Goal: Task Accomplishment & Management: Complete application form

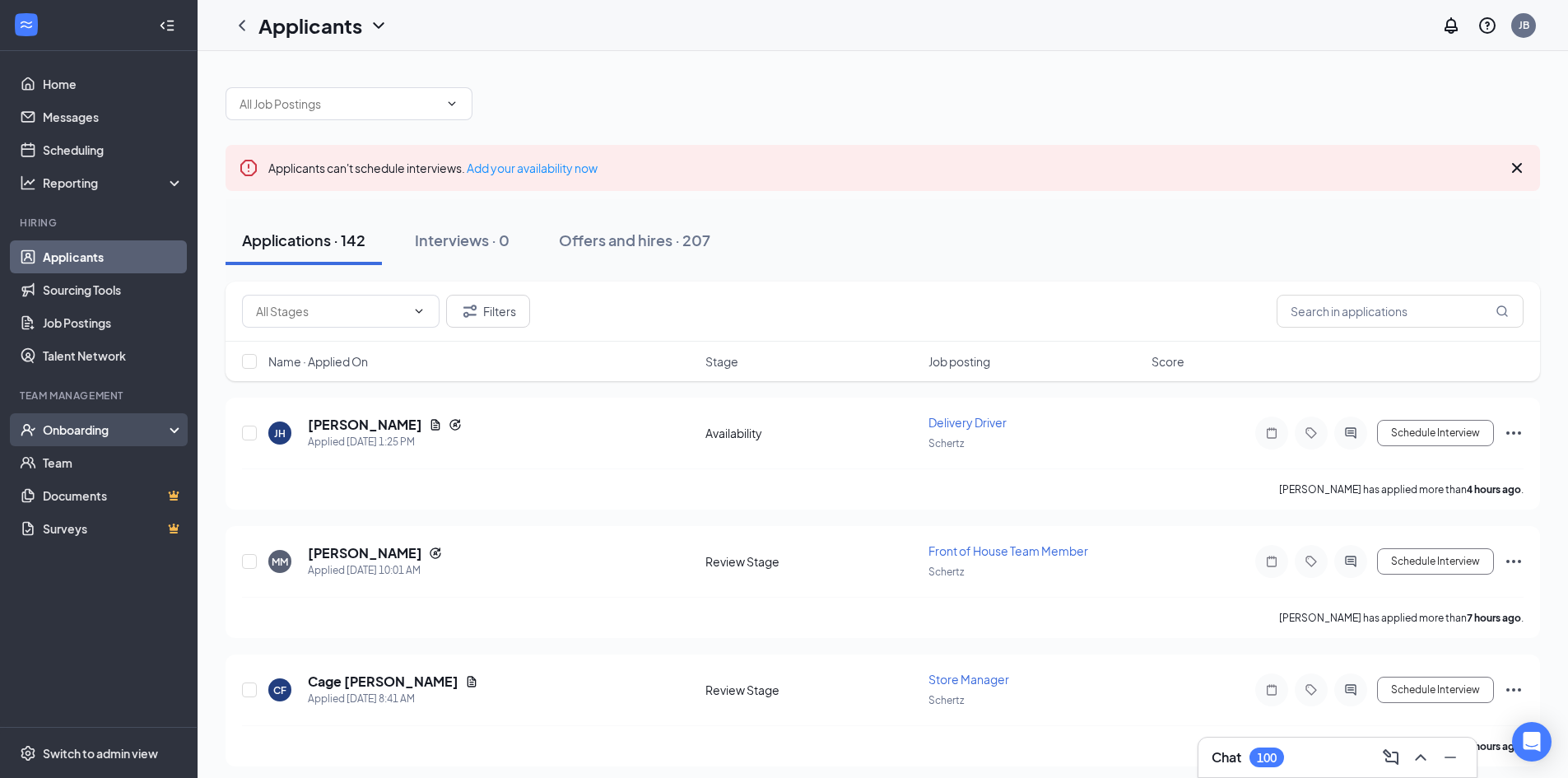
click at [87, 422] on div "Onboarding" at bounding box center [106, 430] width 127 height 17
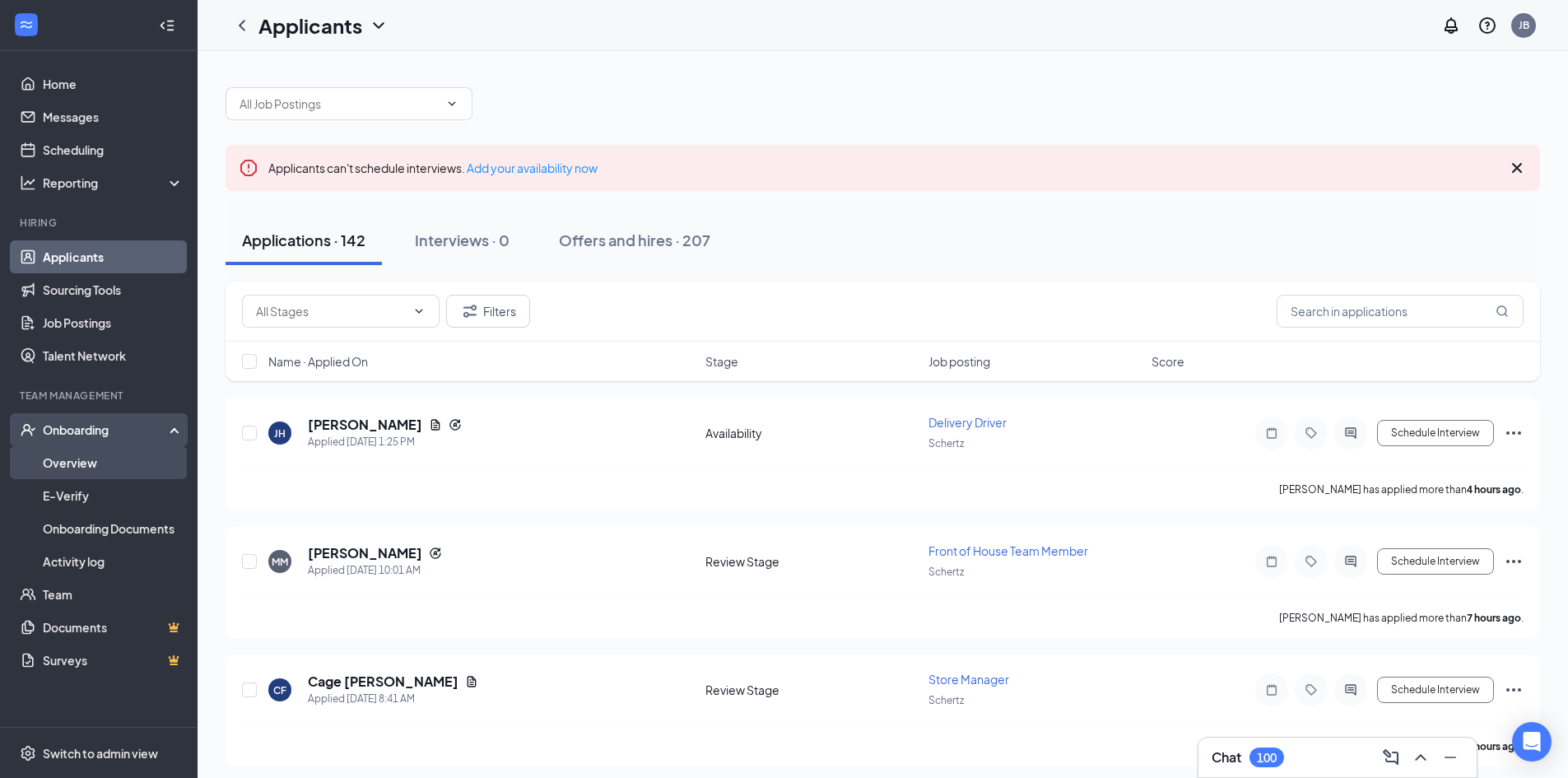
click at [100, 460] on link "Overview" at bounding box center [113, 463] width 141 height 33
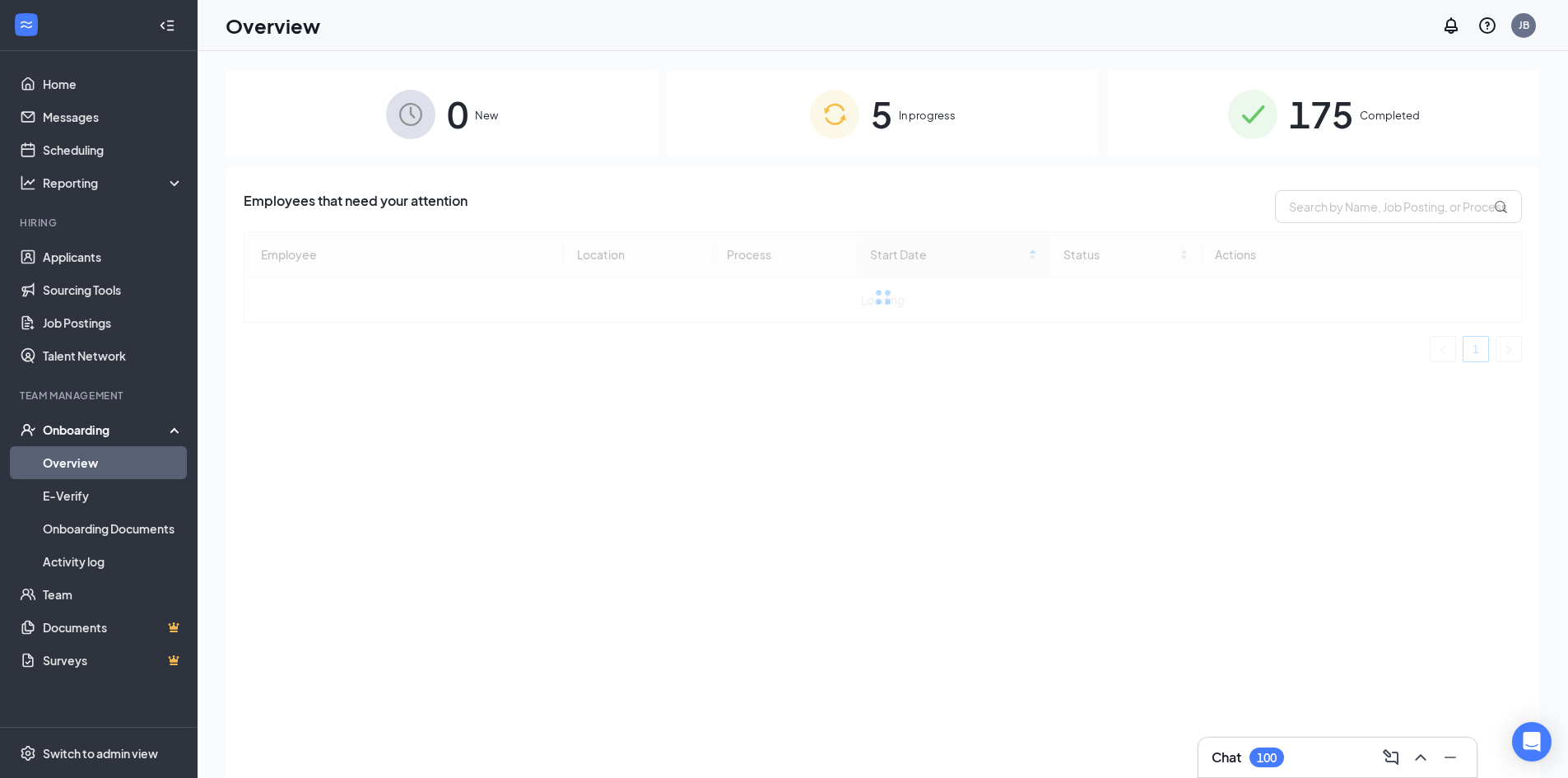
click at [810, 106] on img at bounding box center [834, 114] width 50 height 50
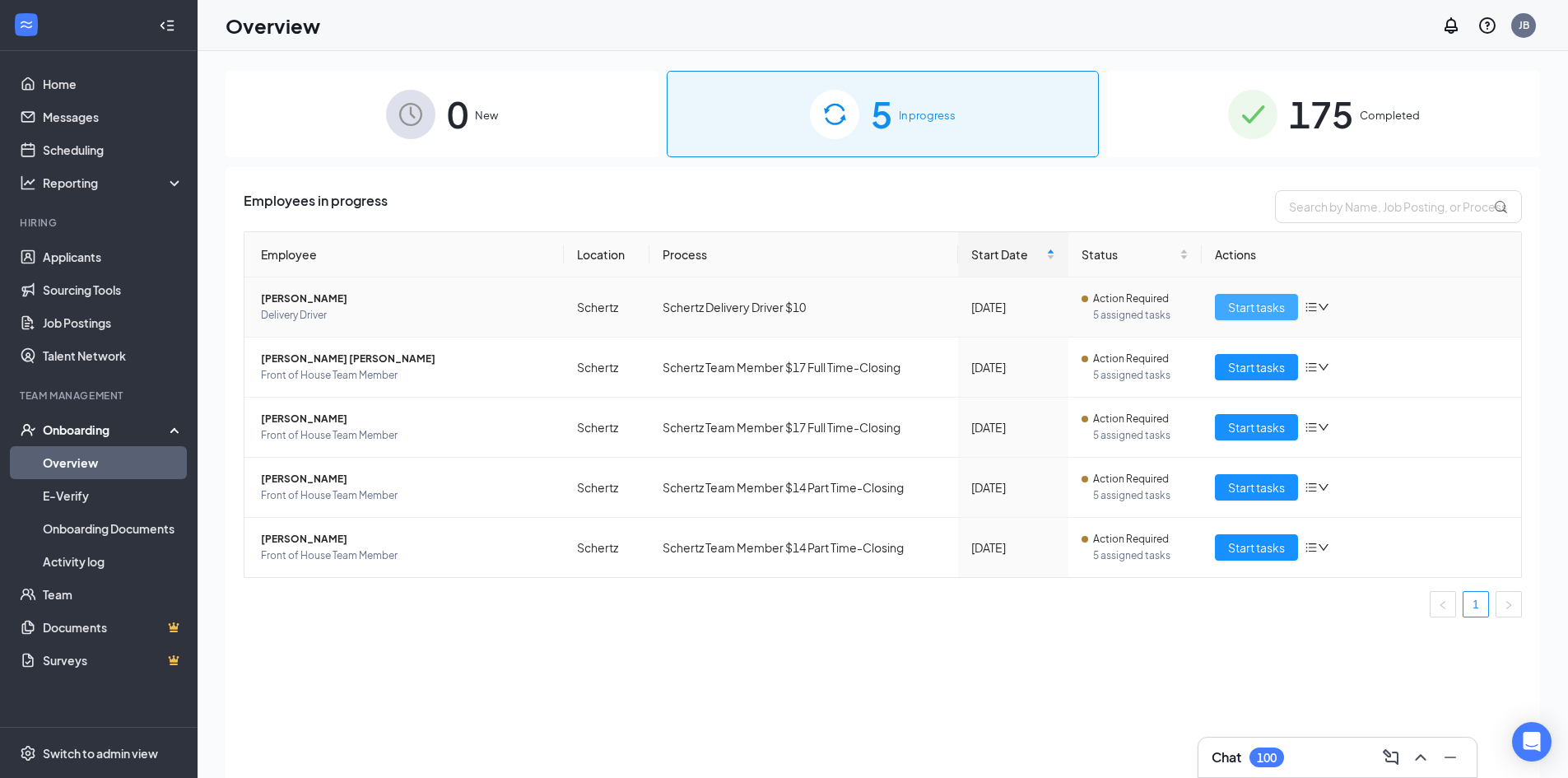
click at [1248, 304] on span "Start tasks" at bounding box center [1256, 307] width 57 height 19
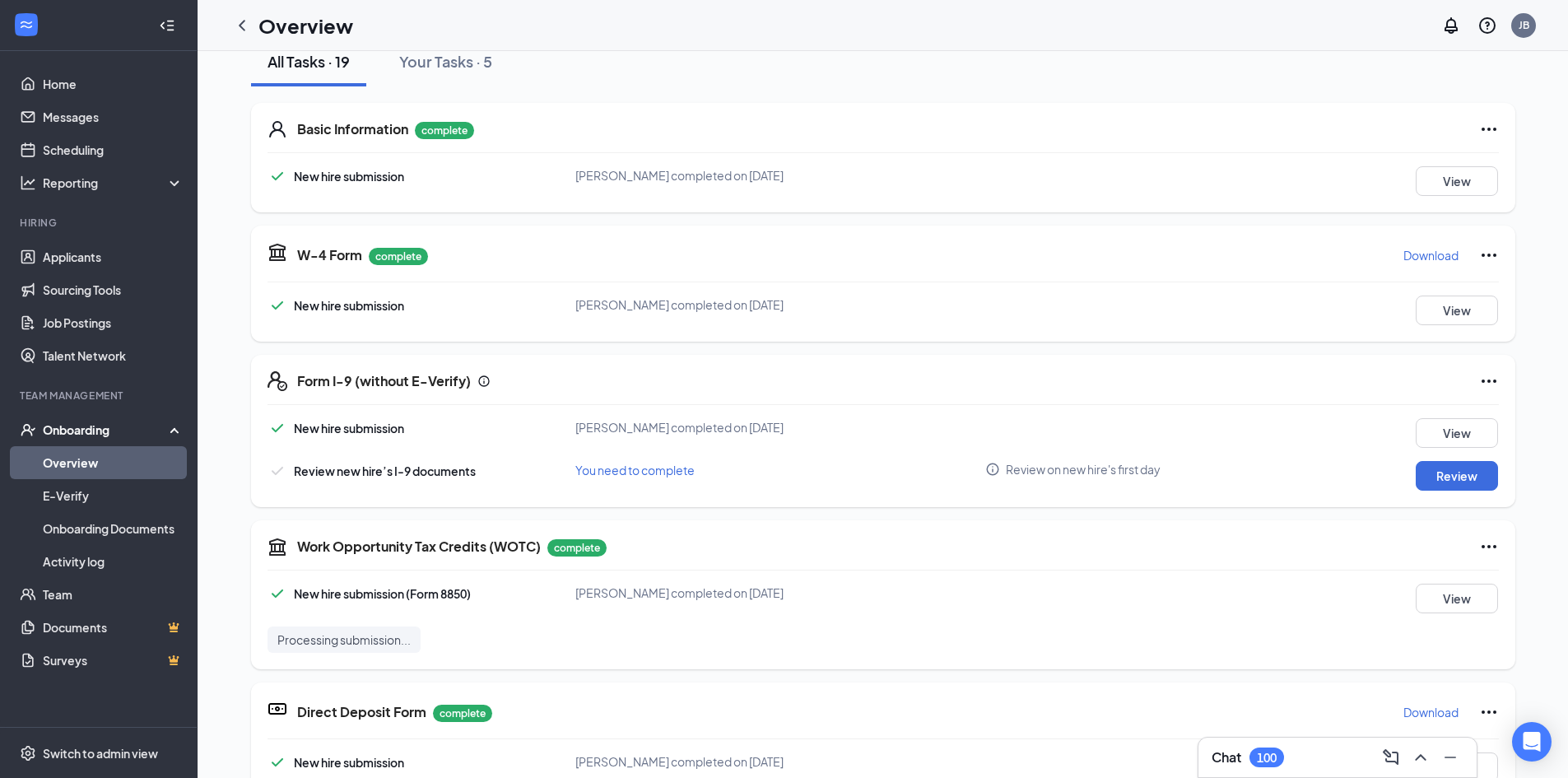
scroll to position [220, 0]
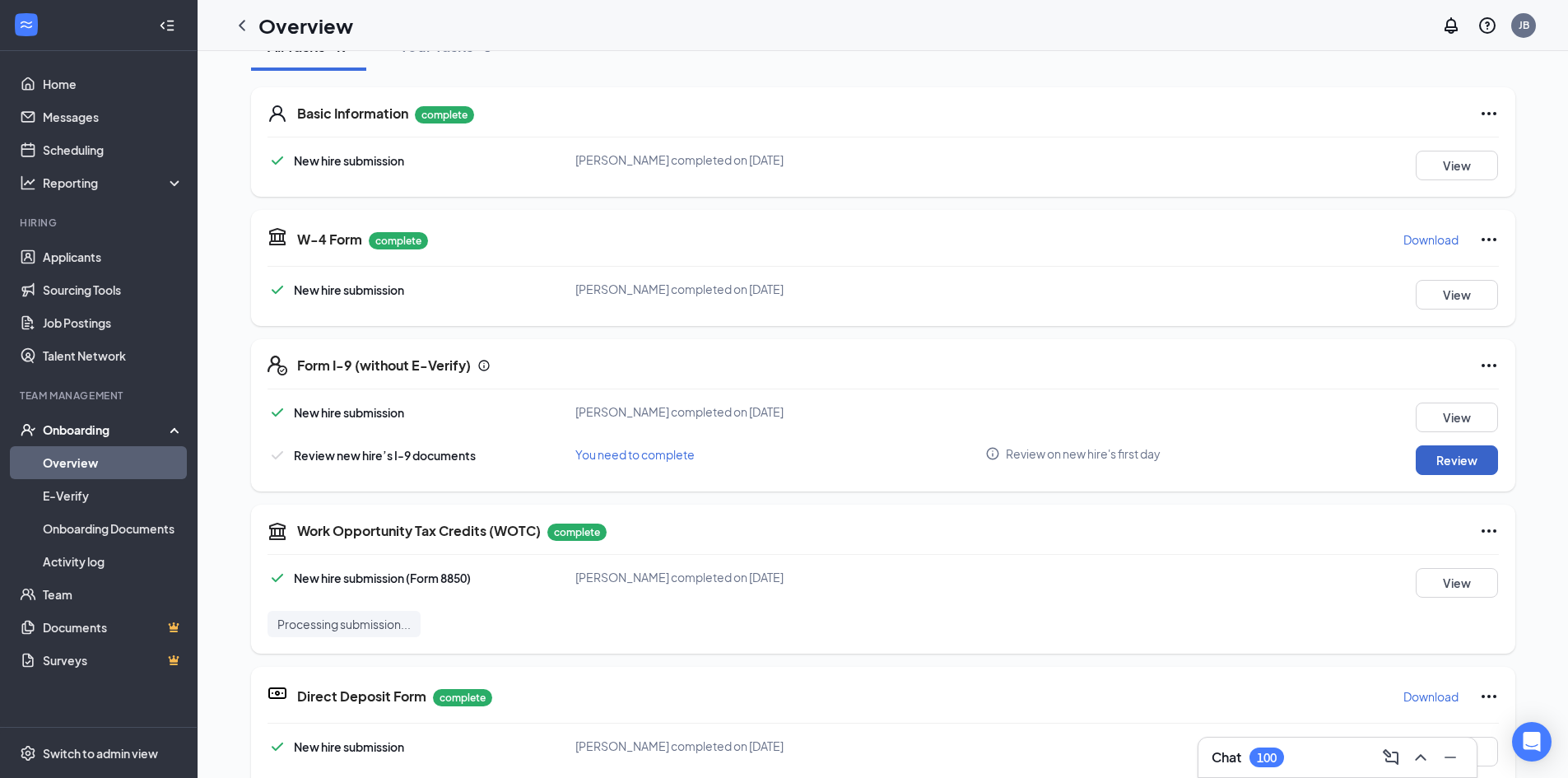
click at [1438, 458] on button "Review" at bounding box center [1457, 460] width 82 height 29
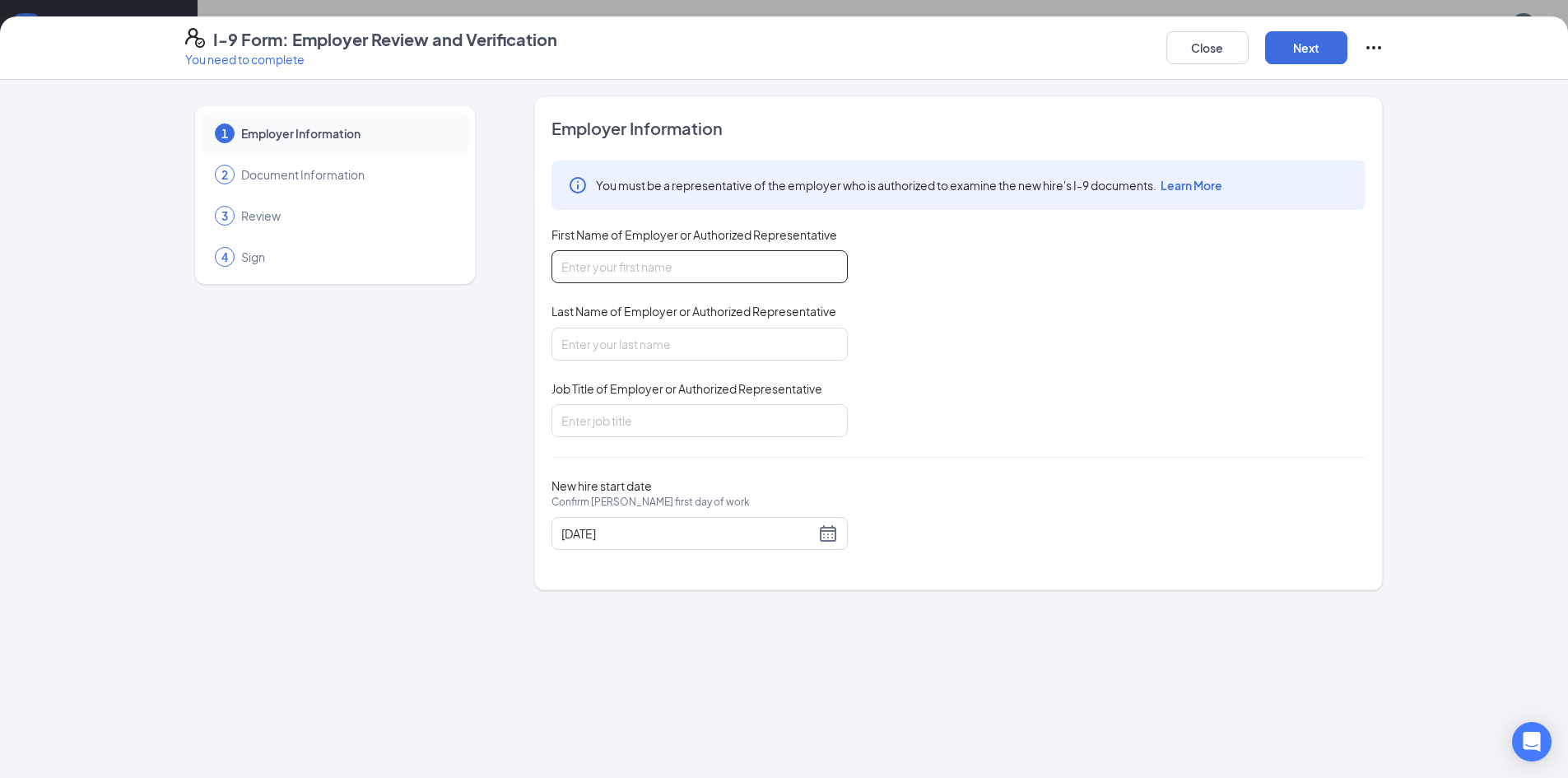
click at [691, 270] on input "First Name of Employer or Authorized Representative" at bounding box center [700, 266] width 297 height 33
type input "[PERSON_NAME]"
click at [651, 348] on input "Last Name of Employer or Authorized Representative" at bounding box center [700, 345] width 297 height 33
type input "[PERSON_NAME]"
click at [628, 419] on input "Job Title of Employer or Authorized Representative" at bounding box center [700, 421] width 297 height 33
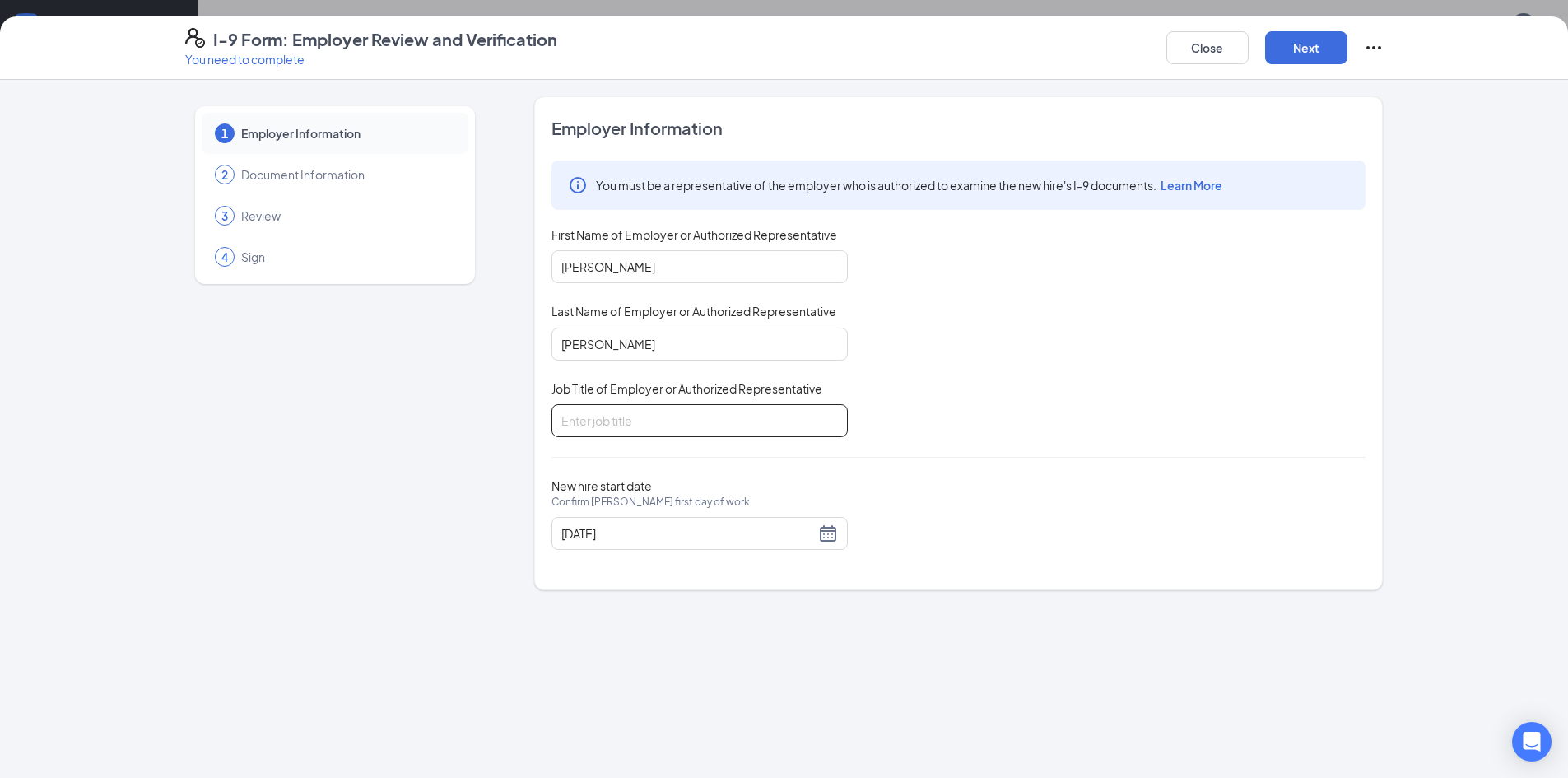
type input "Executive Director"
click at [1302, 52] on button "Next" at bounding box center [1306, 48] width 82 height 33
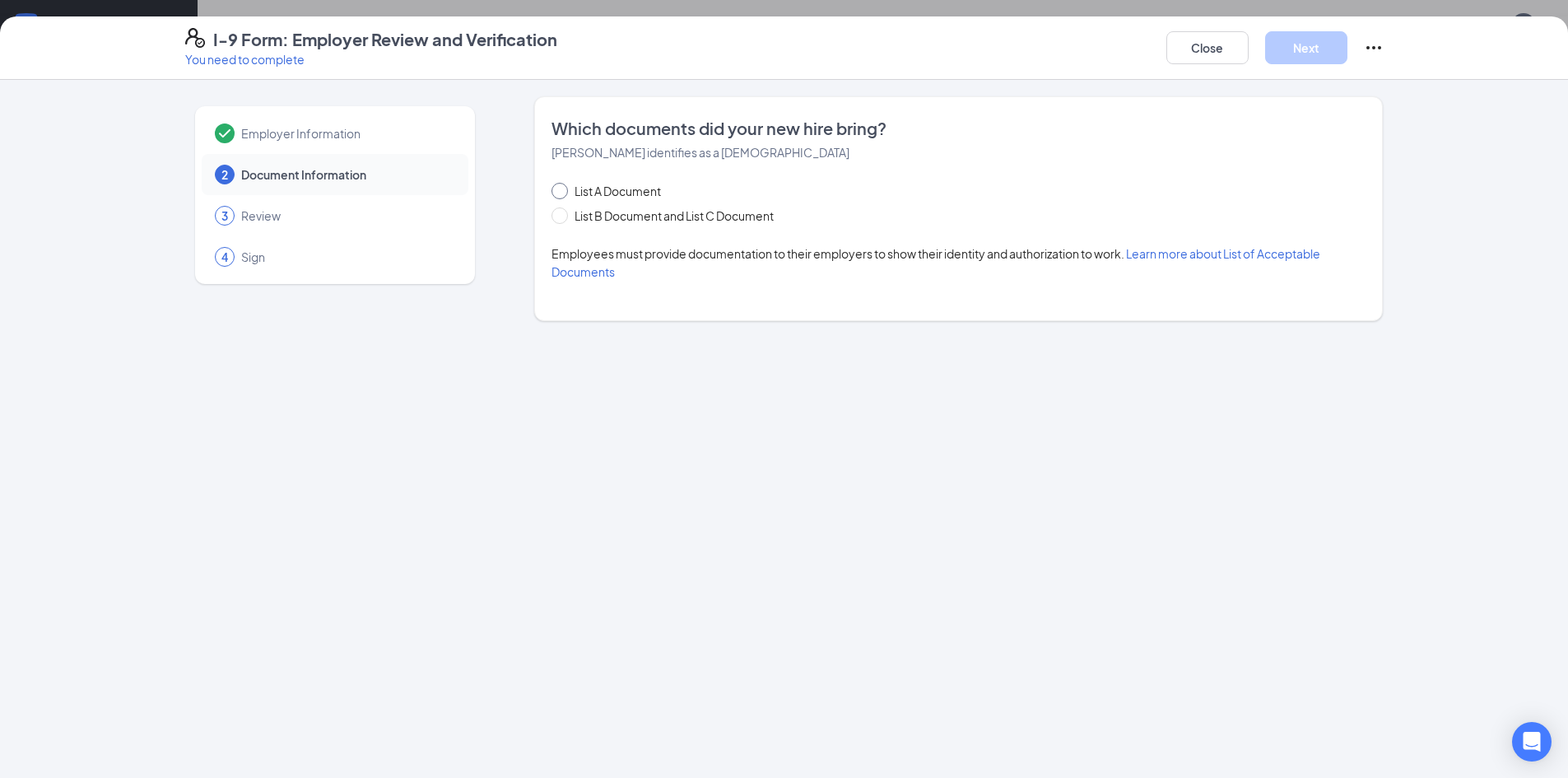
click at [601, 190] on span "List A Document" at bounding box center [618, 190] width 100 height 19
click at [563, 190] on input "List A Document" at bounding box center [557, 188] width 12 height 12
radio input "true"
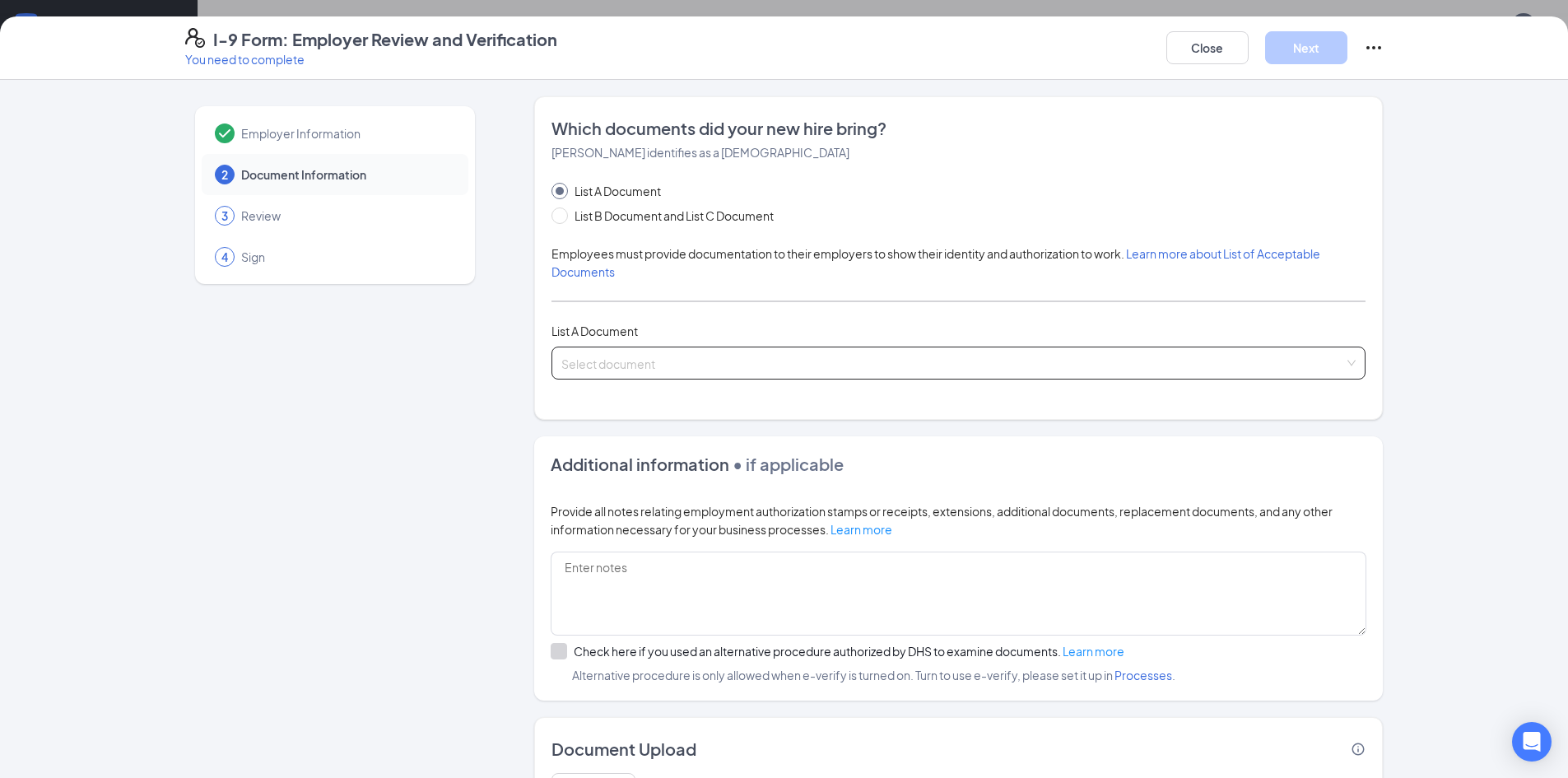
click at [623, 347] on div "Select document" at bounding box center [958, 363] width 814 height 33
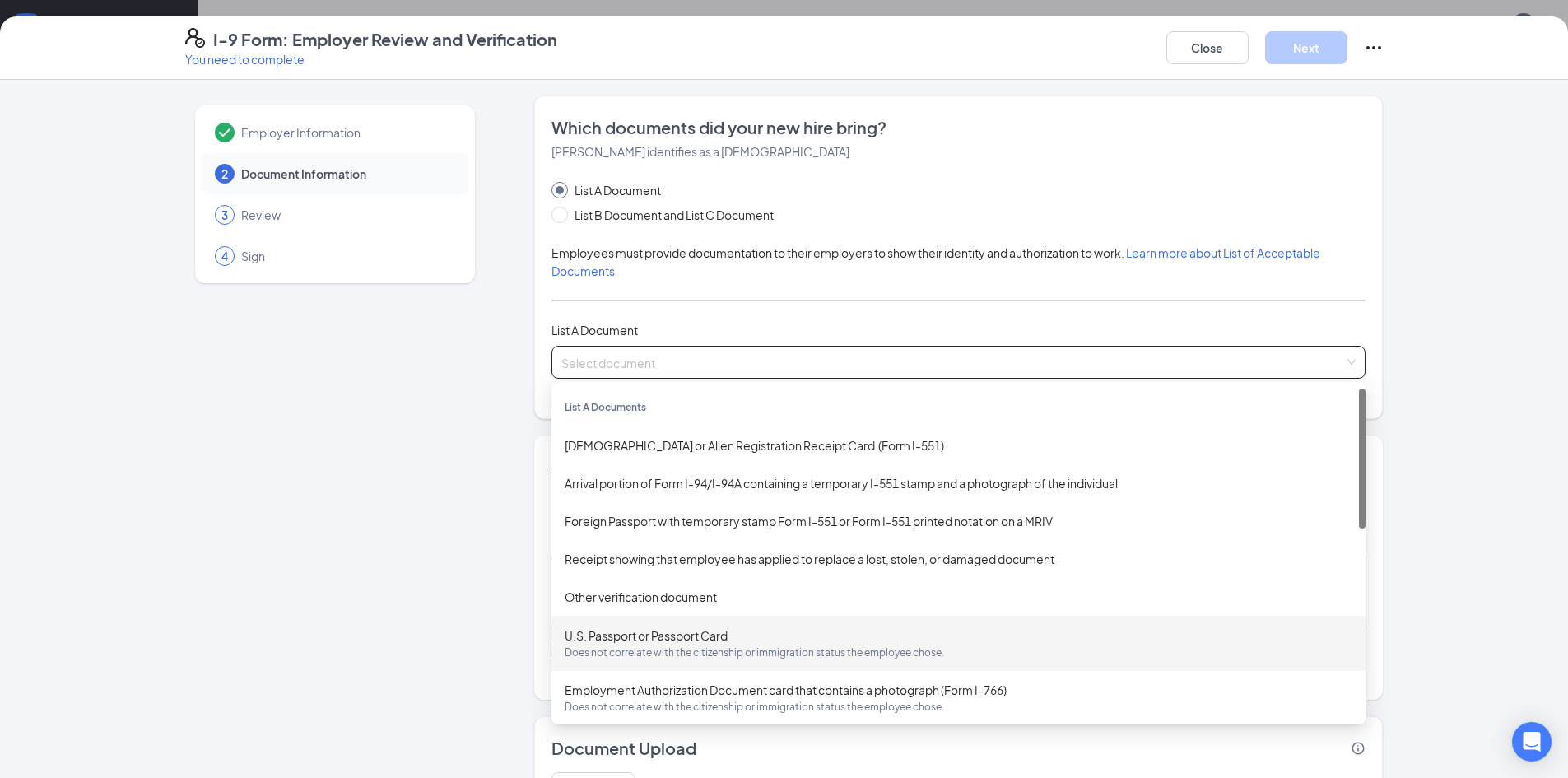
scroll to position [0, 0]
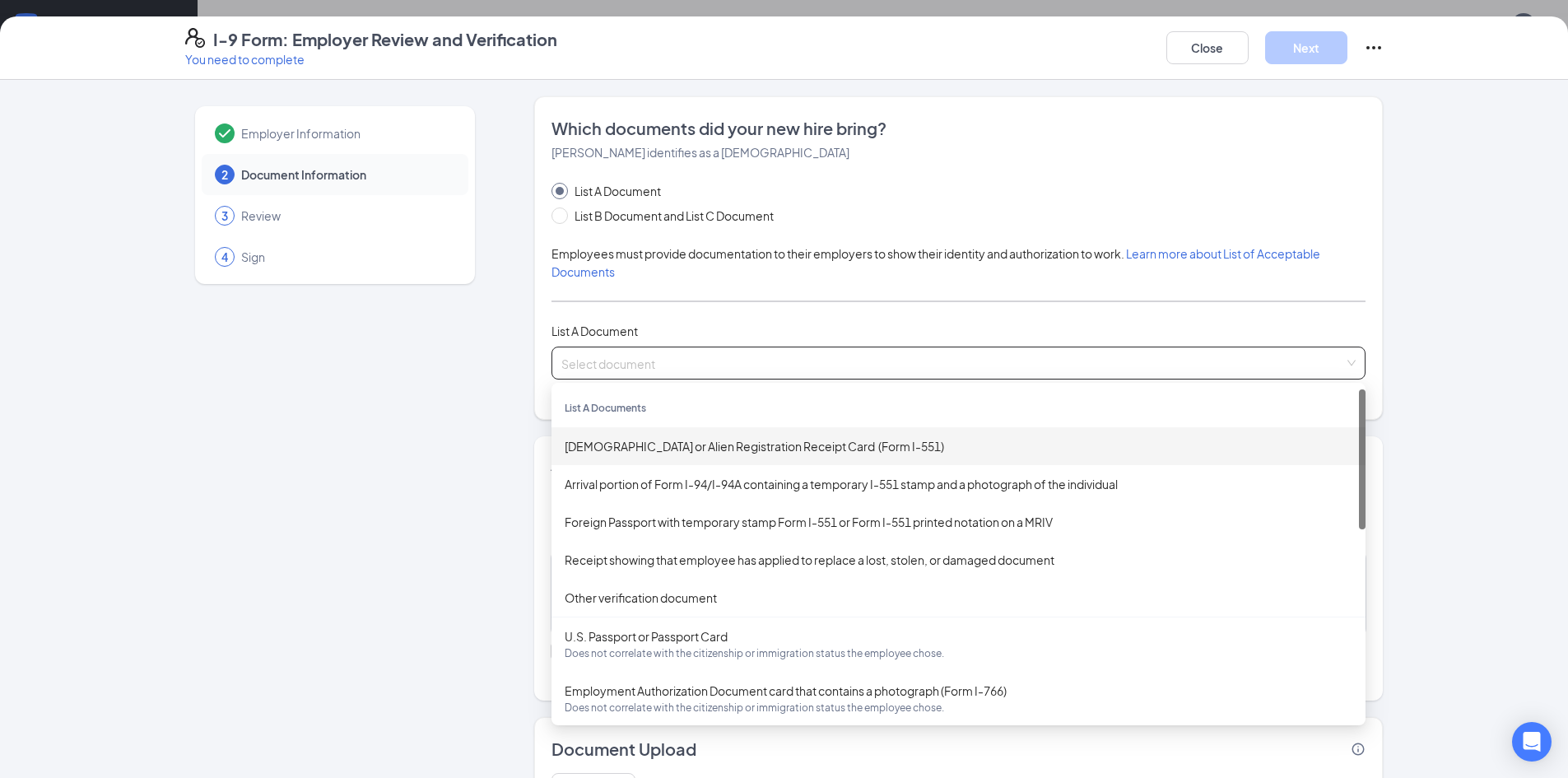
click at [402, 418] on div "Employer Information 2 Document Information 3 Review 4 Sign" at bounding box center [335, 476] width 300 height 760
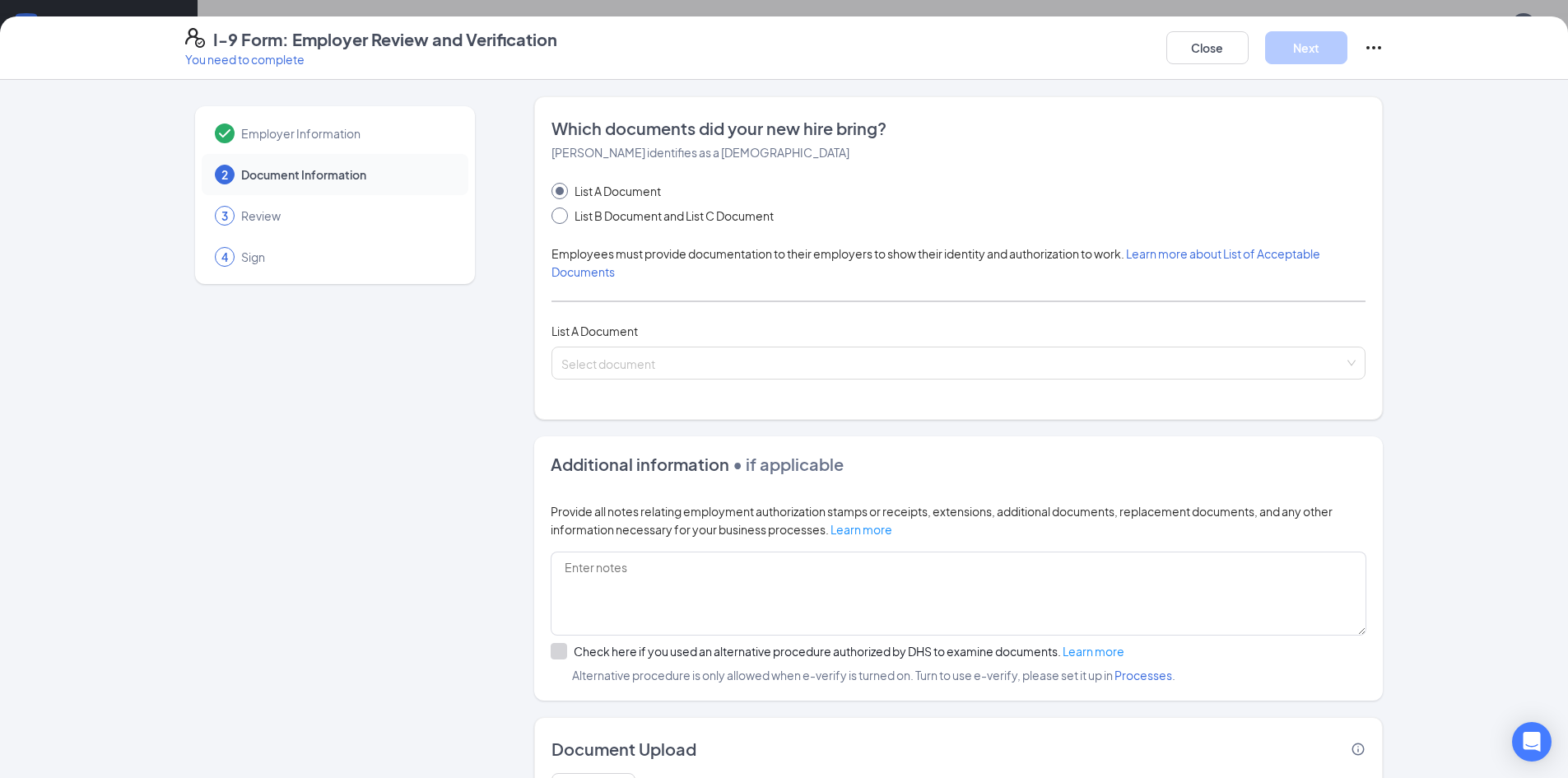
click at [568, 218] on span "List B Document and List C Document" at bounding box center [674, 216] width 213 height 19
click at [563, 218] on input "List B Document and List C Document" at bounding box center [557, 214] width 12 height 12
radio input "true"
radio input "false"
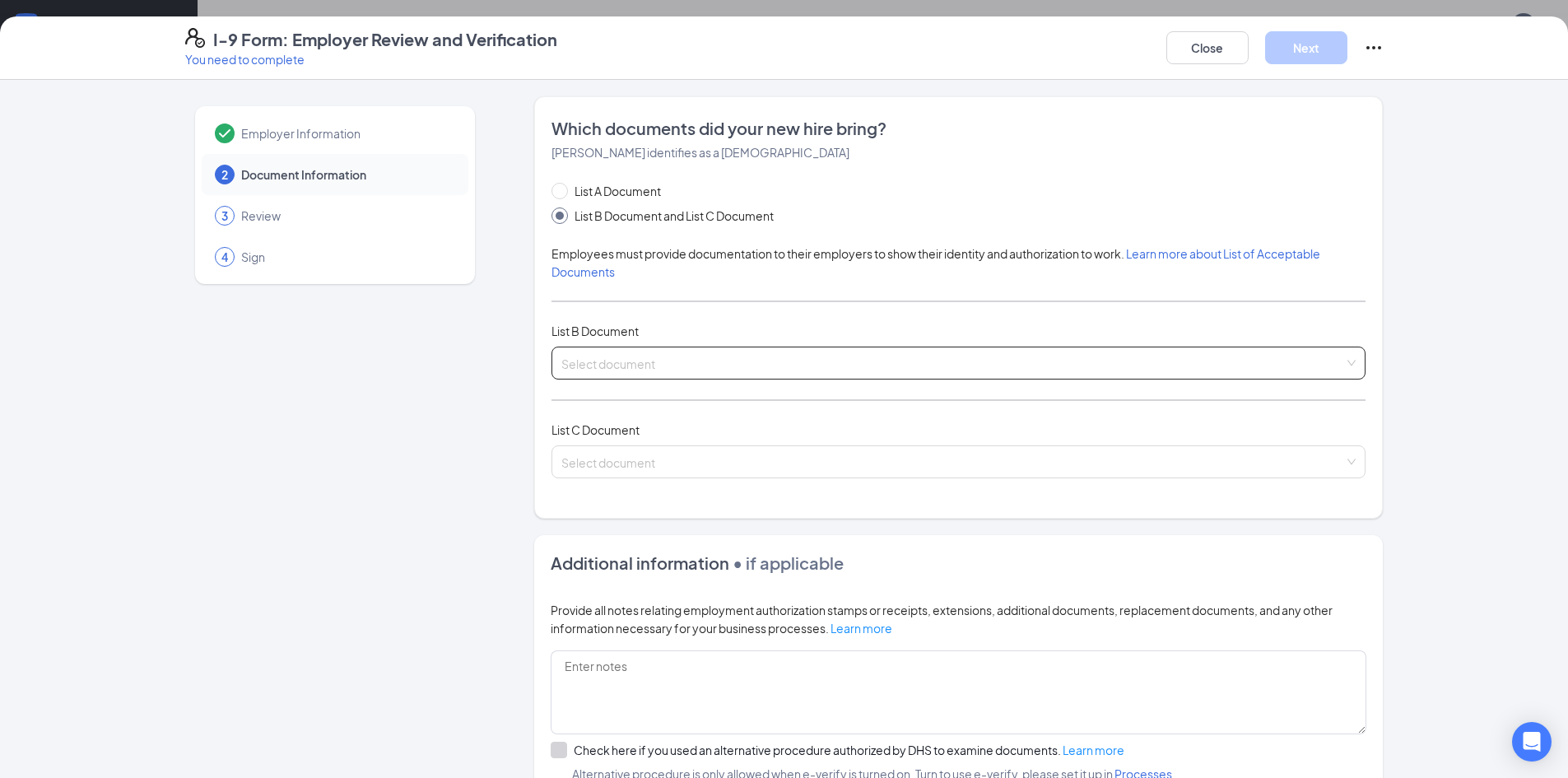
click at [637, 356] on input "search" at bounding box center [952, 359] width 783 height 24
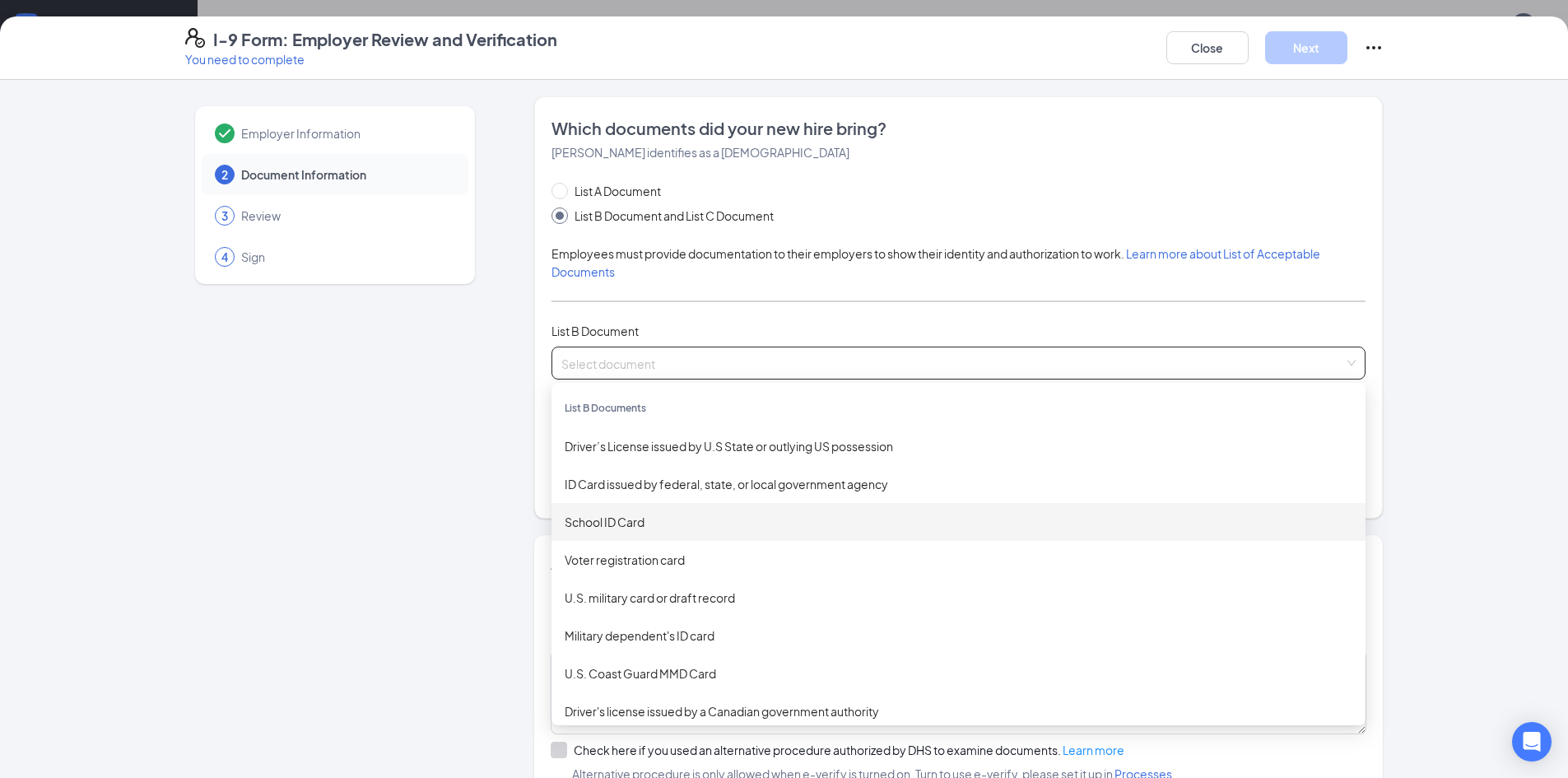
click at [470, 481] on div "Employer Information 2 Document Information 3 Review 4 Sign" at bounding box center [335, 526] width 300 height 860
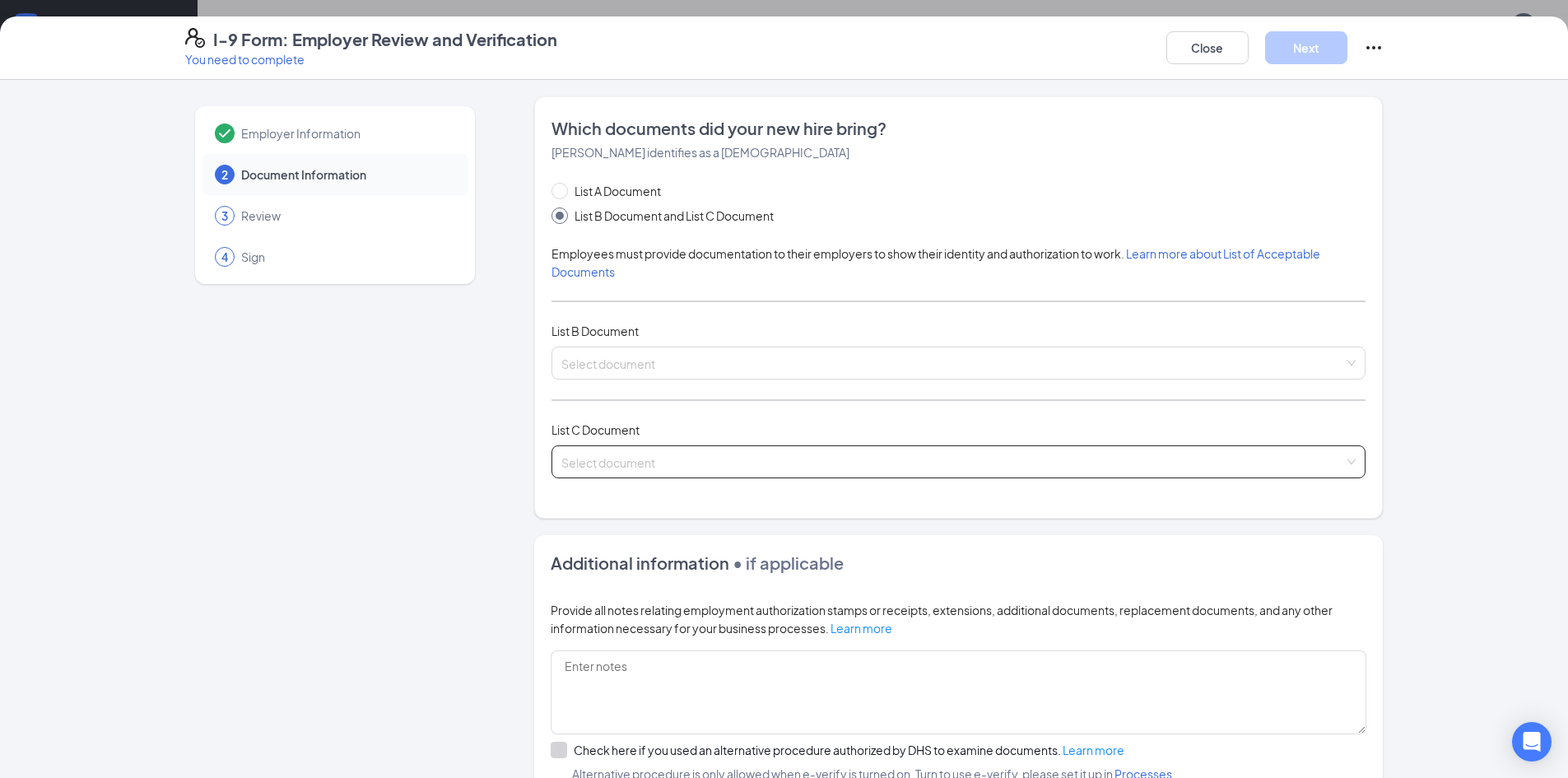
click at [602, 468] on input "search" at bounding box center [952, 458] width 783 height 24
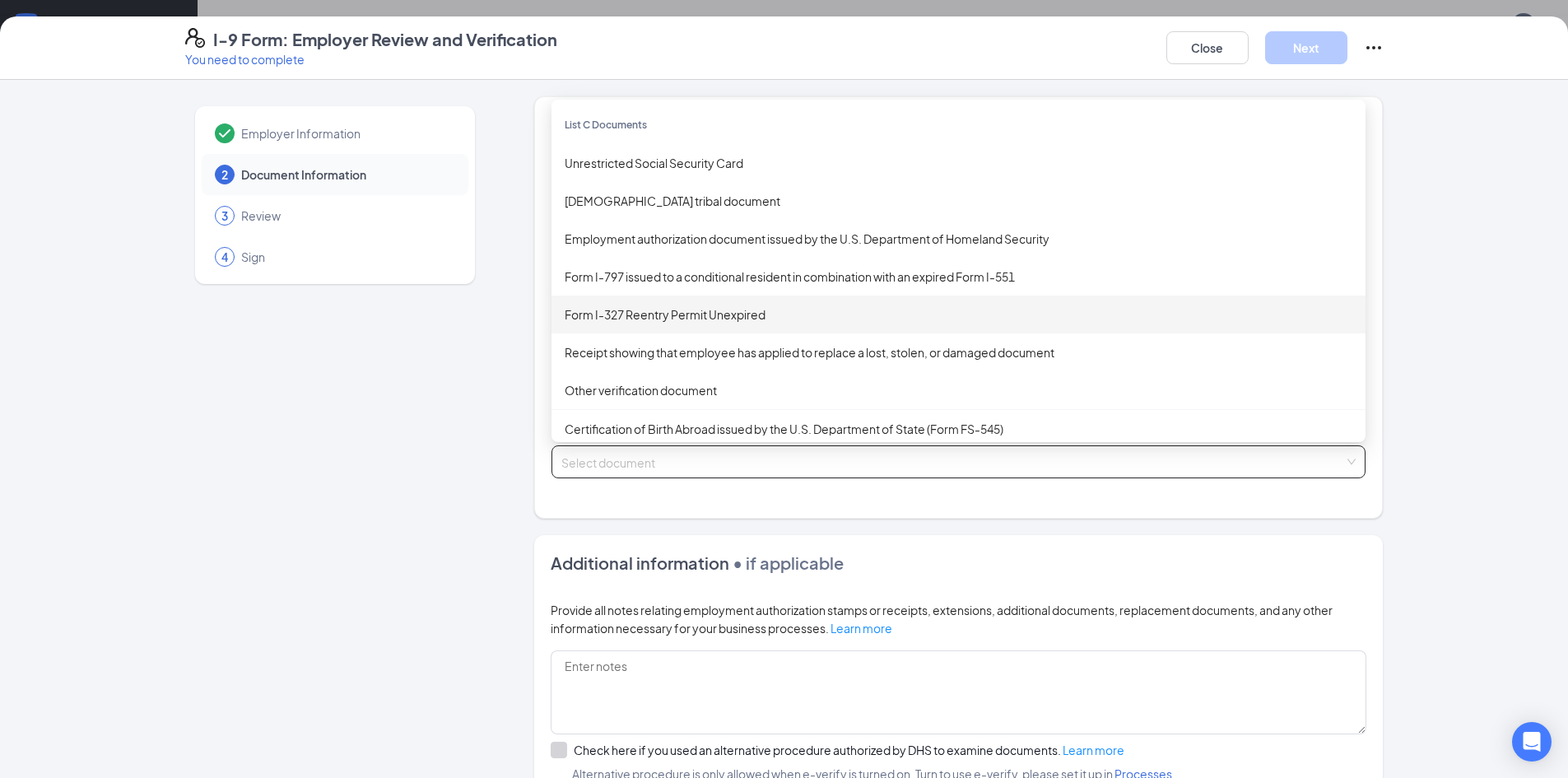
click at [420, 439] on div "Employer Information 2 Document Information 3 Review 4 Sign" at bounding box center [335, 526] width 300 height 860
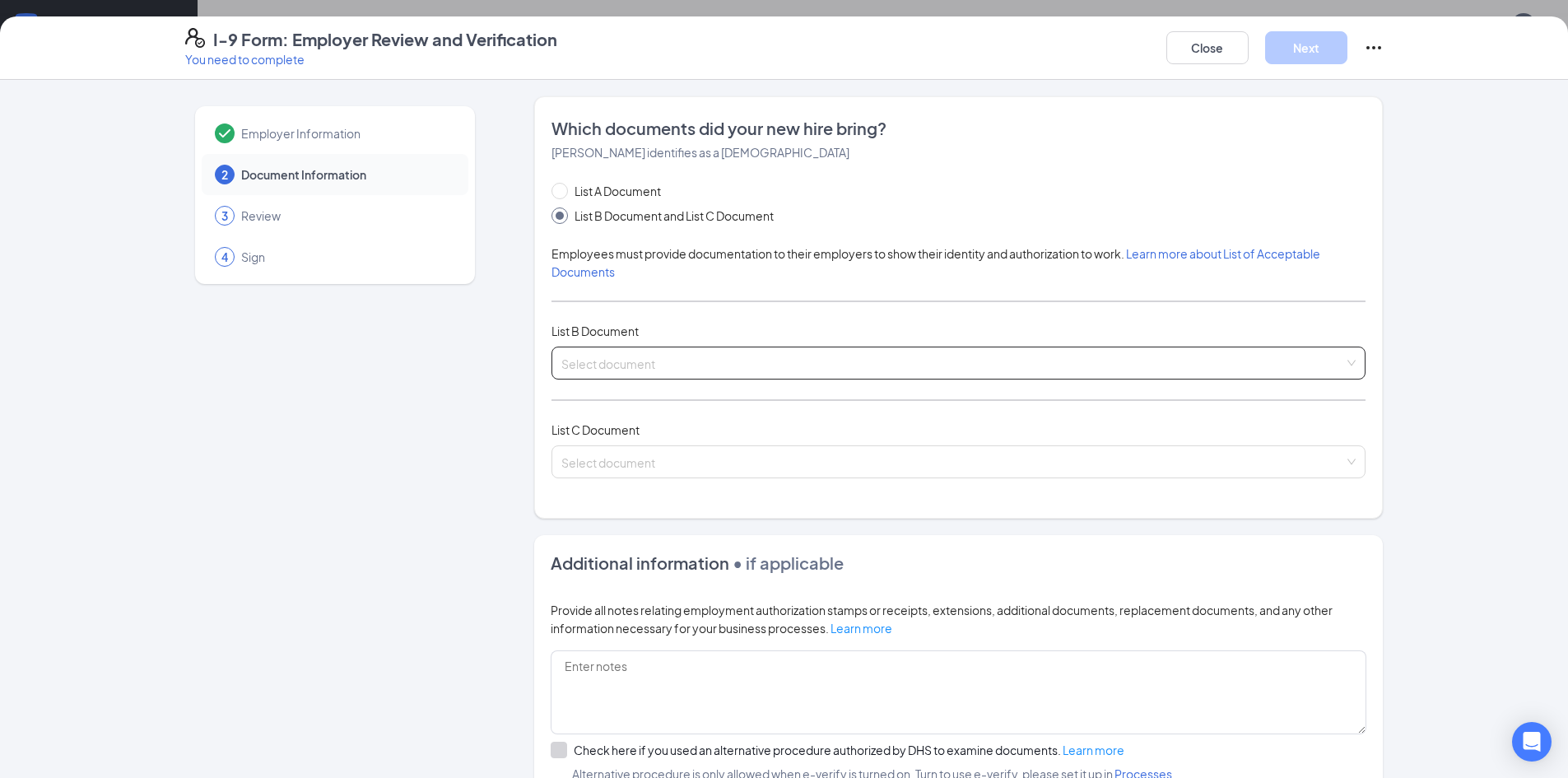
click at [643, 360] on input "search" at bounding box center [952, 359] width 783 height 24
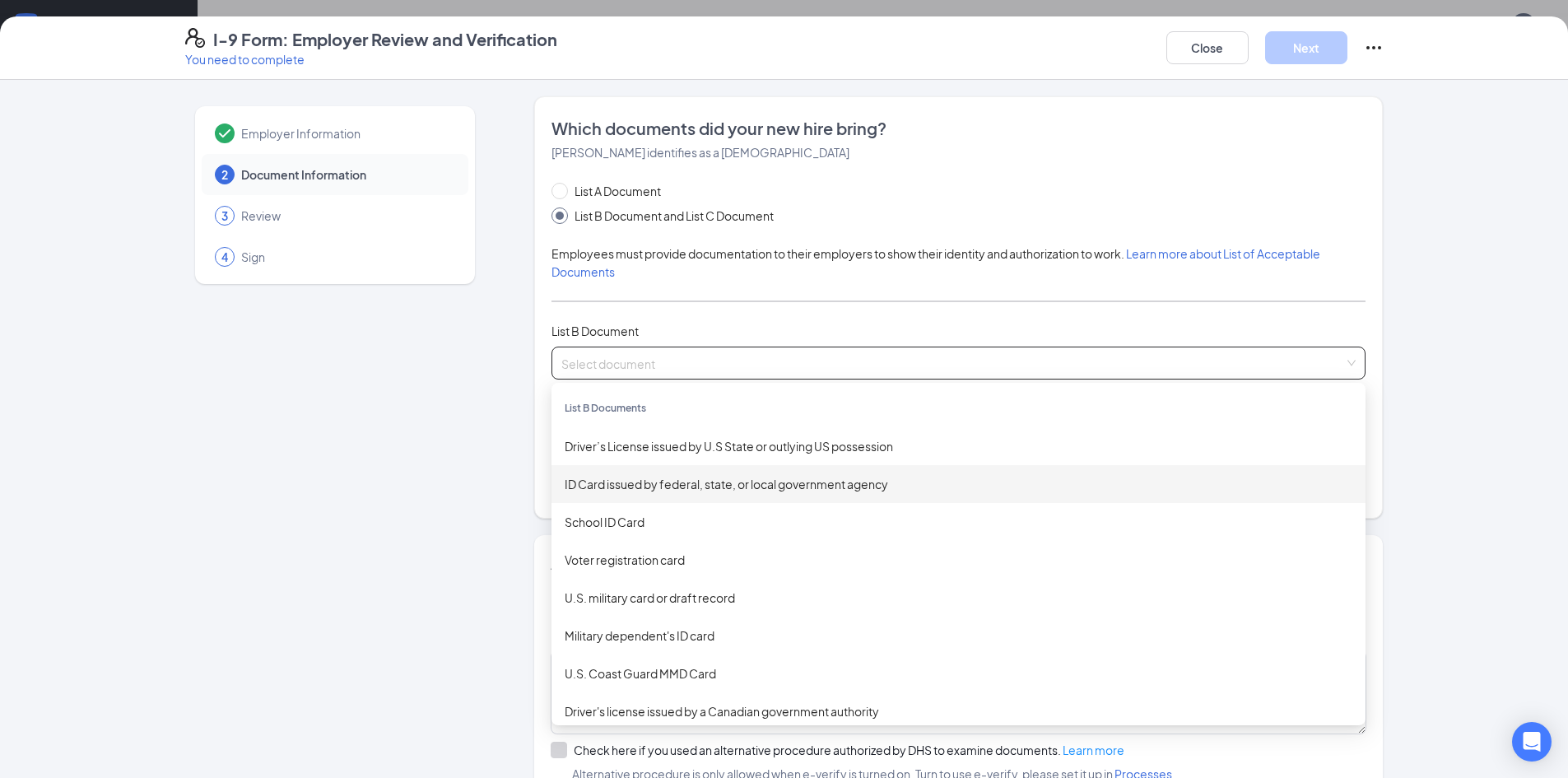
click at [455, 450] on div "Employer Information 2 Document Information 3 Review 4 Sign" at bounding box center [335, 526] width 300 height 860
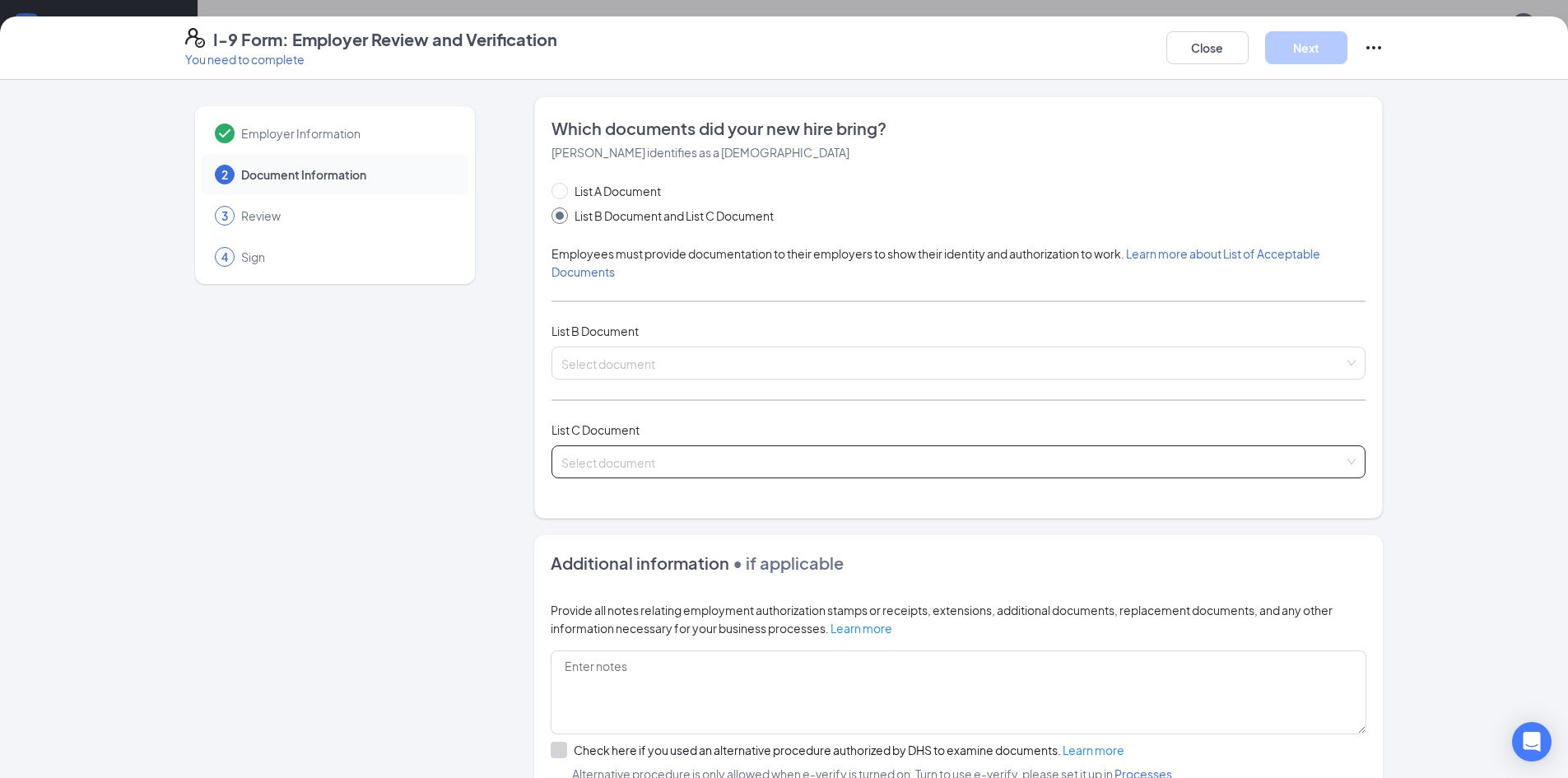
click at [633, 453] on input "search" at bounding box center [952, 458] width 783 height 24
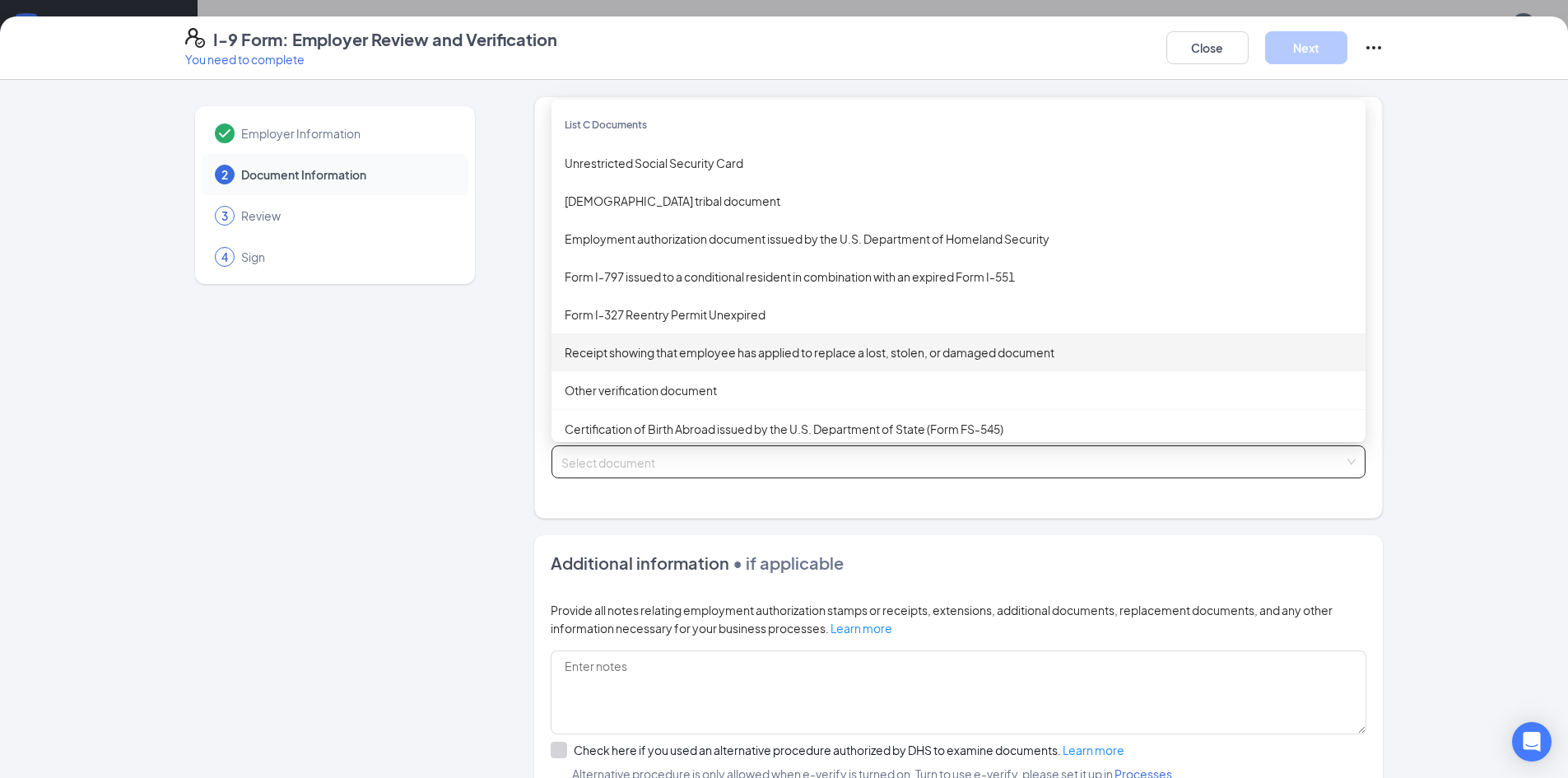
click at [460, 329] on div "Employer Information 2 Document Information 3 Review 4 Sign" at bounding box center [335, 526] width 300 height 860
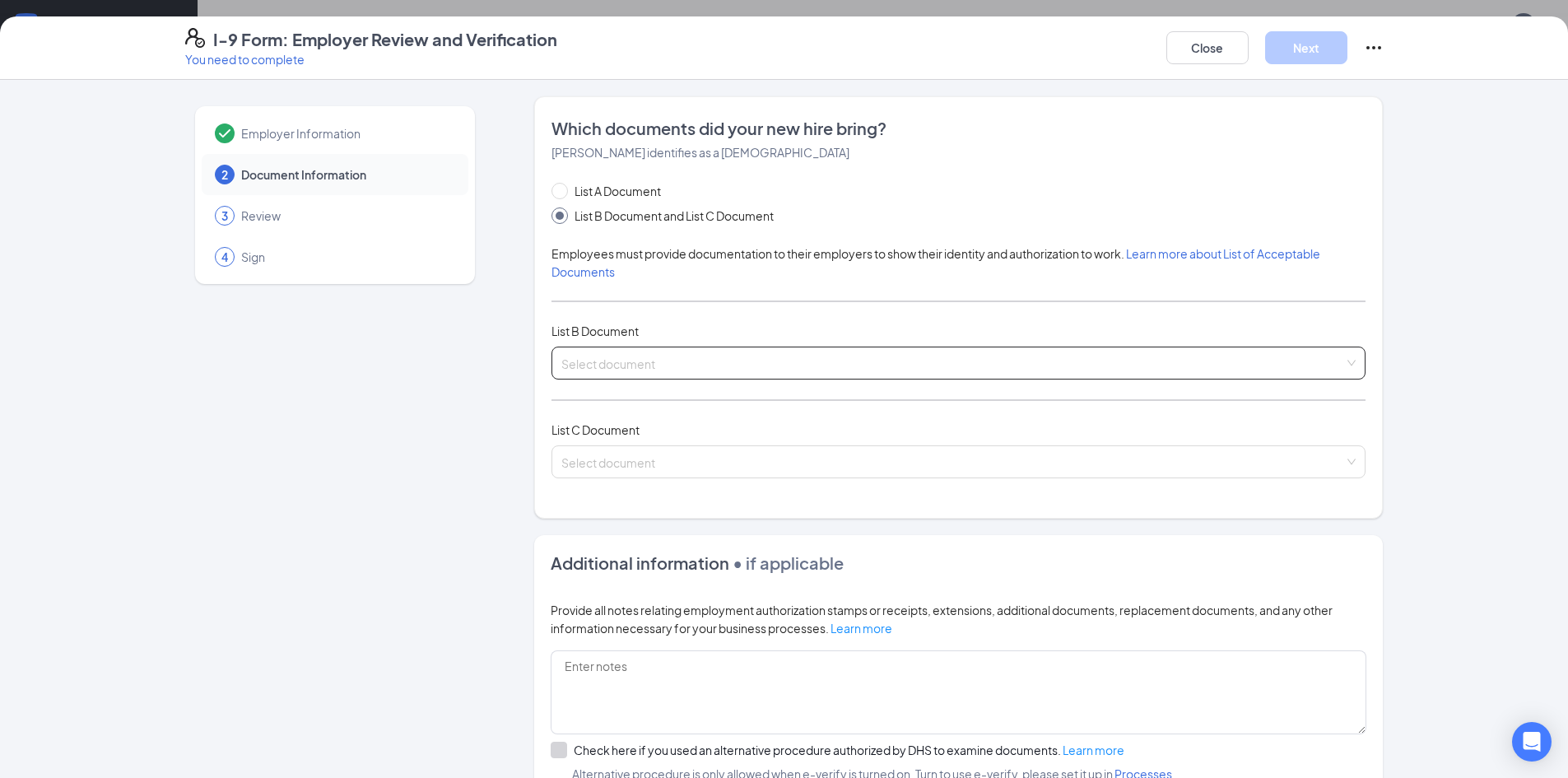
click at [606, 360] on input "search" at bounding box center [952, 359] width 783 height 24
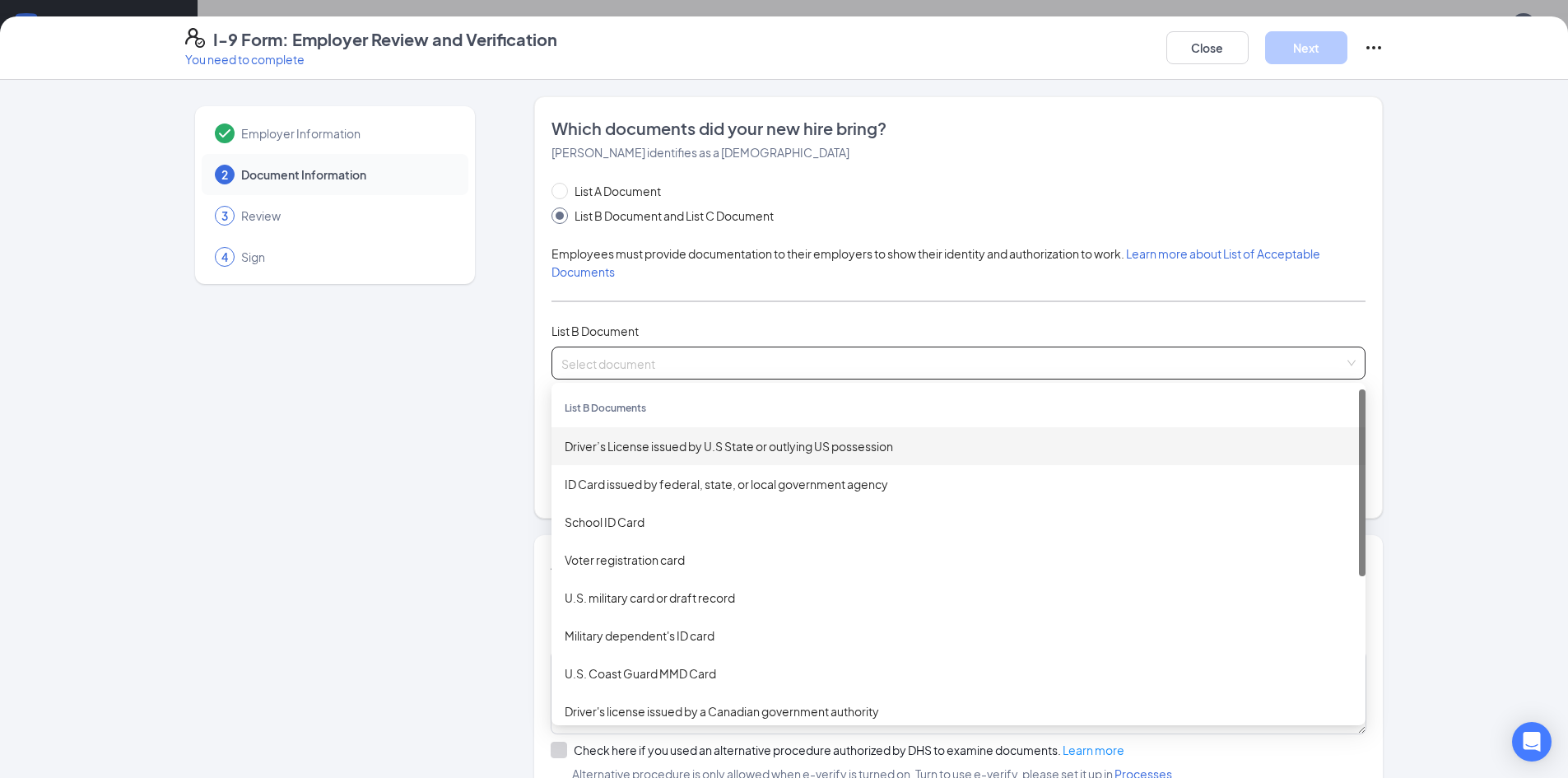
click at [665, 457] on div "Driver’s License issued by U.S State or outlying US possession" at bounding box center [958, 446] width 814 height 38
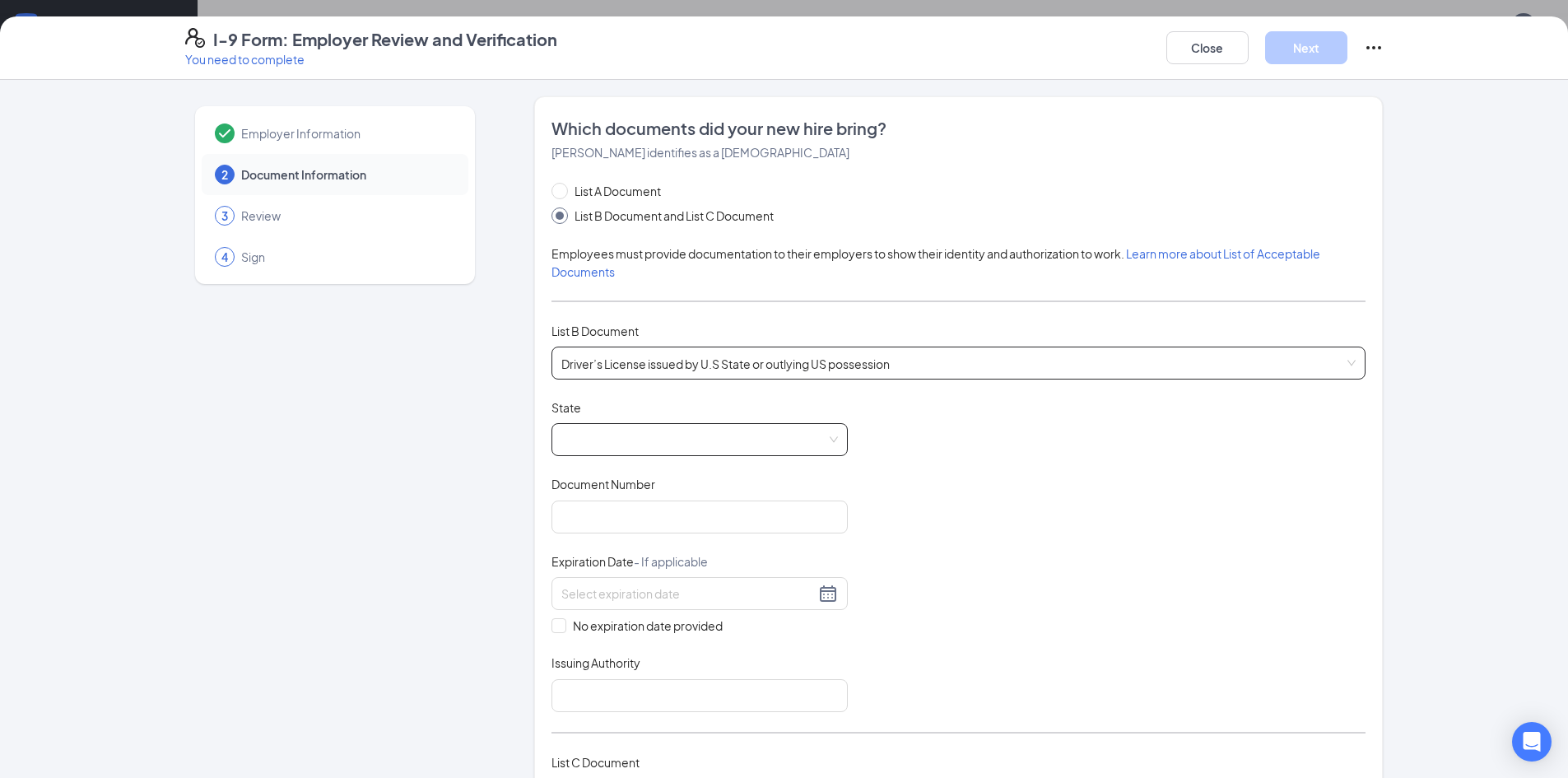
click at [630, 446] on span at bounding box center [699, 439] width 276 height 31
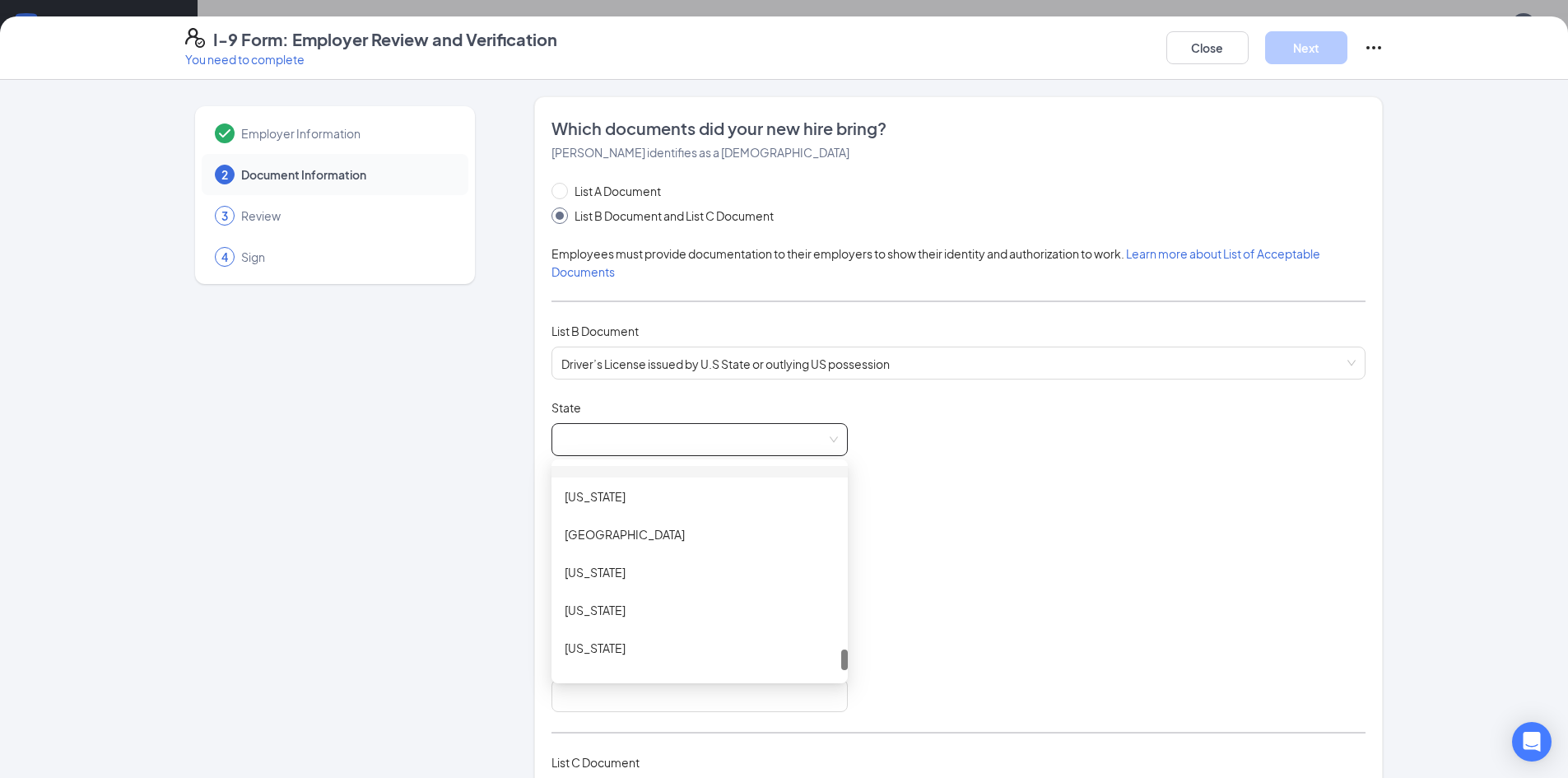
scroll to position [1748, 0]
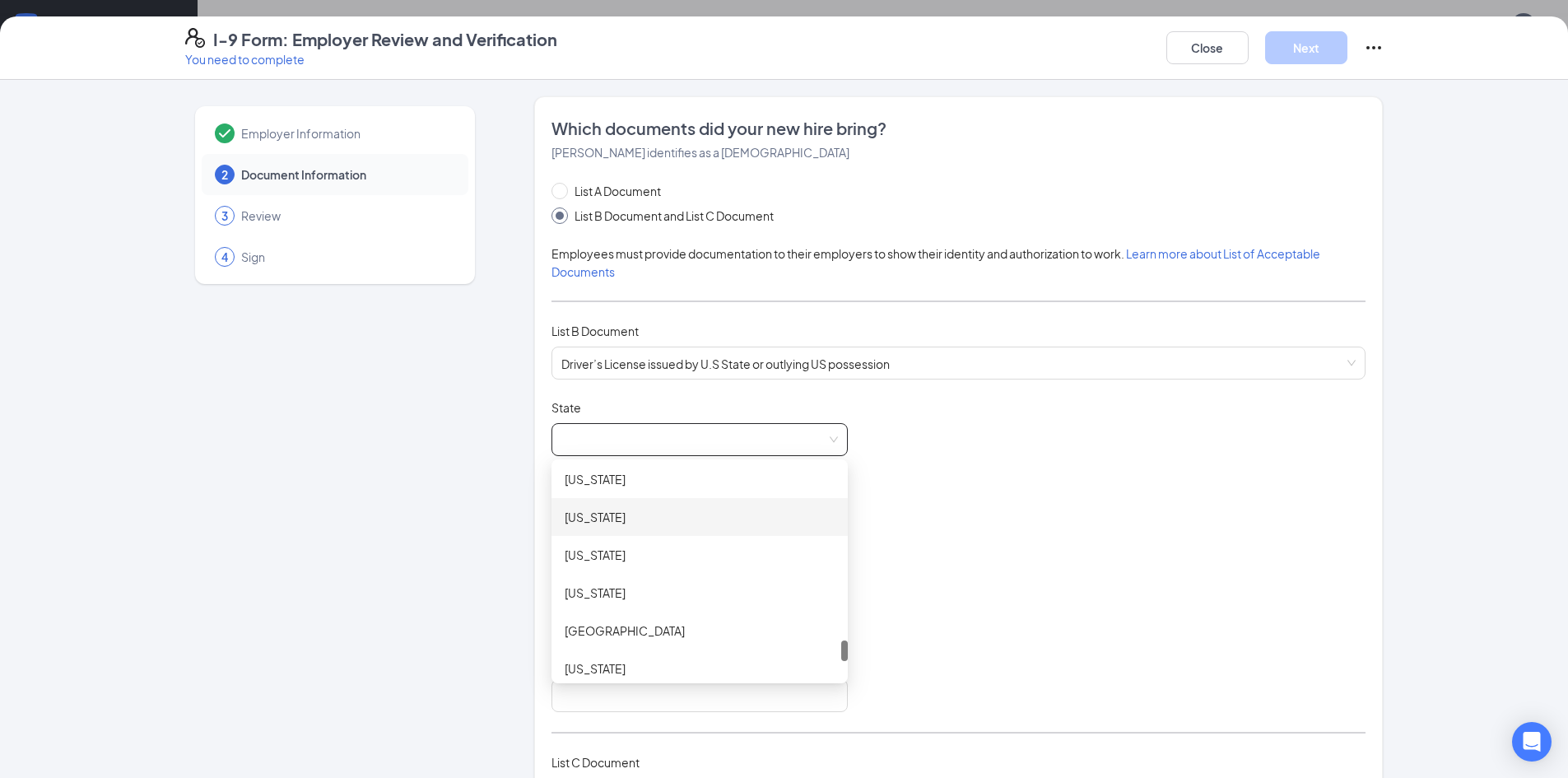
click at [602, 527] on div "[US_STATE]" at bounding box center [700, 516] width 297 height 38
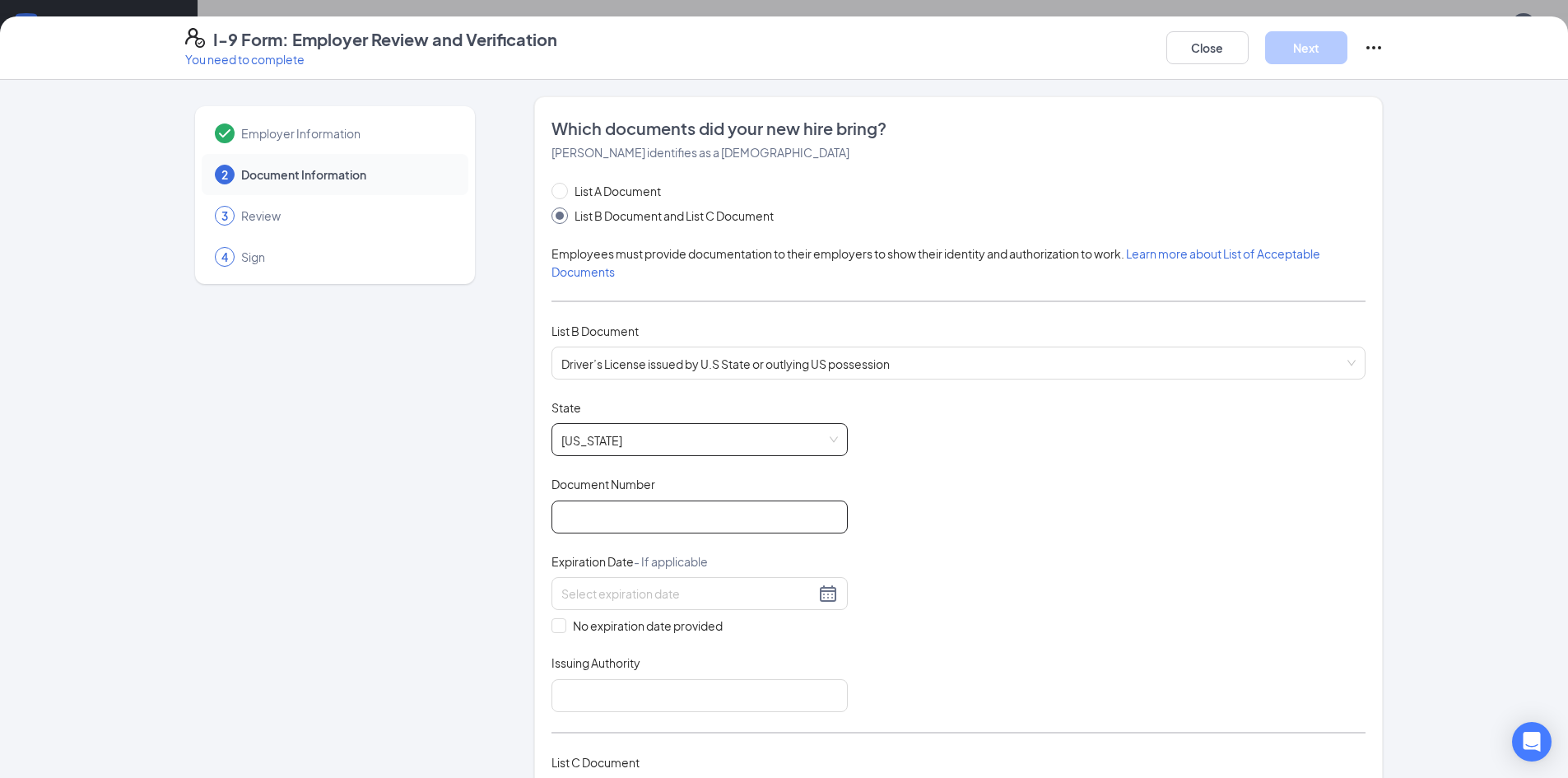
click at [639, 523] on input "Document Number" at bounding box center [700, 517] width 297 height 33
type input "12032058"
click at [615, 587] on input at bounding box center [688, 594] width 254 height 19
type input "[DATE]"
click at [597, 693] on input "Issuing Authority" at bounding box center [700, 696] width 297 height 33
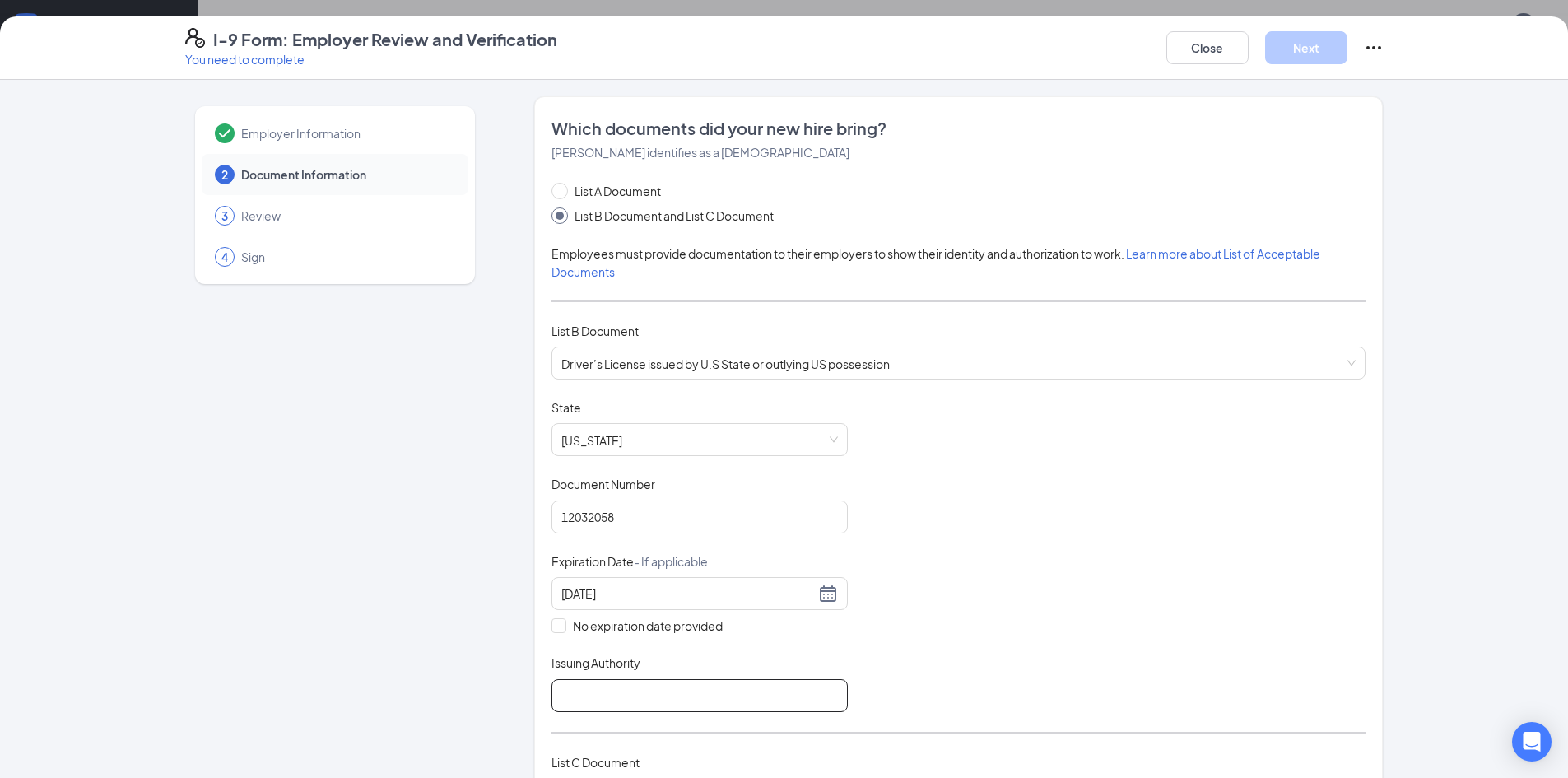
type input "[US_STATE]"
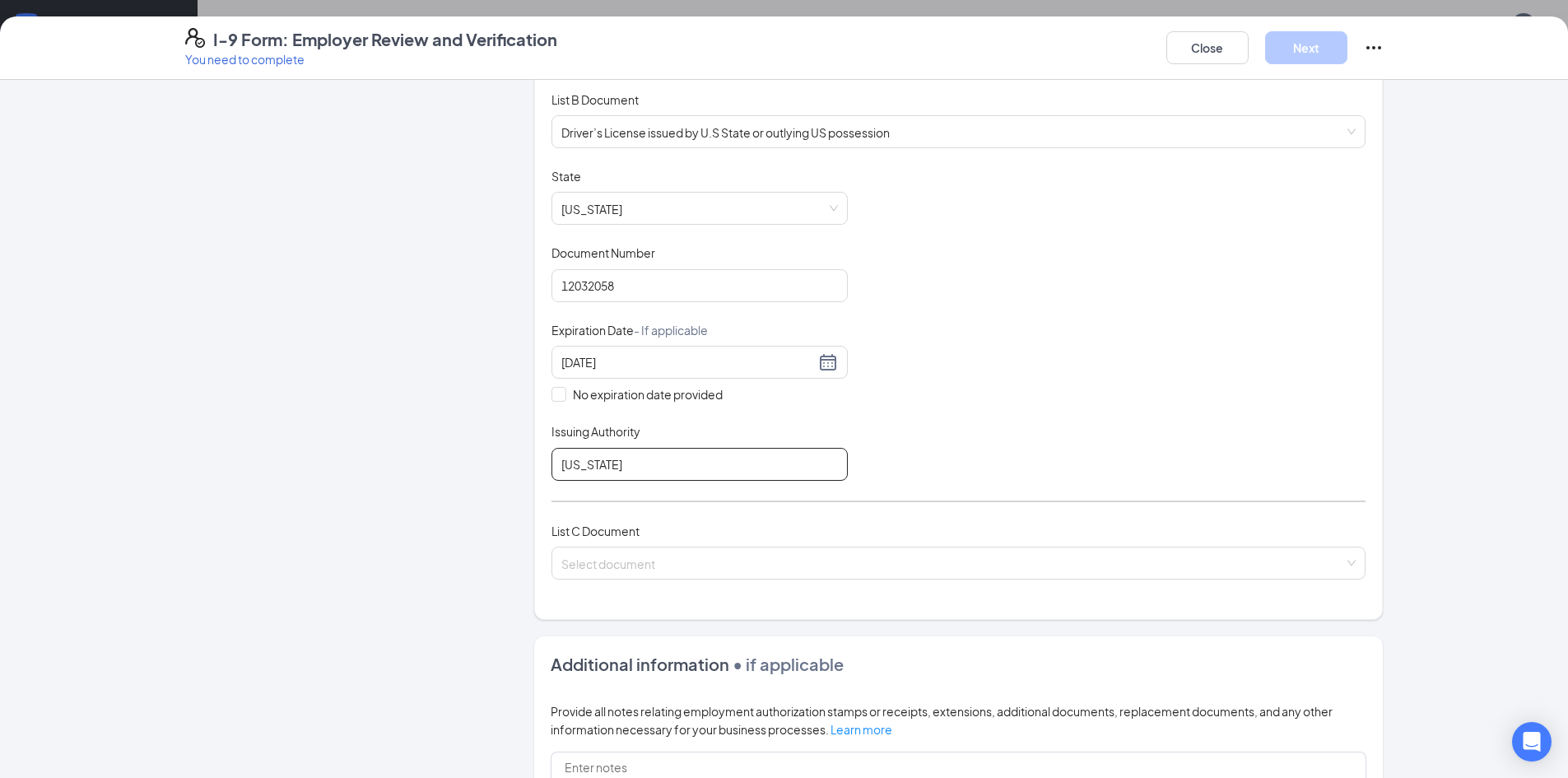
scroll to position [235, 0]
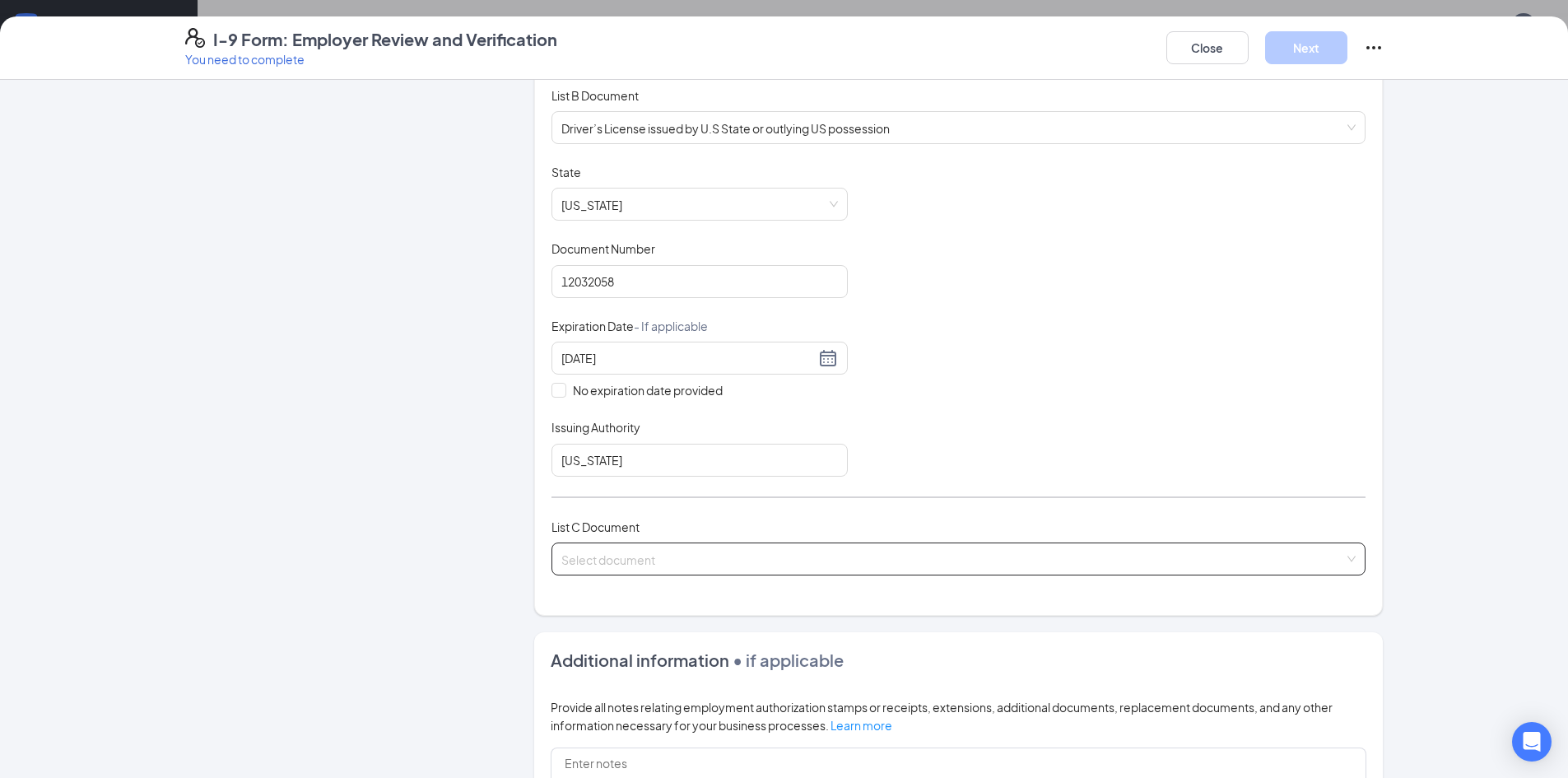
click at [623, 565] on input "search" at bounding box center [952, 555] width 783 height 24
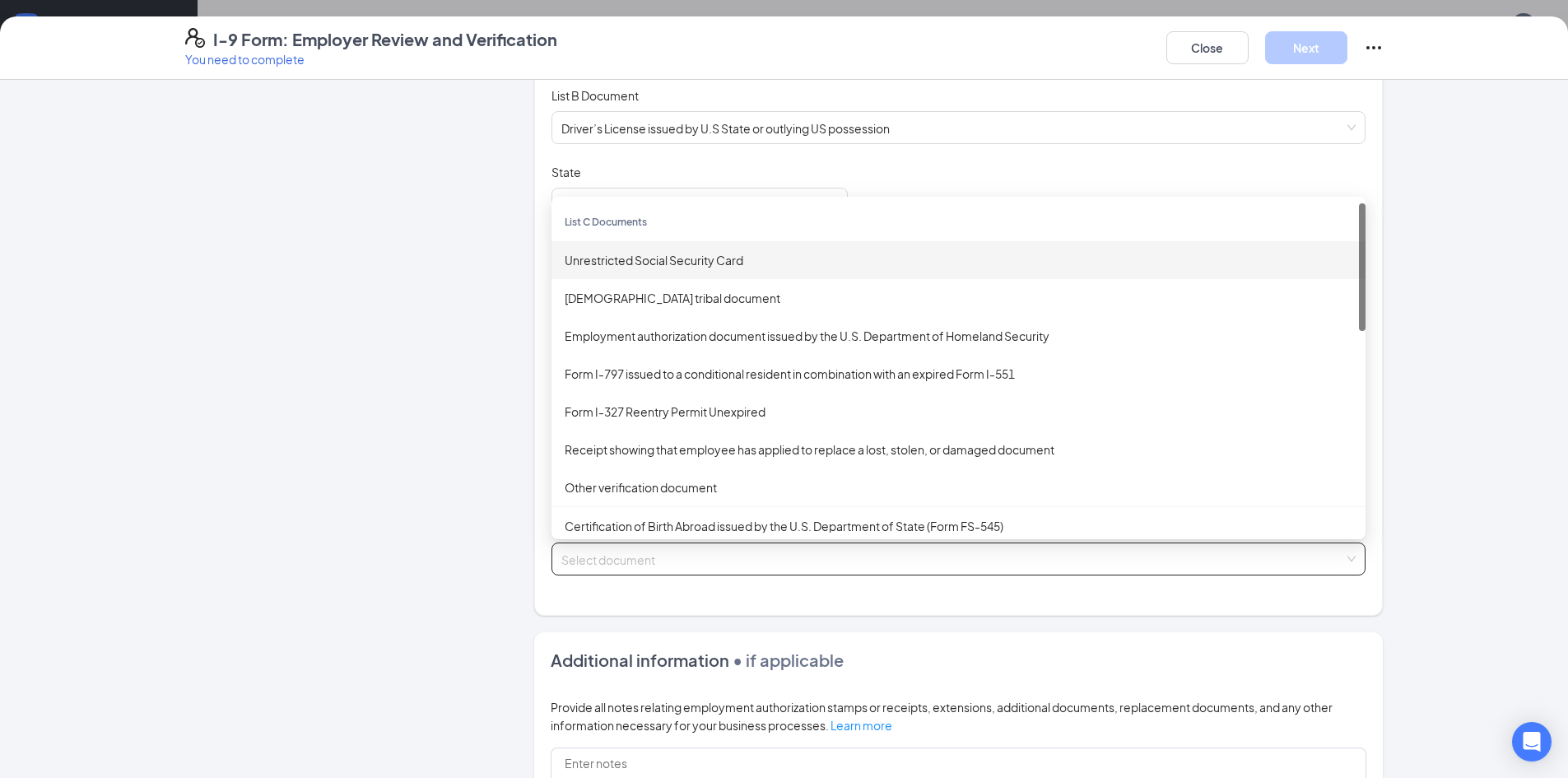
click at [640, 275] on div "Unrestricted Social Security Card" at bounding box center [958, 260] width 814 height 38
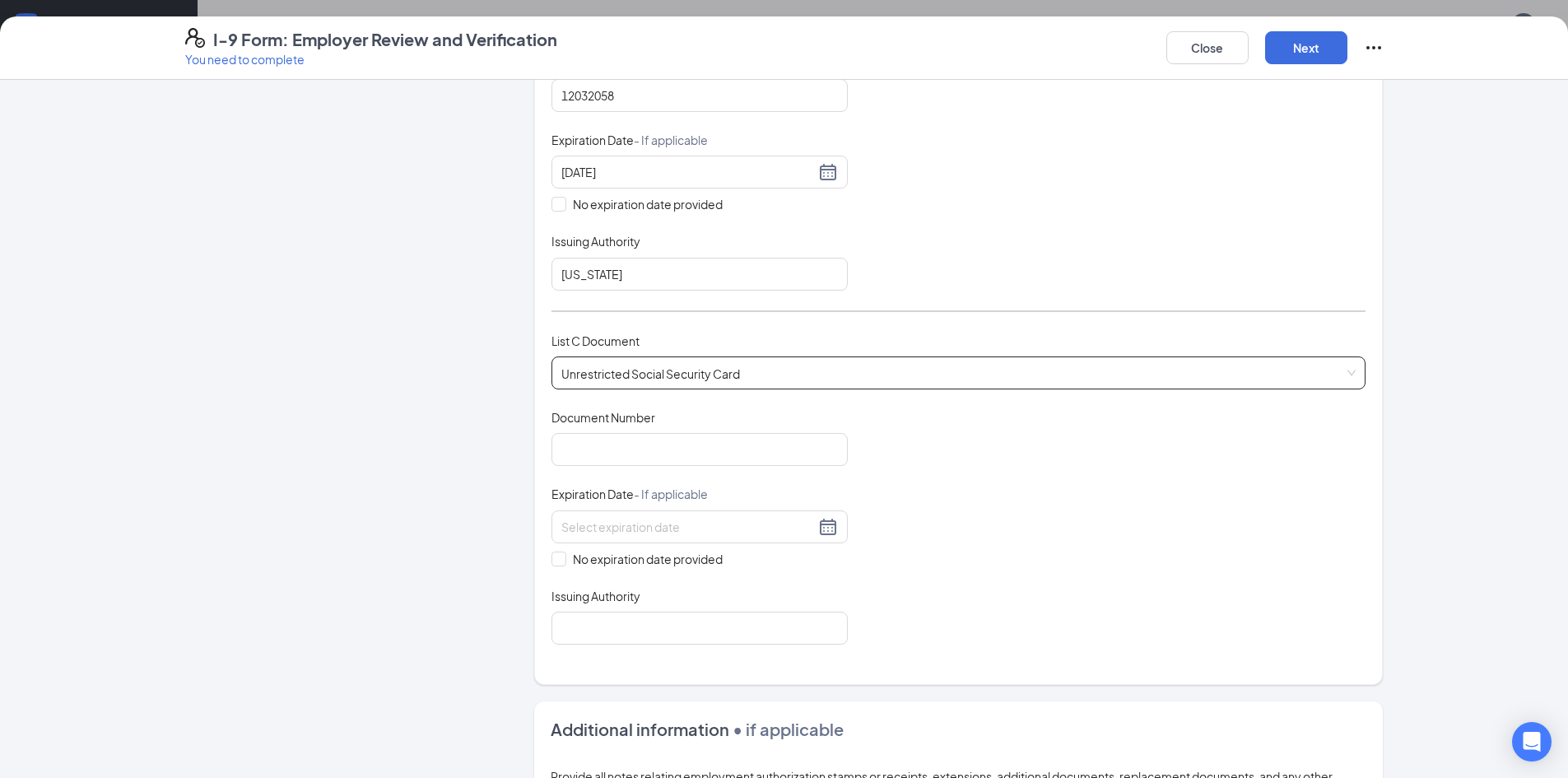
scroll to position [425, 0]
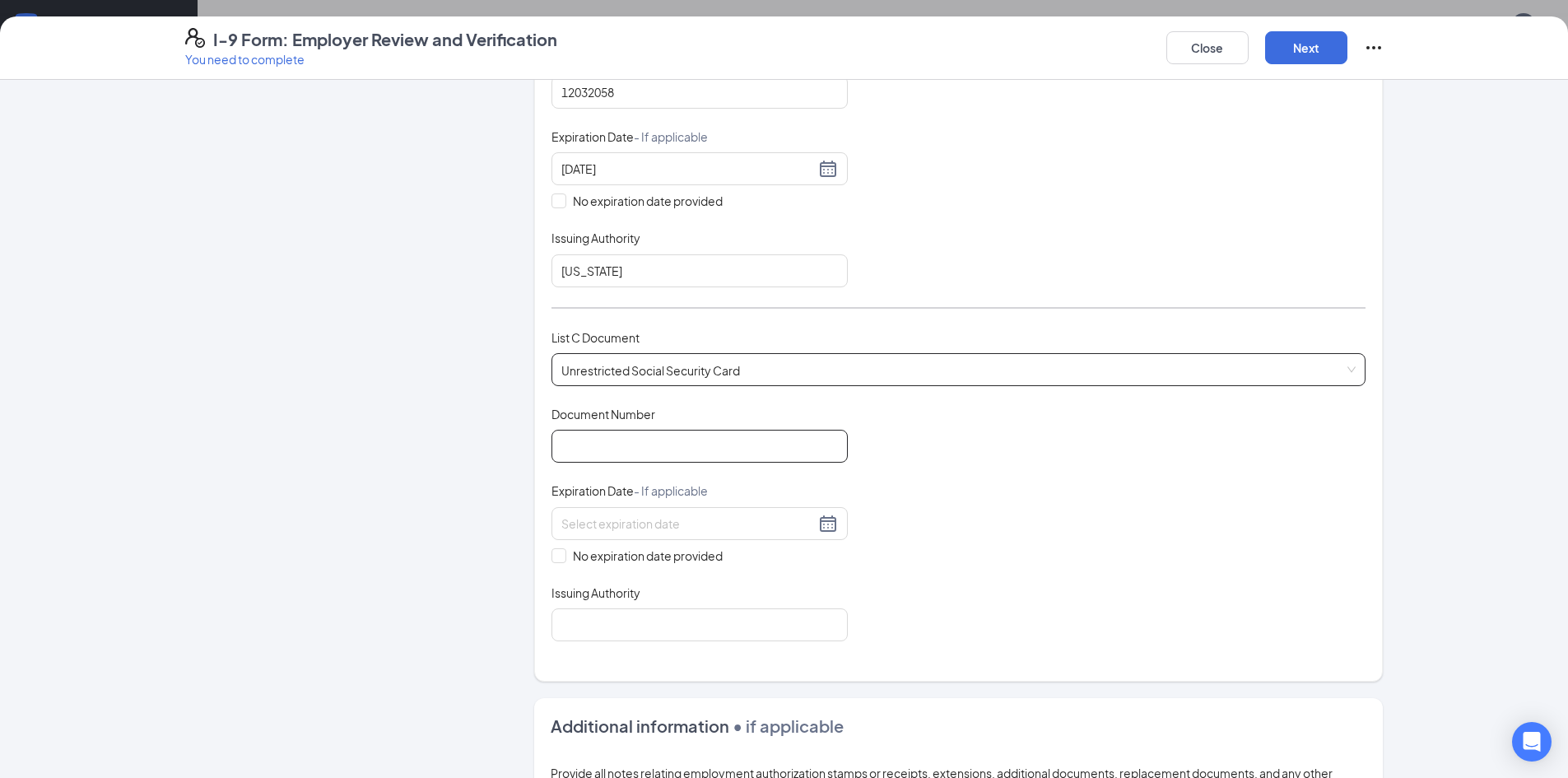
click at [620, 455] on input "Document Number" at bounding box center [700, 446] width 297 height 33
type input "465298422"
click at [558, 559] on span at bounding box center [558, 555] width 15 height 15
click at [558, 559] on input "No expiration date provided" at bounding box center [557, 554] width 12 height 12
checkbox input "true"
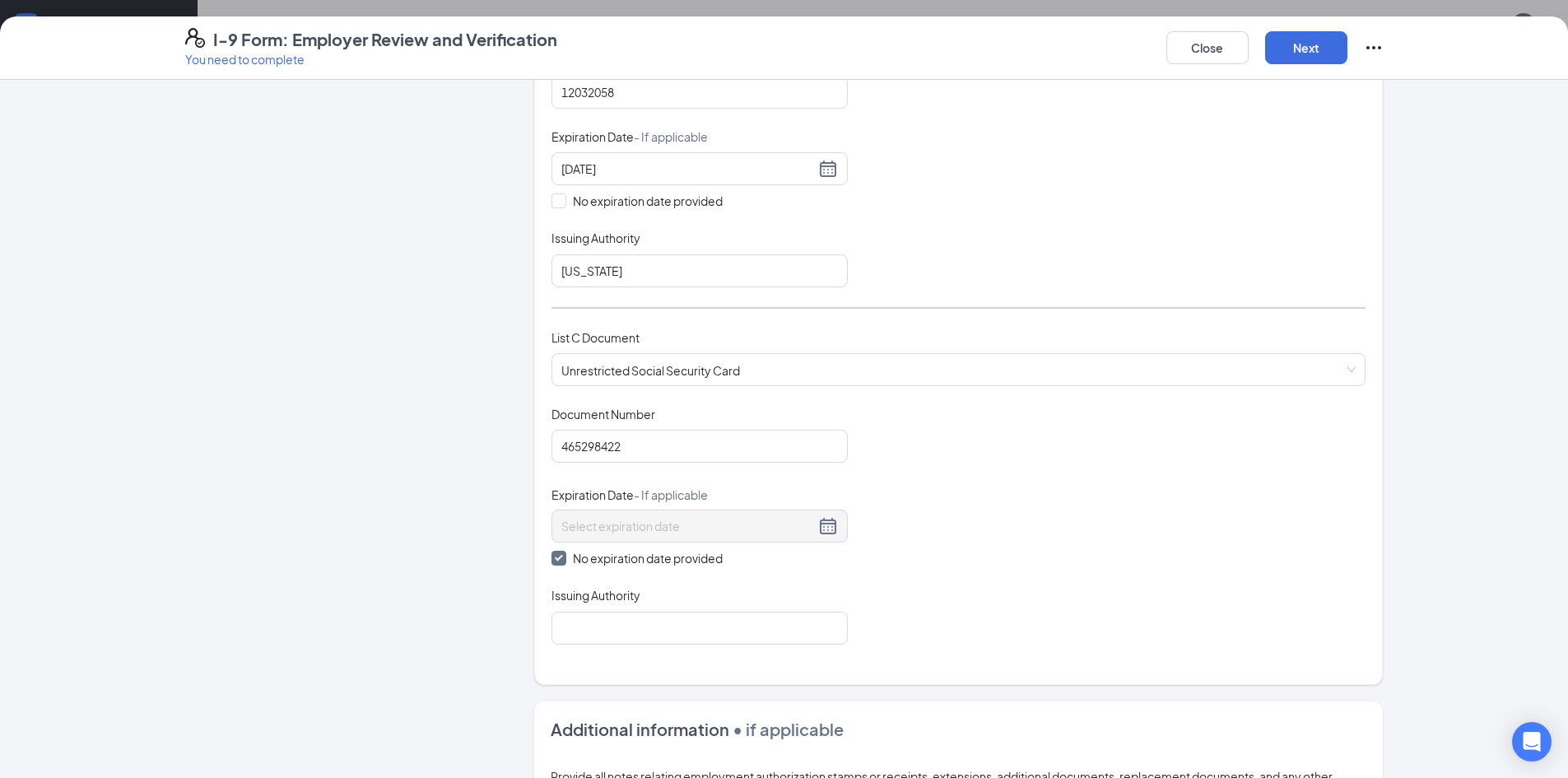
click at [605, 645] on div "Which documents did your new hire bring? [PERSON_NAME] identifies as a [DEMOGRA…" at bounding box center [958, 179] width 814 height 972
click at [618, 636] on input "Issuing Authority" at bounding box center [700, 629] width 297 height 33
type input "Social Security Administration"
click at [1311, 50] on button "Next" at bounding box center [1306, 48] width 82 height 33
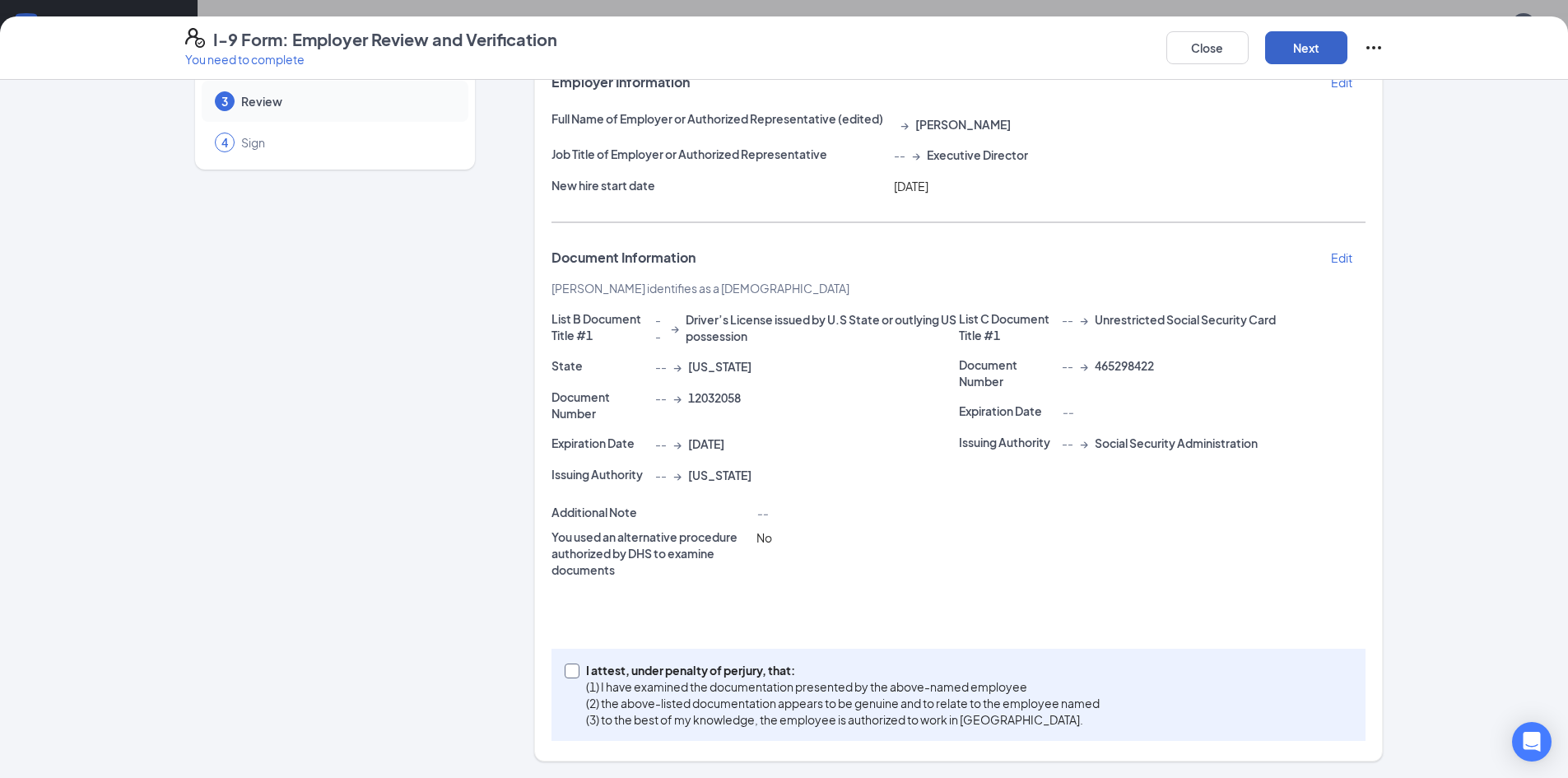
scroll to position [124, 0]
click at [795, 719] on p "(3) to the best of my knowledge, the employee is authorized to work in [GEOGRAP…" at bounding box center [843, 719] width 513 height 17
click at [576, 676] on input "I attest, under penalty of [PERSON_NAME], that: (1) I have examined the documen…" at bounding box center [571, 670] width 12 height 12
checkbox input "true"
click at [1317, 50] on button "Next" at bounding box center [1306, 48] width 82 height 33
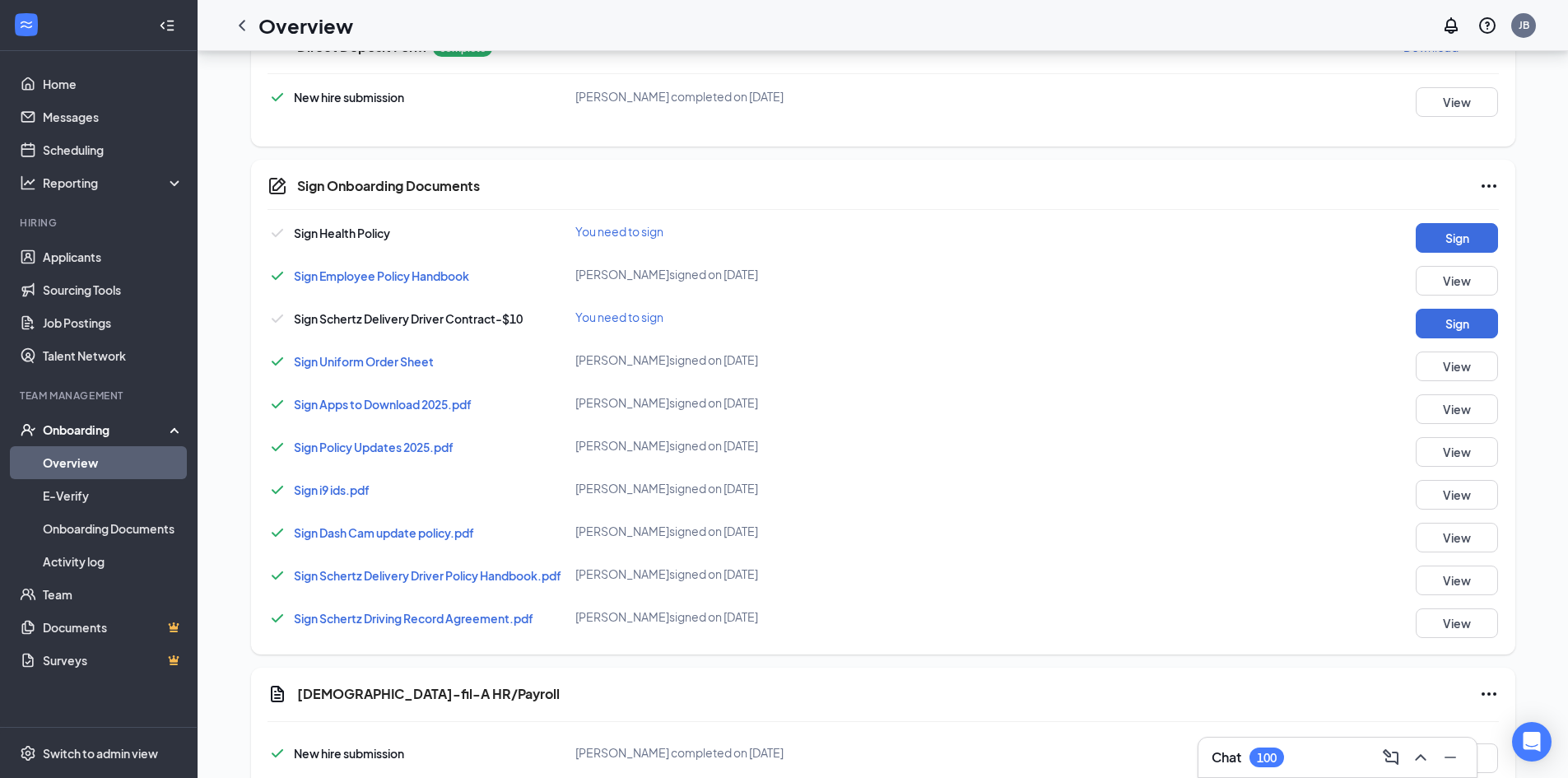
scroll to position [658, 0]
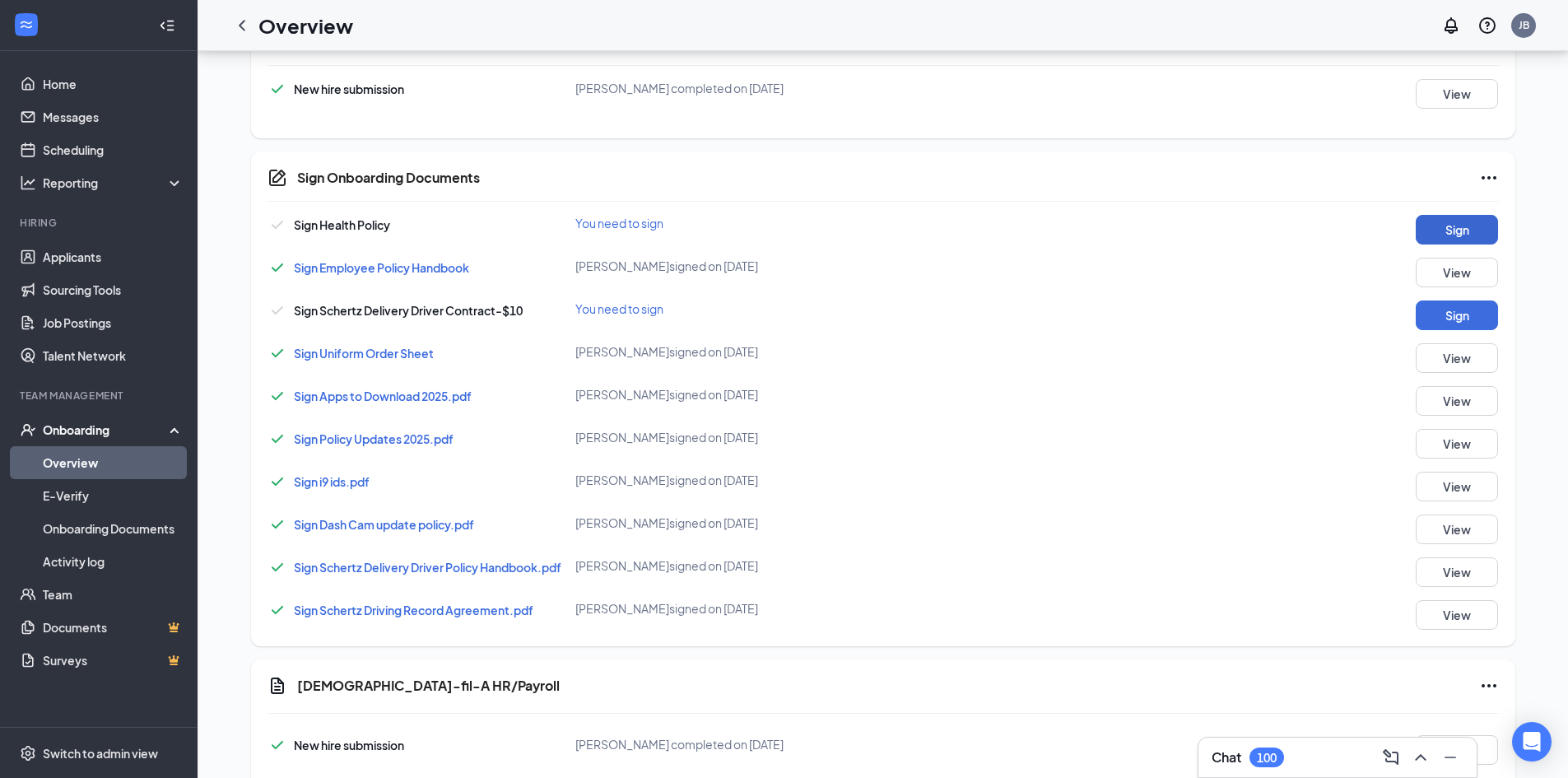
click at [1451, 233] on button "Sign" at bounding box center [1457, 229] width 82 height 29
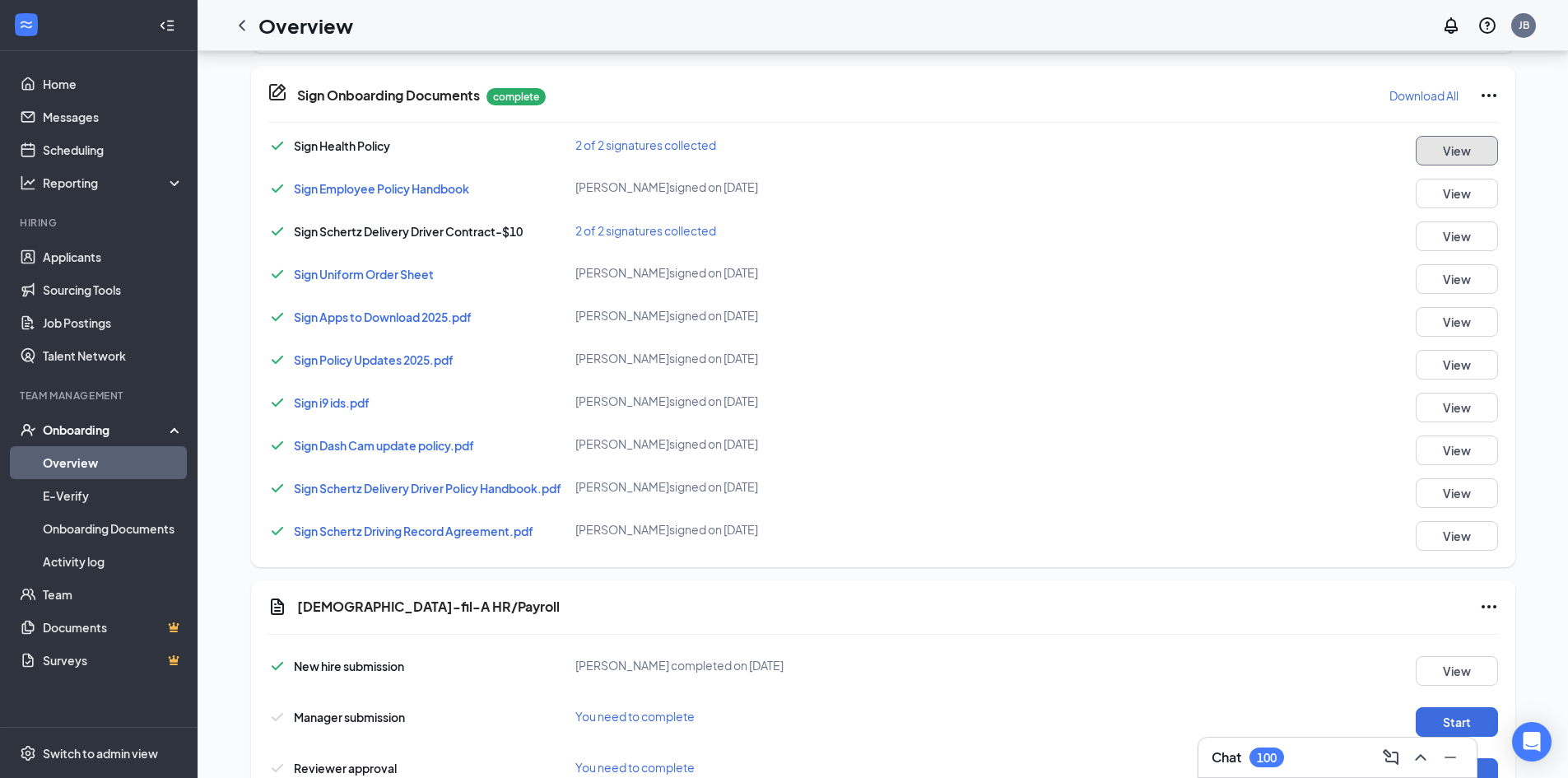
scroll to position [865, 0]
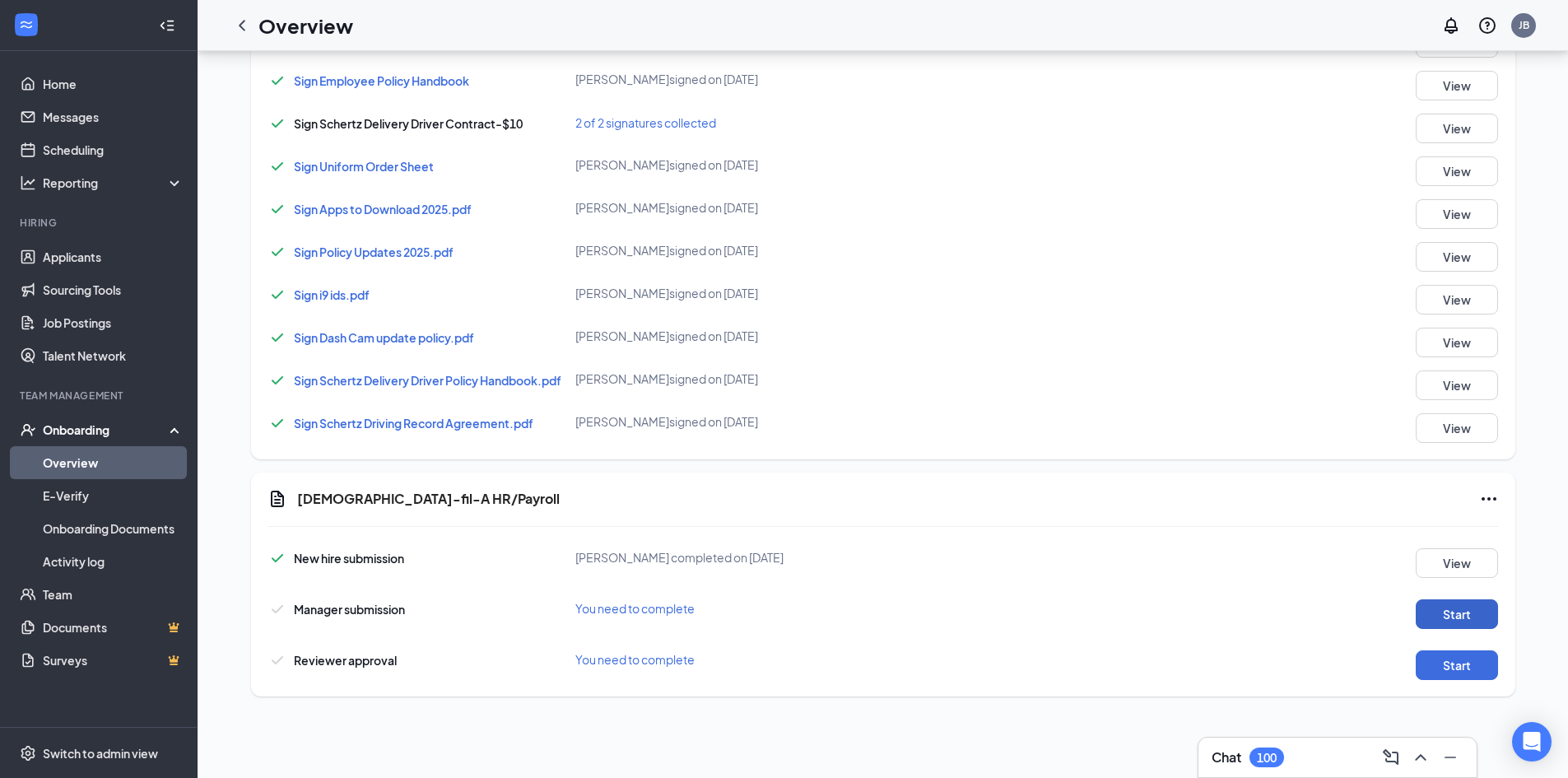
click at [1460, 617] on button "Start" at bounding box center [1457, 614] width 82 height 29
click at [1448, 672] on button "Start" at bounding box center [1457, 665] width 82 height 29
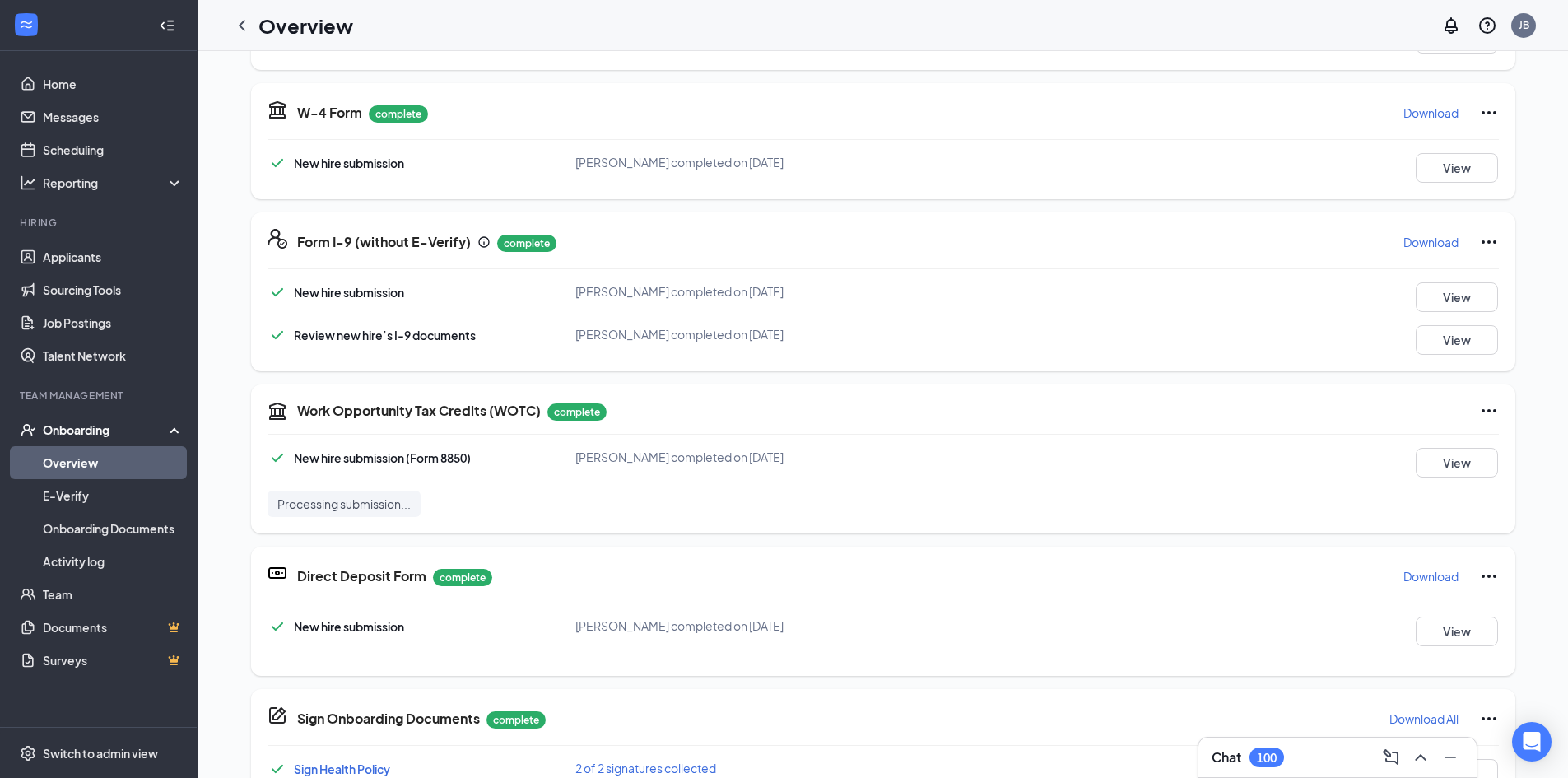
scroll to position [0, 0]
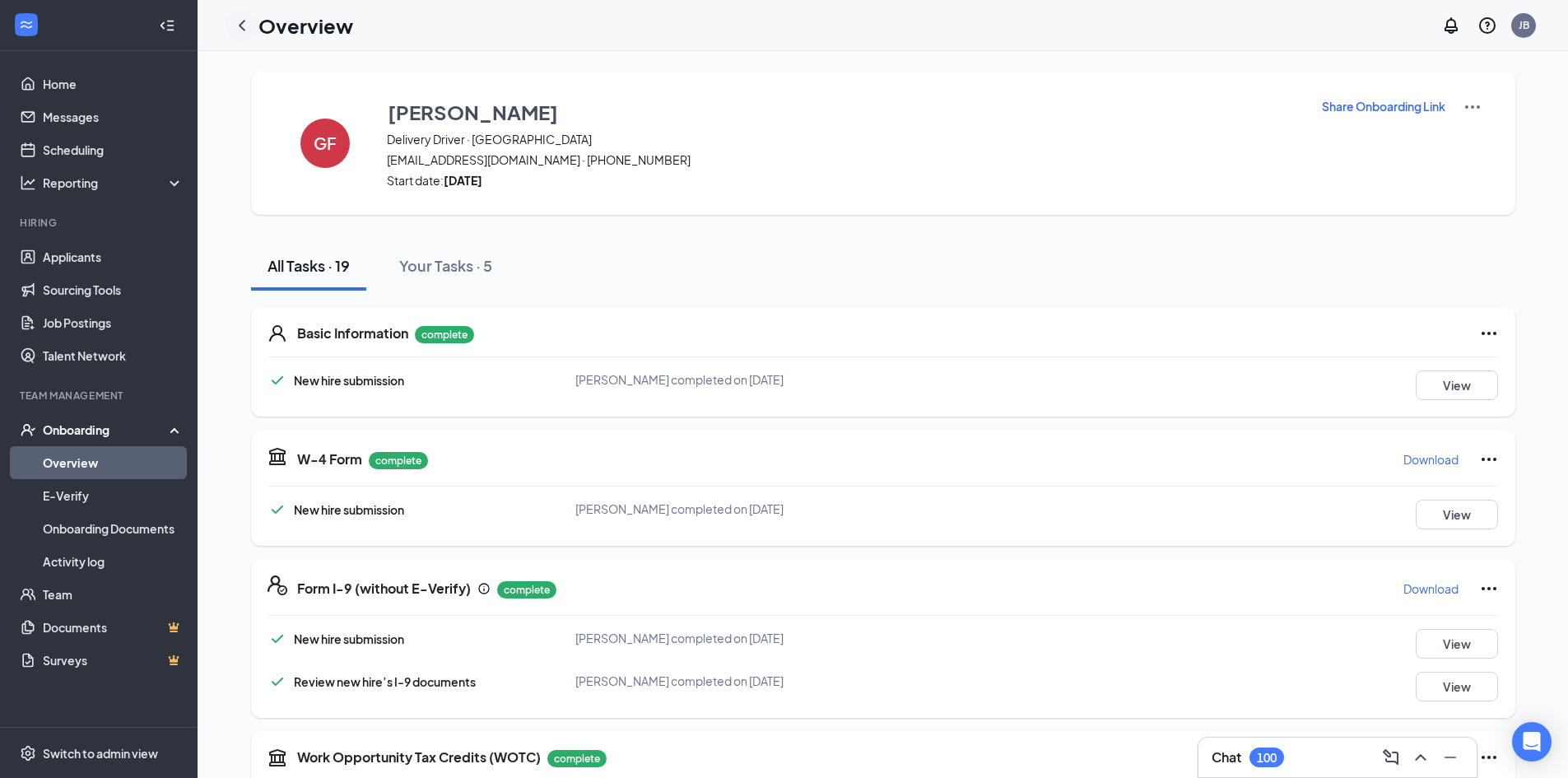
click at [247, 27] on icon "ChevronLeft" at bounding box center [242, 25] width 20 height 20
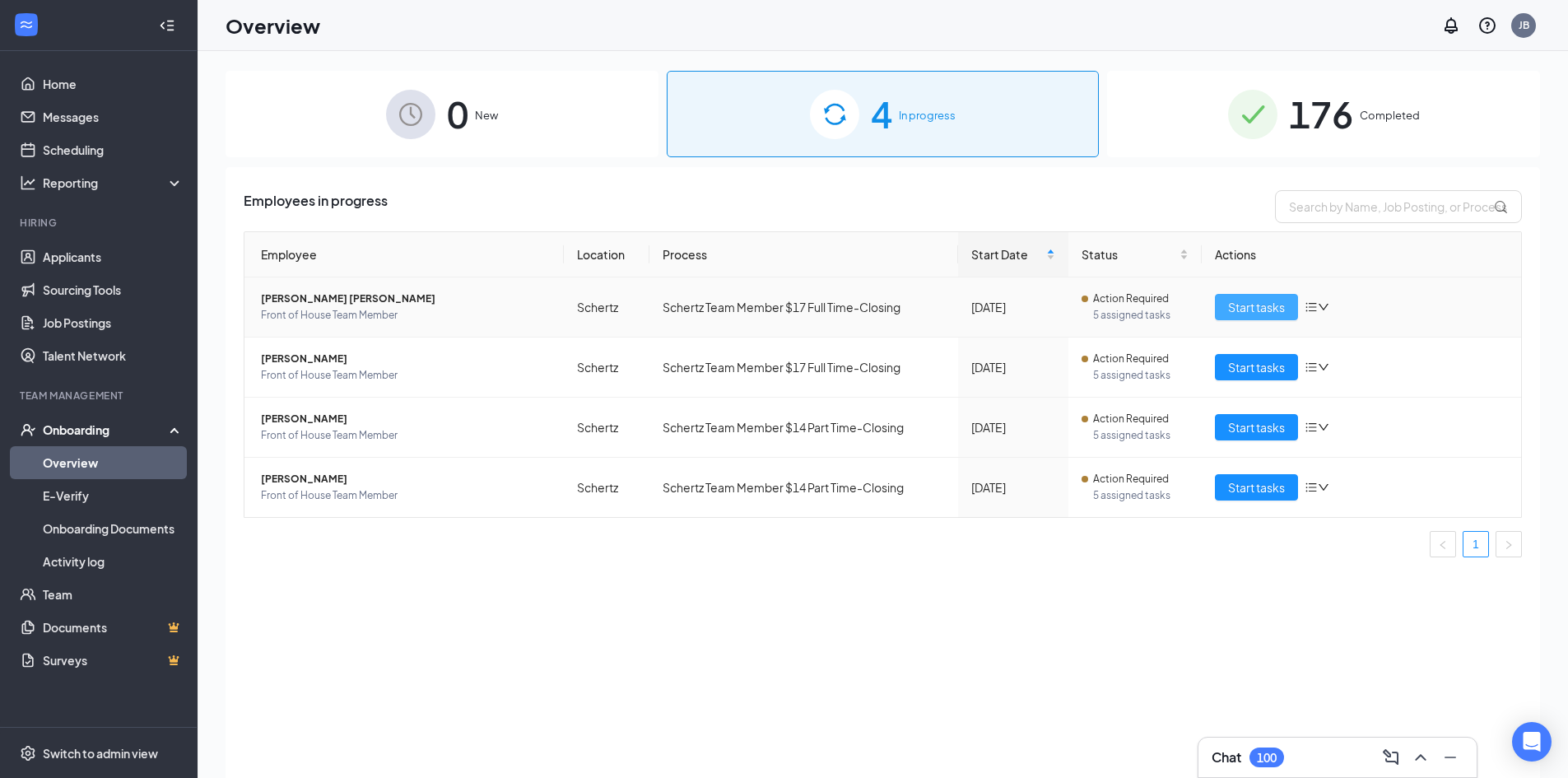
click at [1283, 298] on span "Start tasks" at bounding box center [1256, 307] width 57 height 19
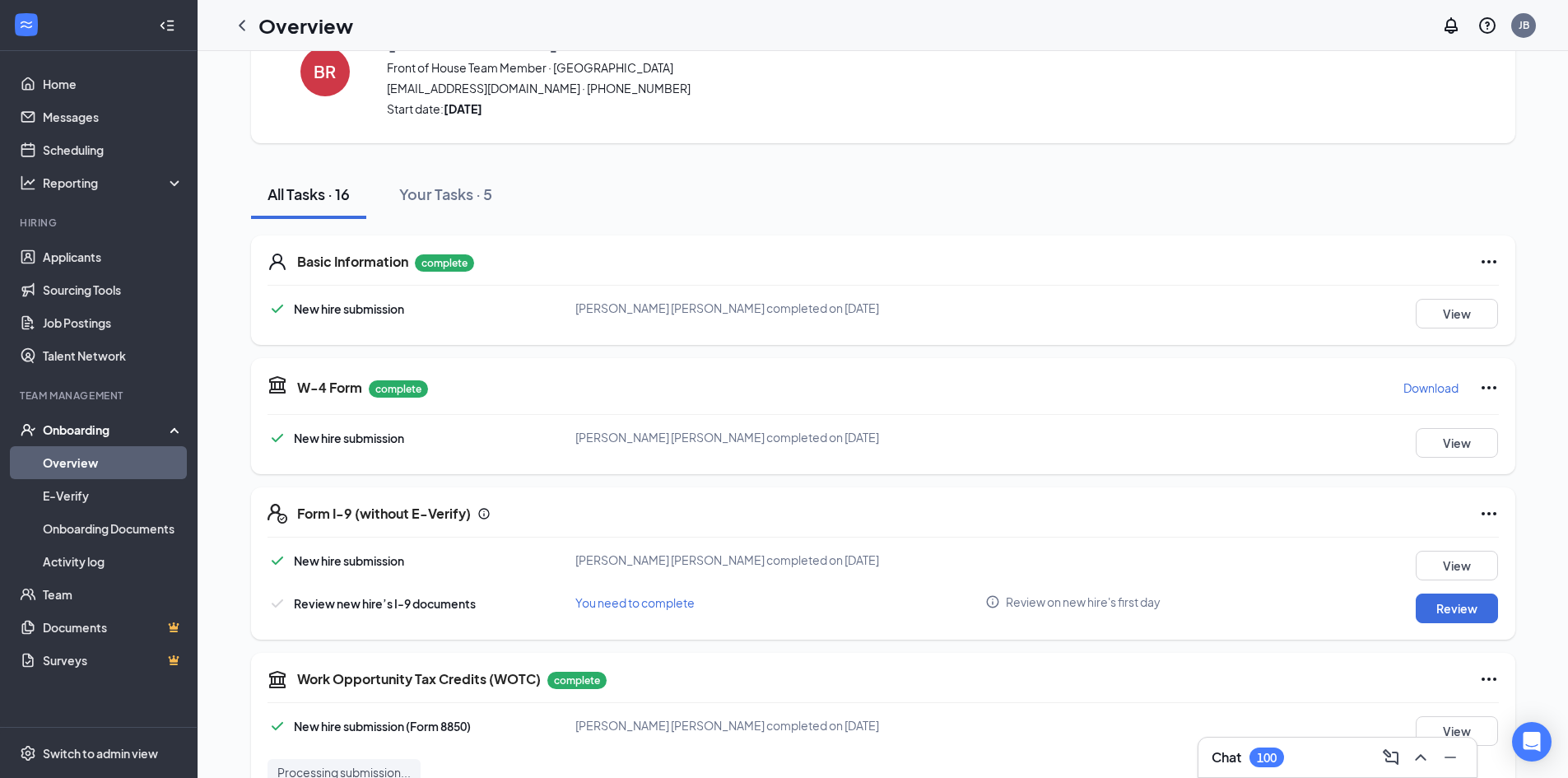
scroll to position [163, 0]
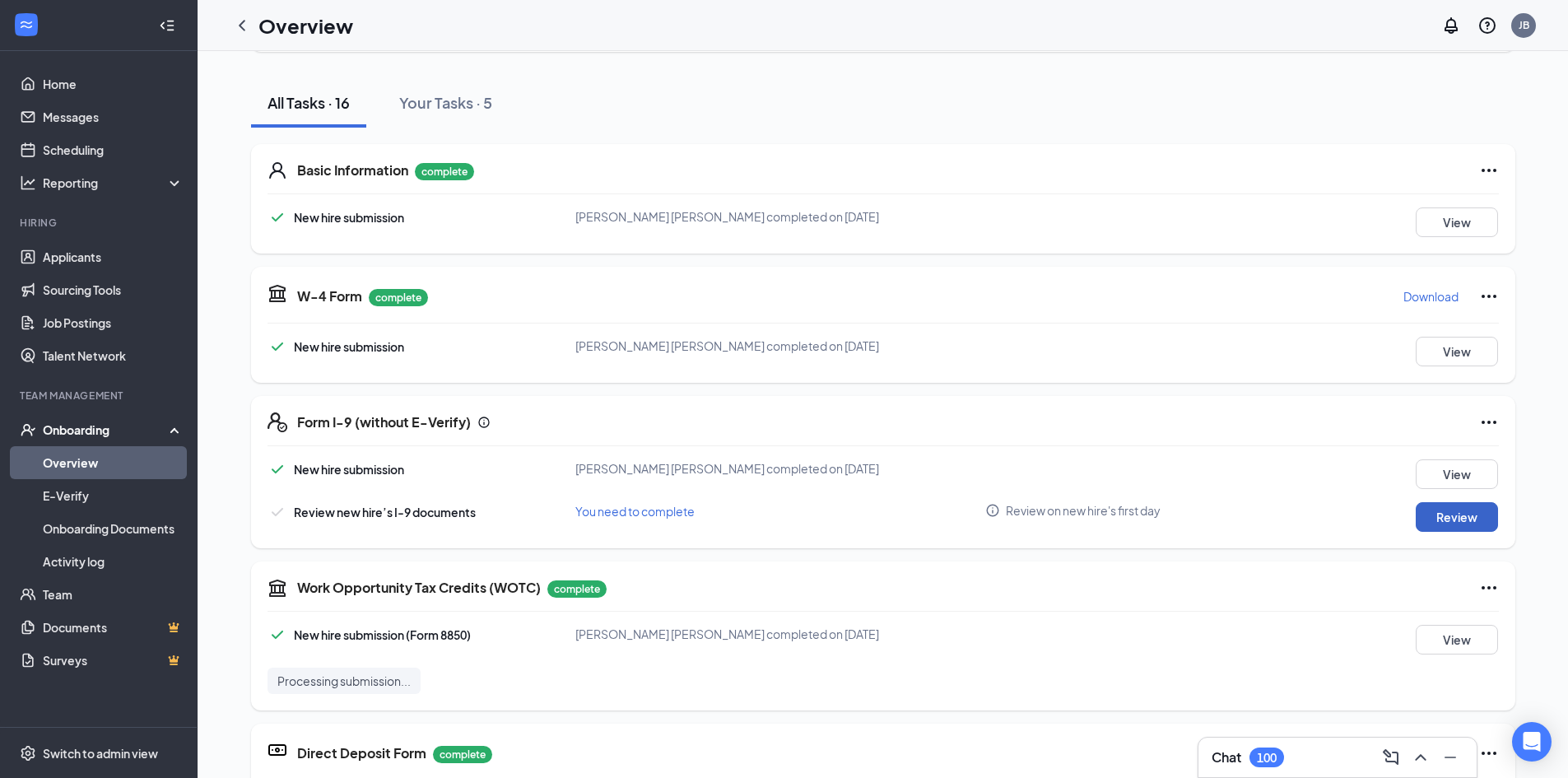
click at [1433, 503] on button "Review" at bounding box center [1457, 517] width 82 height 29
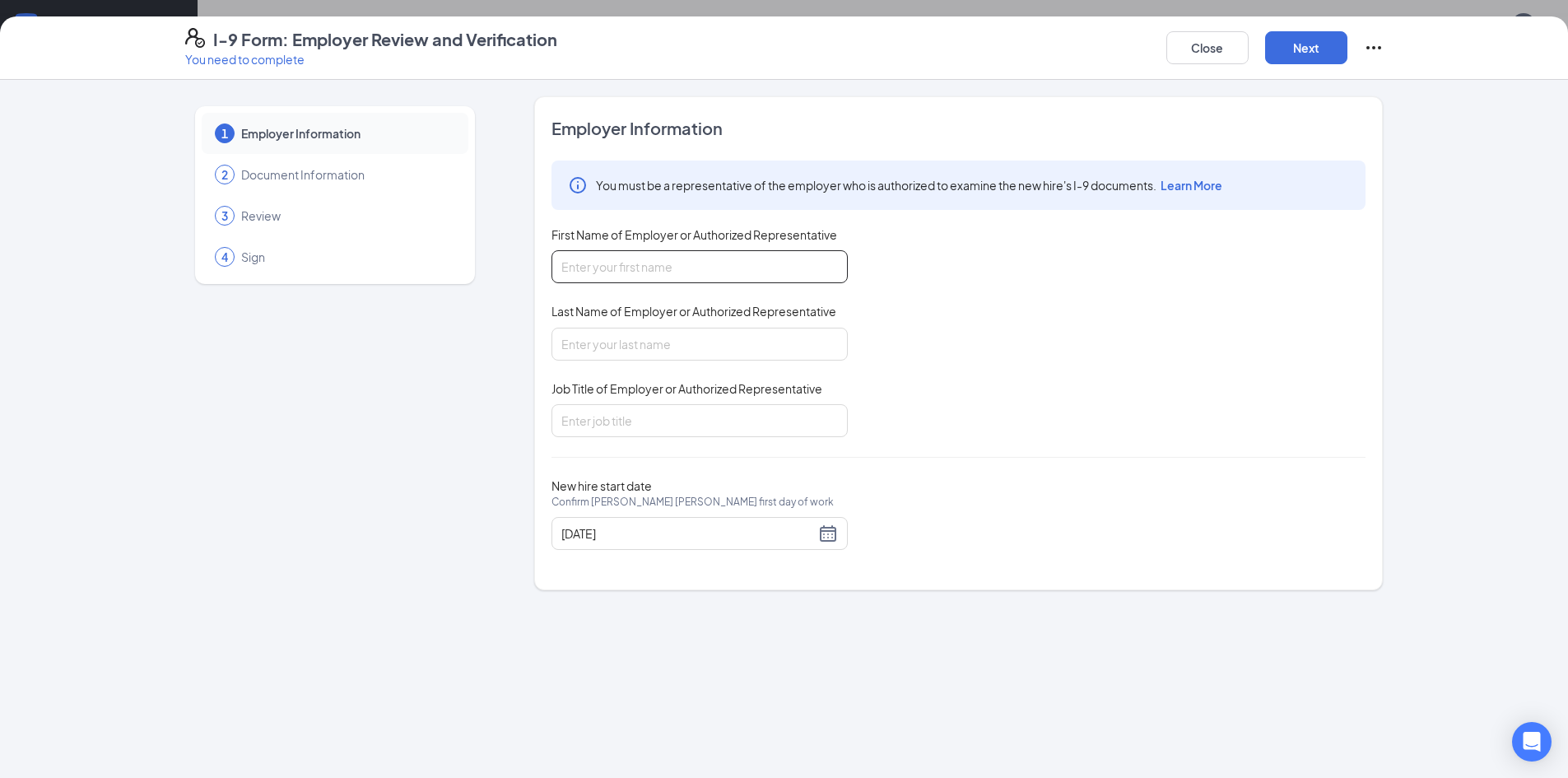
click at [633, 265] on input "First Name of Employer or Authorized Representative" at bounding box center [700, 266] width 297 height 33
type input "[PERSON_NAME]"
click at [628, 346] on input "Last Name of Employer or Authorized Representative" at bounding box center [700, 345] width 297 height 33
type input "[PERSON_NAME]"
click at [633, 422] on input "Job Title of Employer or Authorized Representative" at bounding box center [700, 421] width 297 height 33
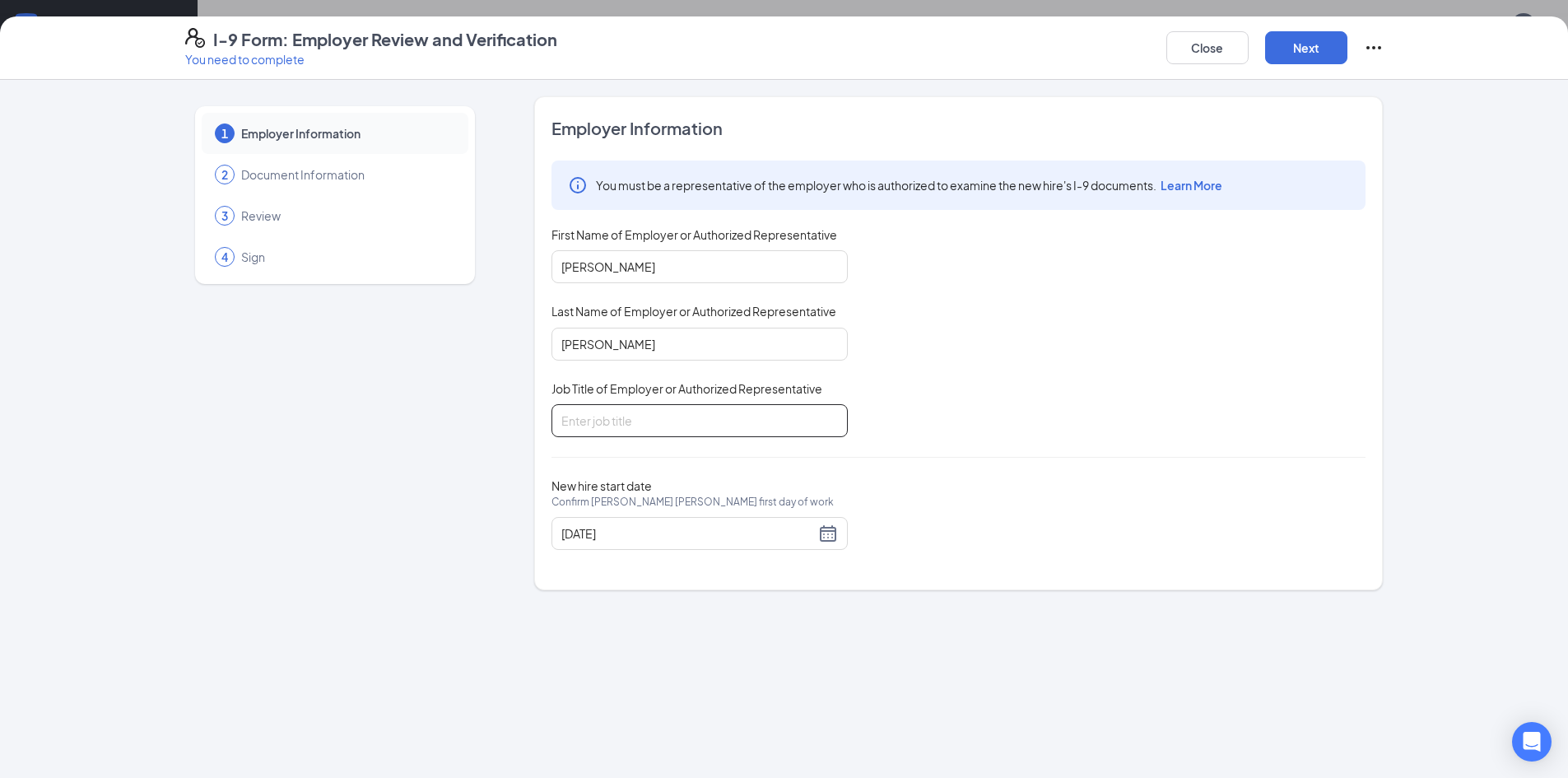
type input "Executive Director"
click at [1304, 47] on button "Next" at bounding box center [1306, 48] width 82 height 33
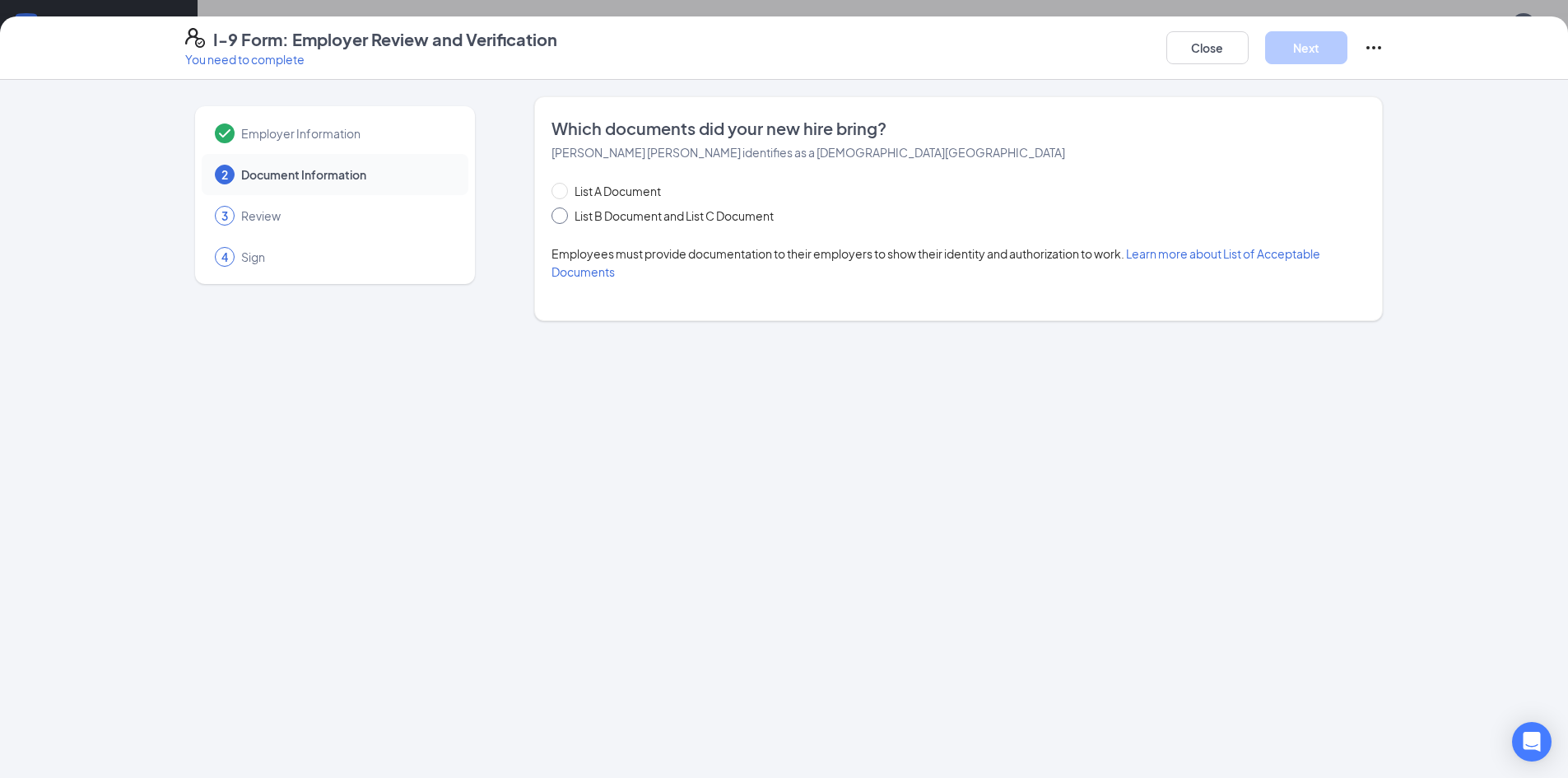
click at [637, 210] on span "List B Document and List C Document" at bounding box center [674, 216] width 213 height 19
click at [563, 210] on input "List B Document and List C Document" at bounding box center [557, 214] width 12 height 12
radio input "true"
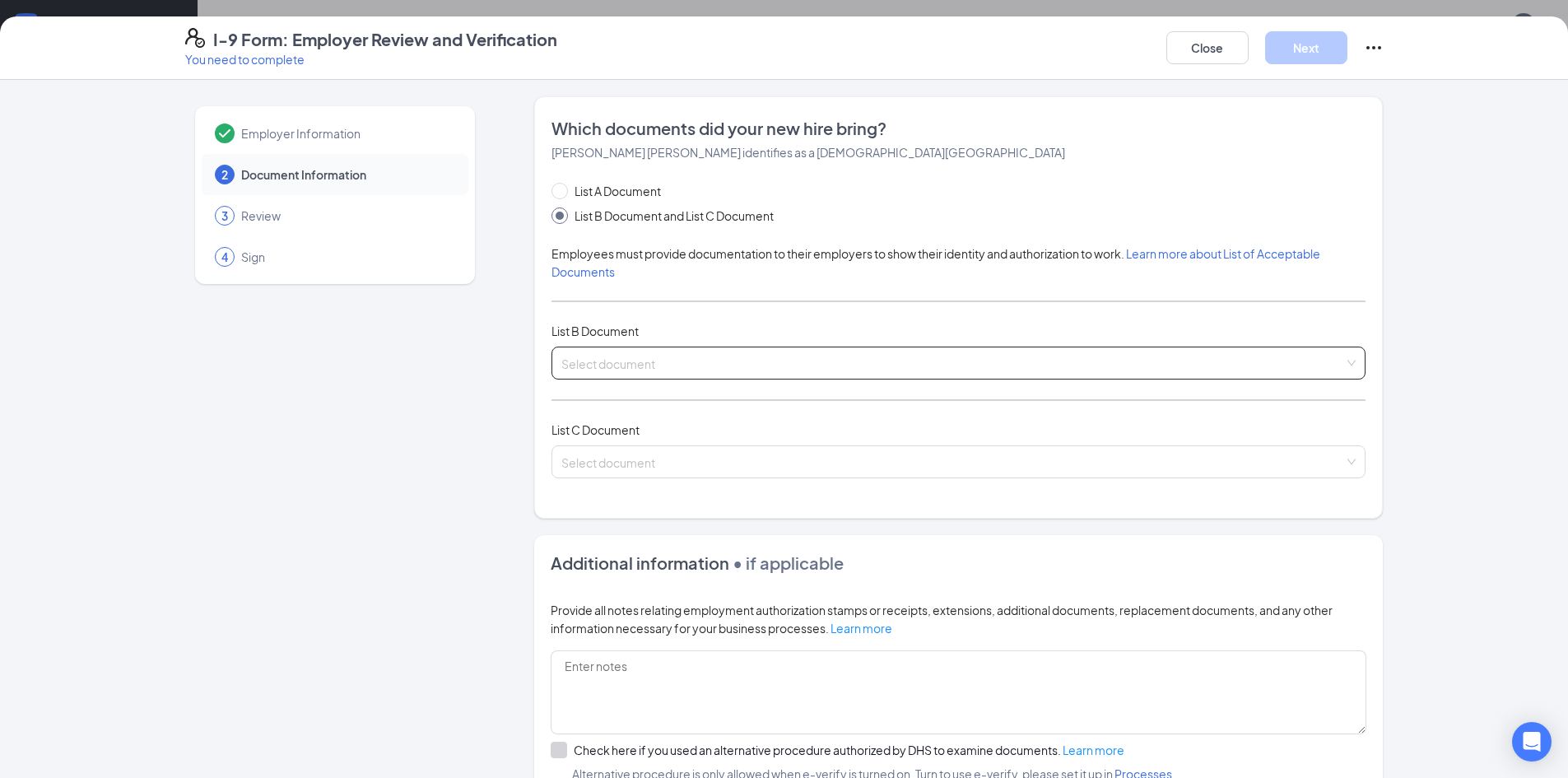
click at [660, 360] on input "search" at bounding box center [952, 359] width 783 height 24
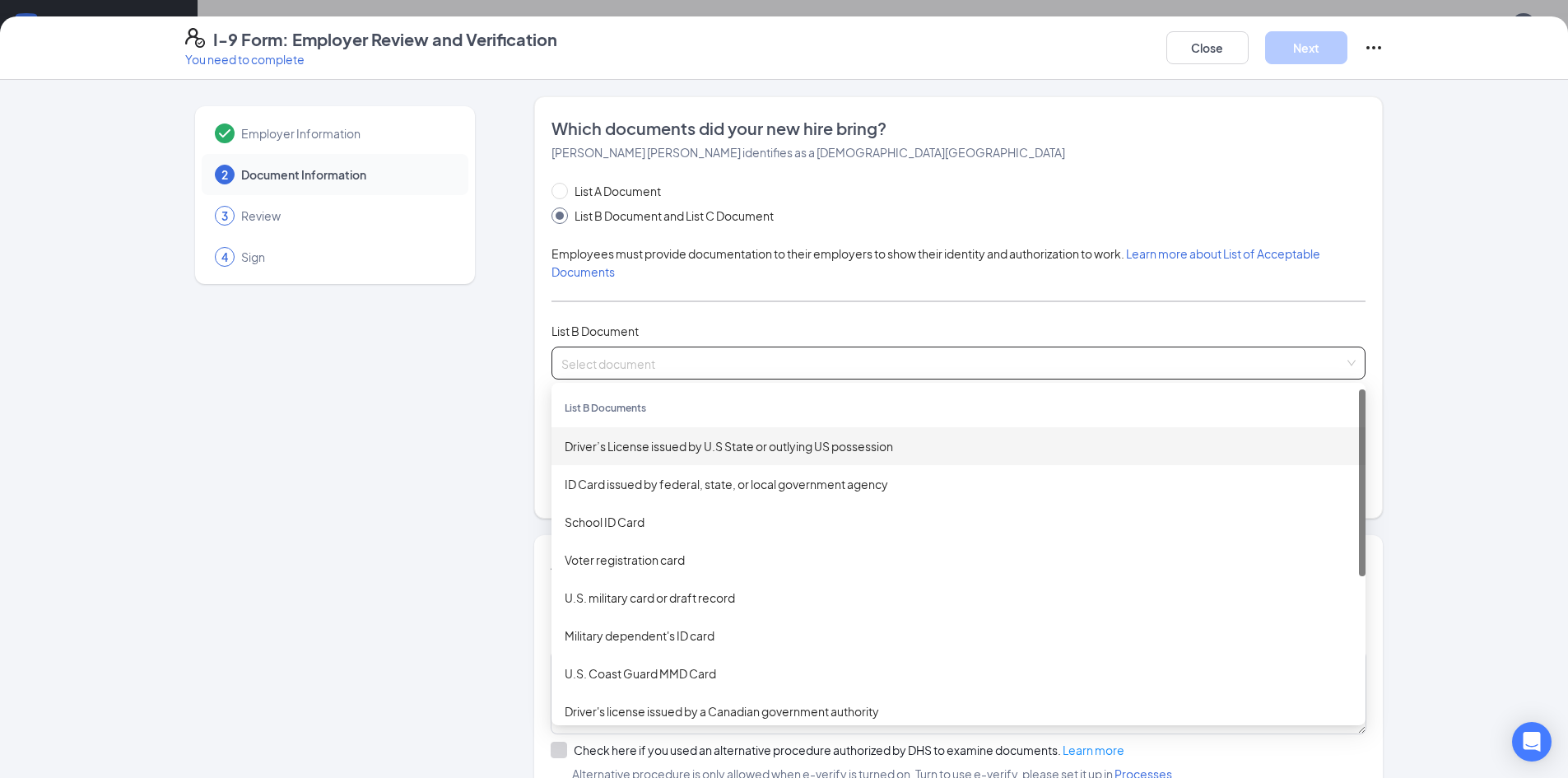
click at [670, 440] on div "Driver’s License issued by U.S State or outlying US possession" at bounding box center [958, 446] width 787 height 19
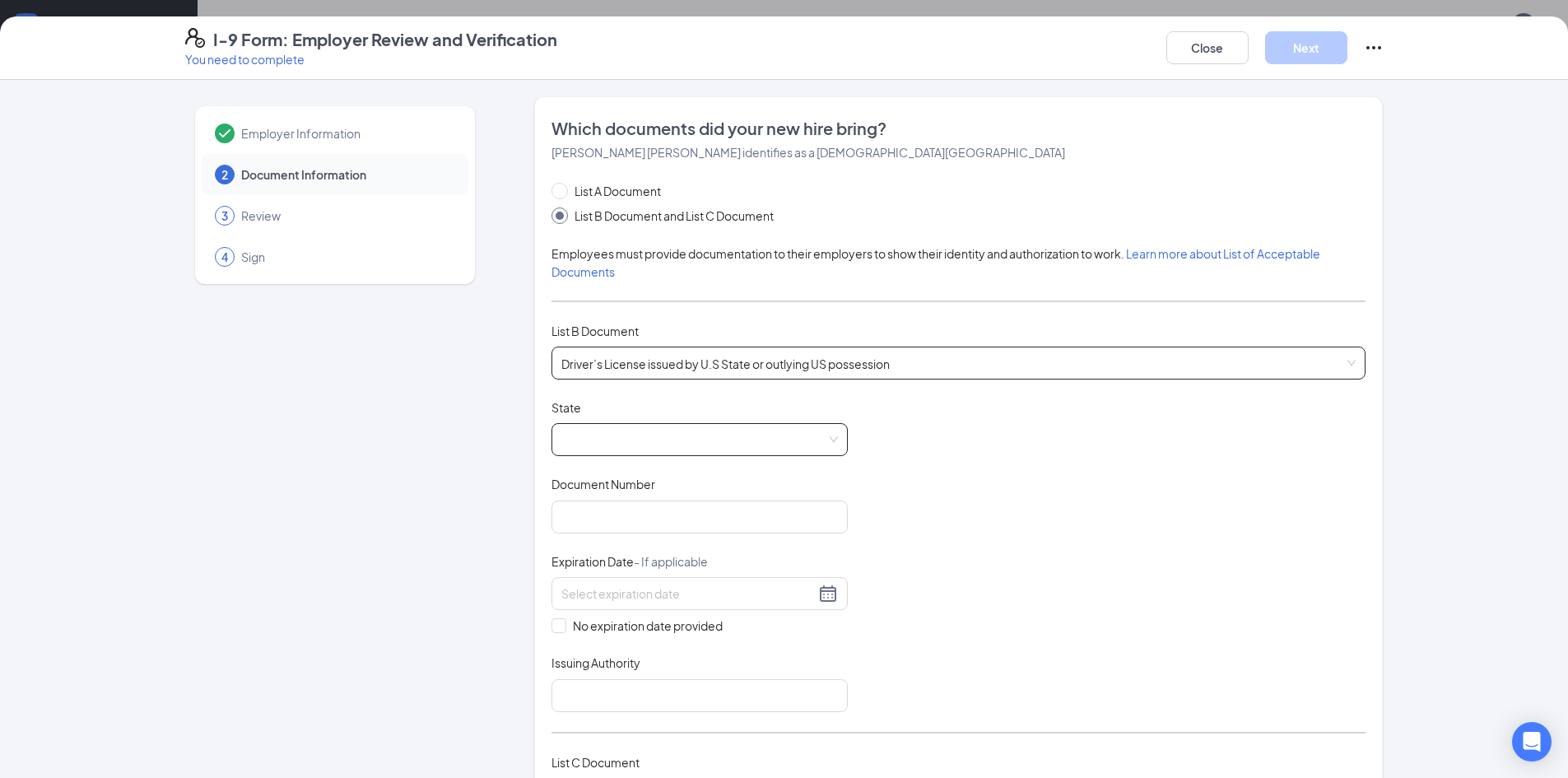
click at [646, 441] on span at bounding box center [699, 439] width 276 height 31
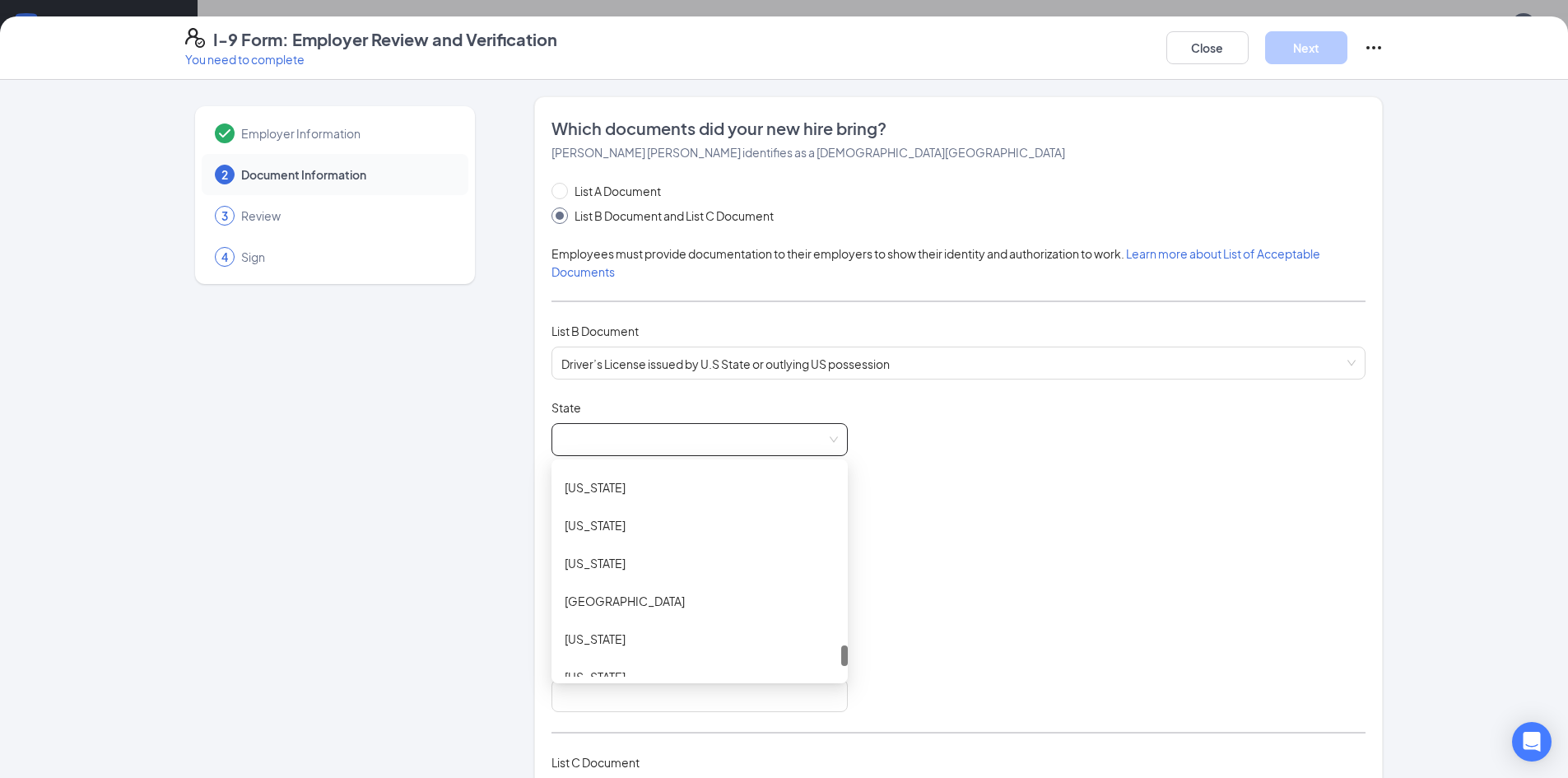
scroll to position [1779, 0]
click at [607, 493] on div "[US_STATE]" at bounding box center [700, 486] width 270 height 19
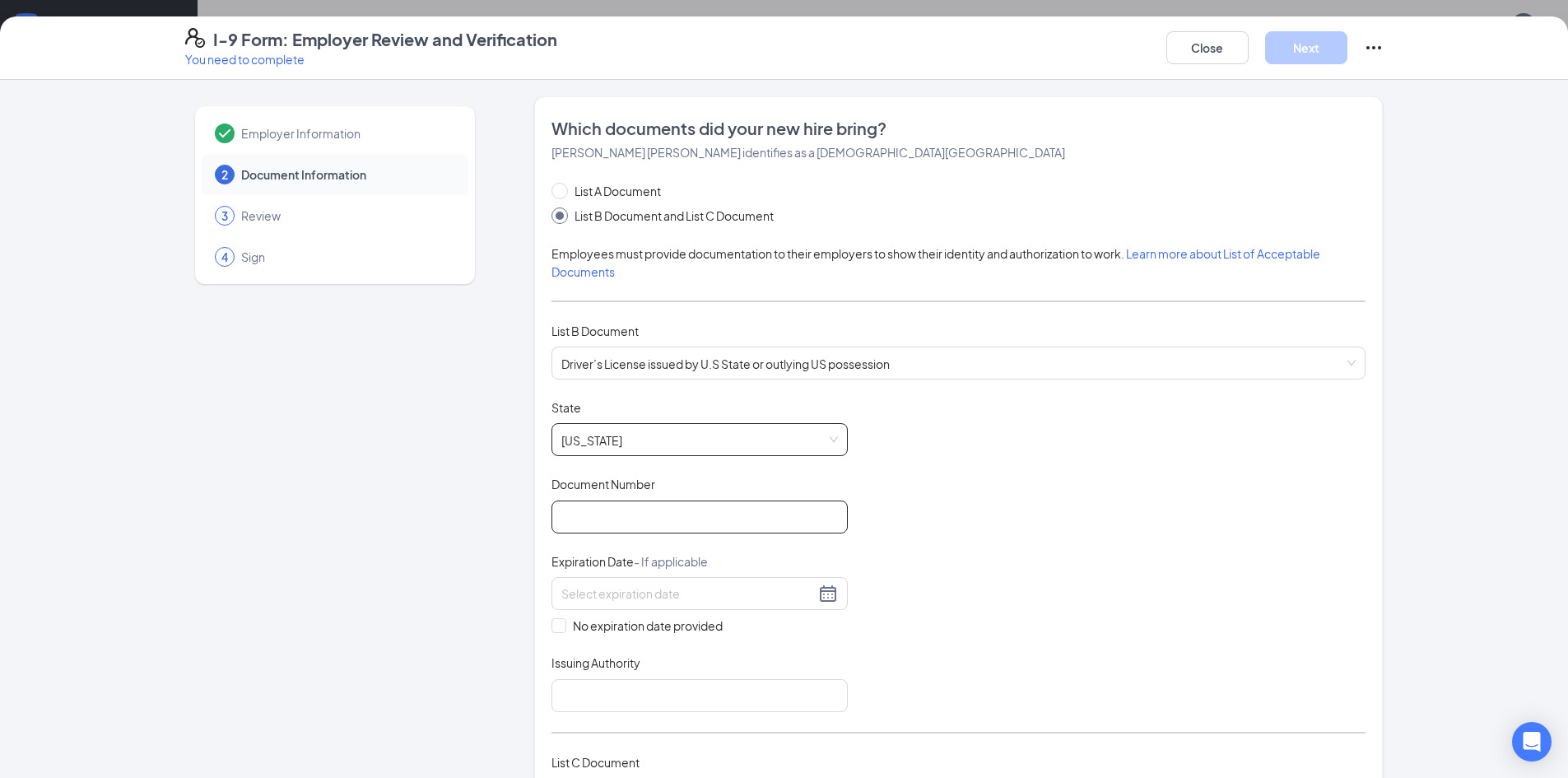
click at [627, 514] on input "Document Number" at bounding box center [700, 517] width 297 height 33
type input "46562969"
click at [626, 594] on input at bounding box center [688, 594] width 254 height 19
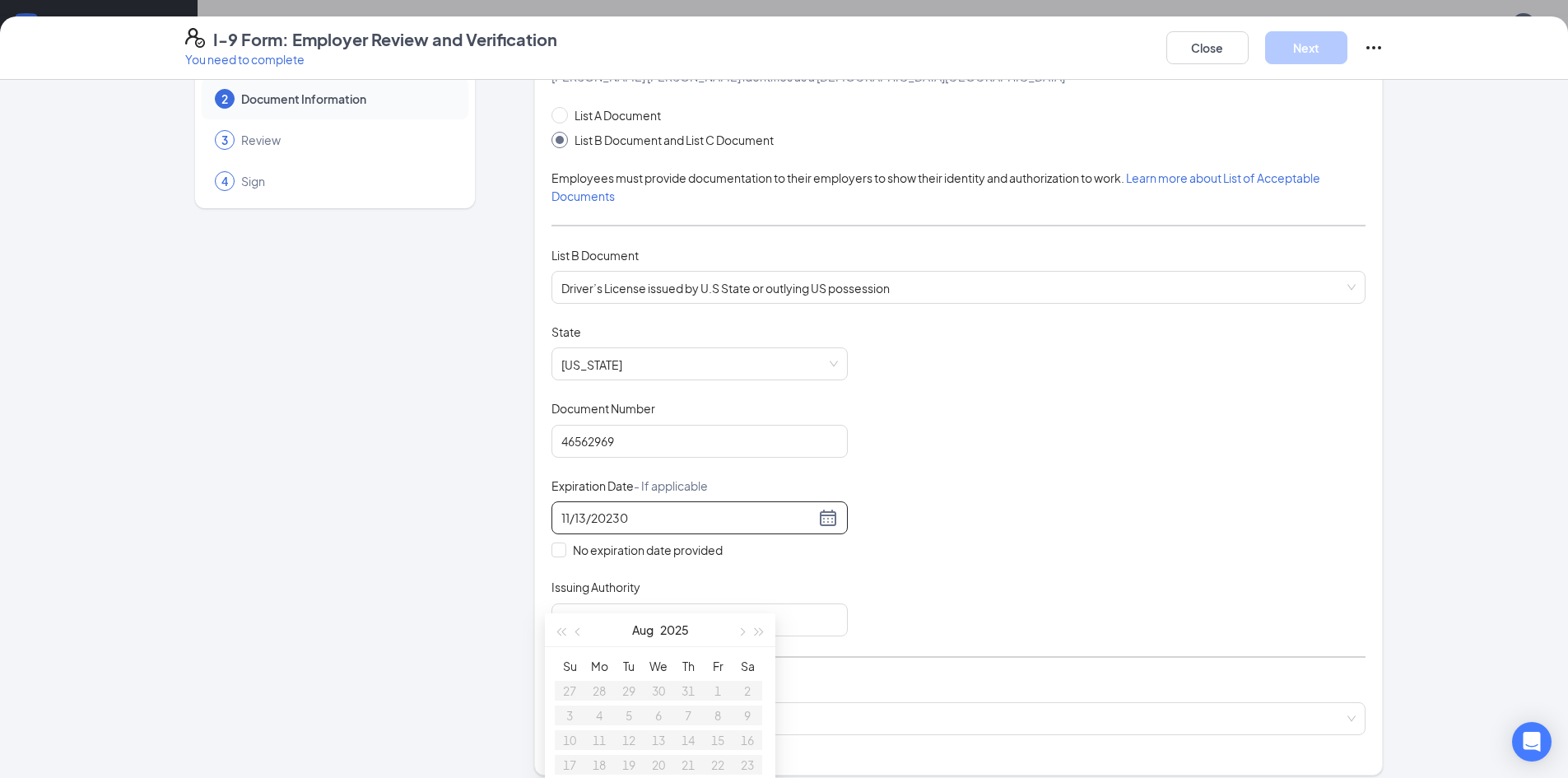
scroll to position [76, 0]
type input "11/13/20230"
click at [665, 528] on div "11/13/20230" at bounding box center [700, 517] width 297 height 33
click at [648, 516] on input "11/13/20230" at bounding box center [688, 516] width 254 height 19
click at [462, 524] on div "Employer Information 2 Document Information 3 Review 4 Sign" at bounding box center [335, 615] width 300 height 1192
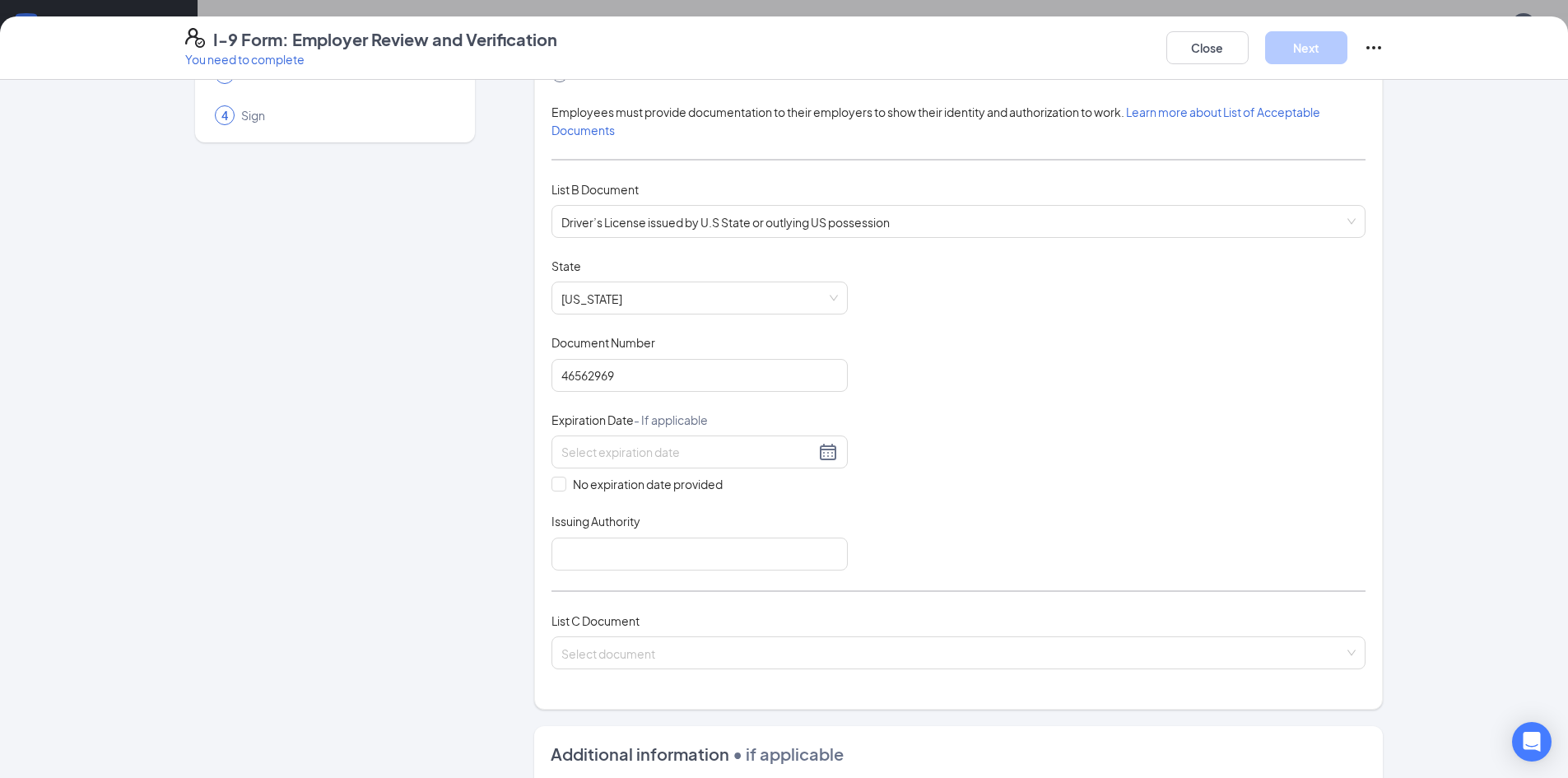
scroll to position [143, 0]
click at [654, 442] on input at bounding box center [688, 450] width 254 height 19
type input "[DATE]"
click at [623, 556] on input "Issuing Authority" at bounding box center [700, 553] width 297 height 33
type input "[US_STATE]"
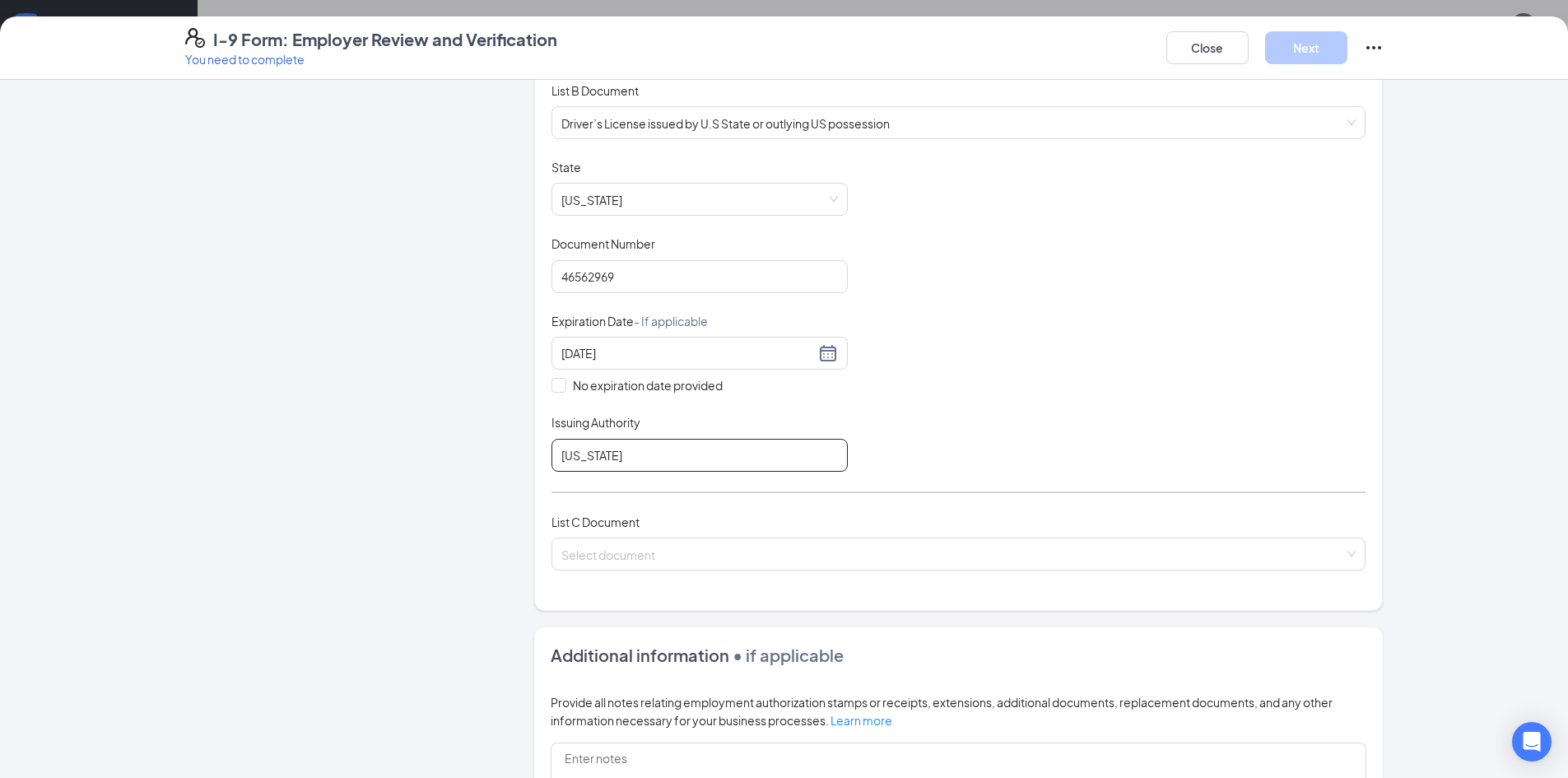
scroll to position [243, 0]
click at [624, 550] on input "search" at bounding box center [952, 548] width 783 height 24
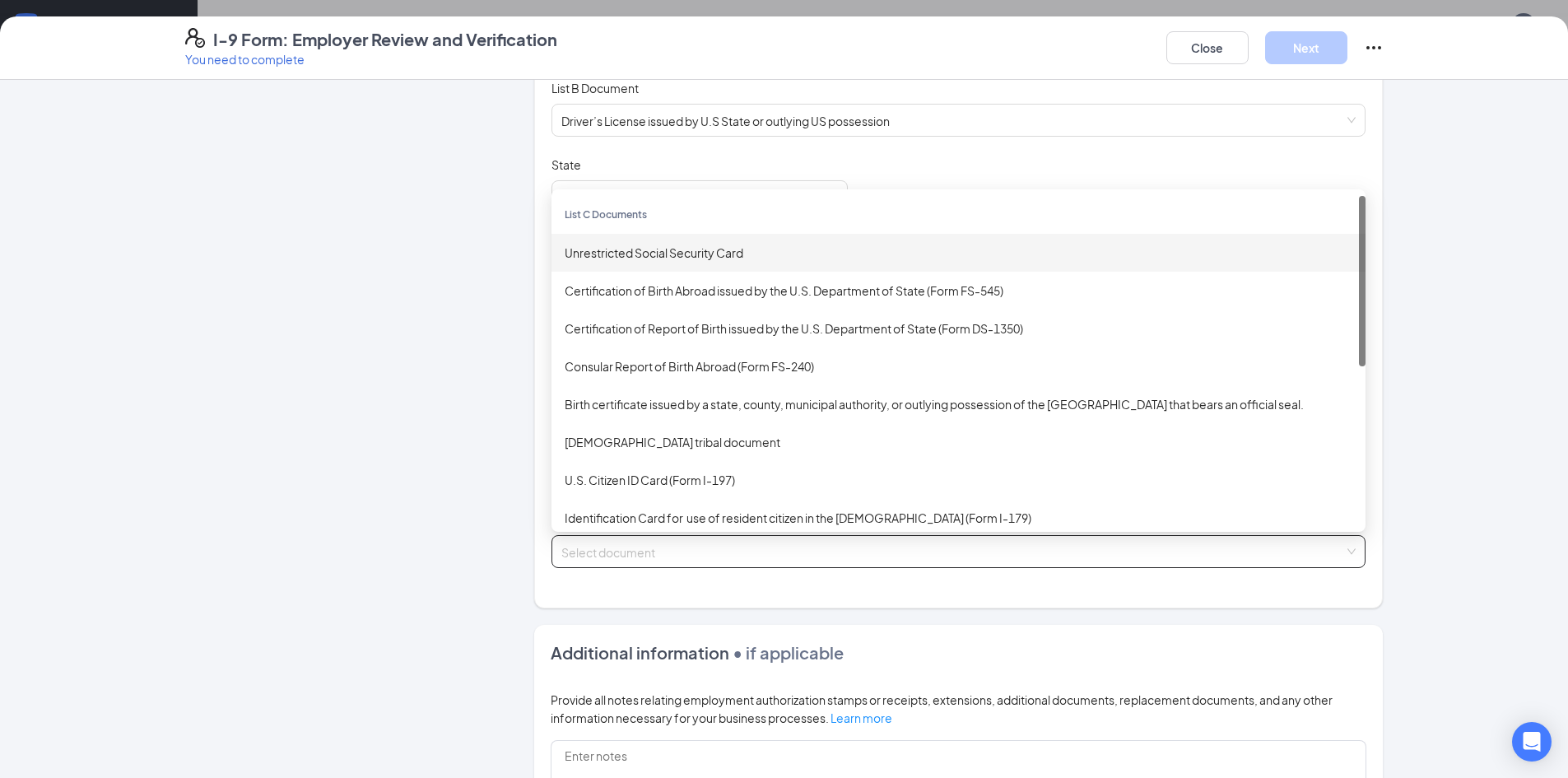
click at [651, 266] on div "Unrestricted Social Security Card" at bounding box center [958, 253] width 814 height 38
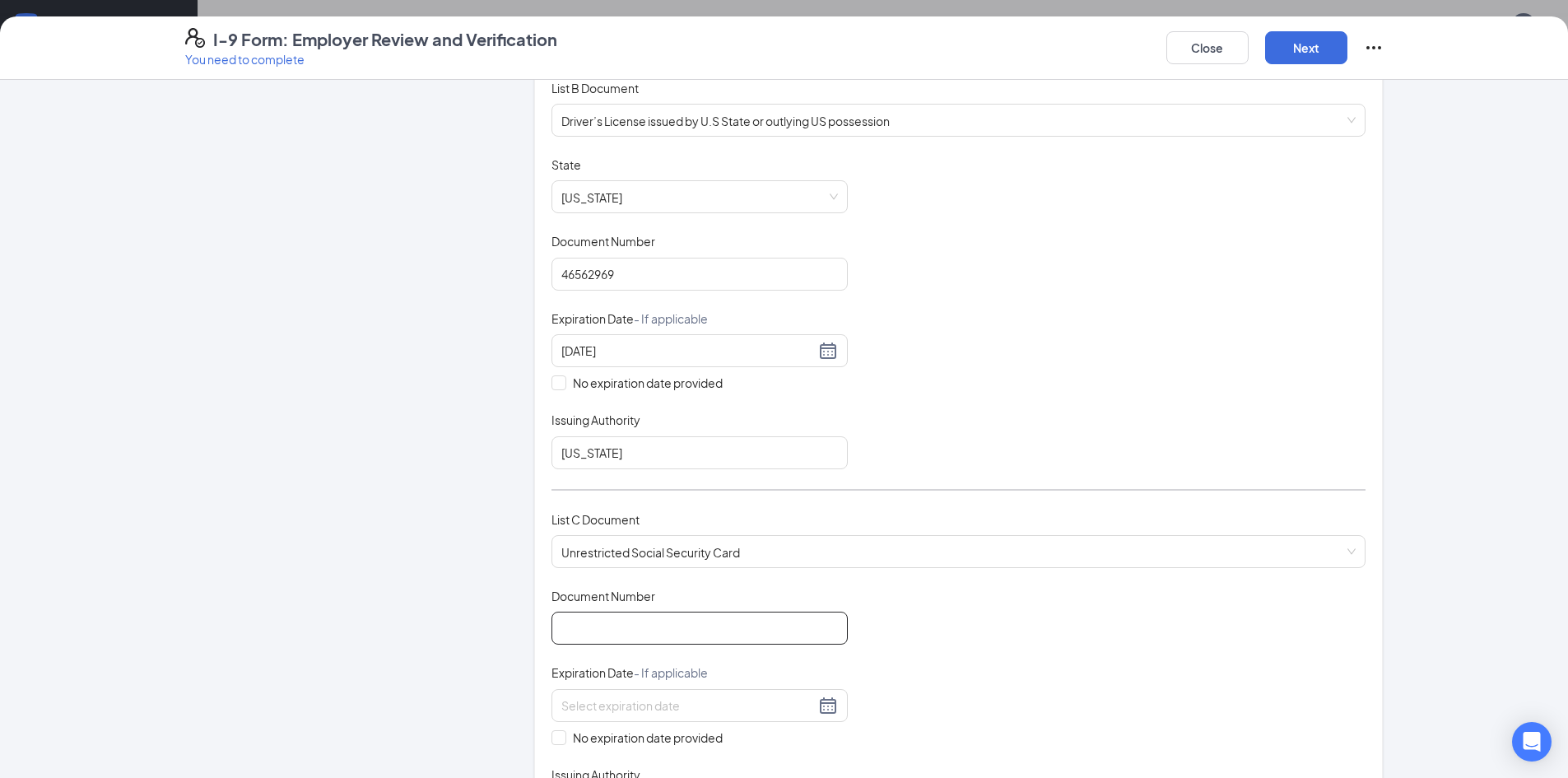
click at [665, 636] on input "Document Number" at bounding box center [700, 629] width 297 height 33
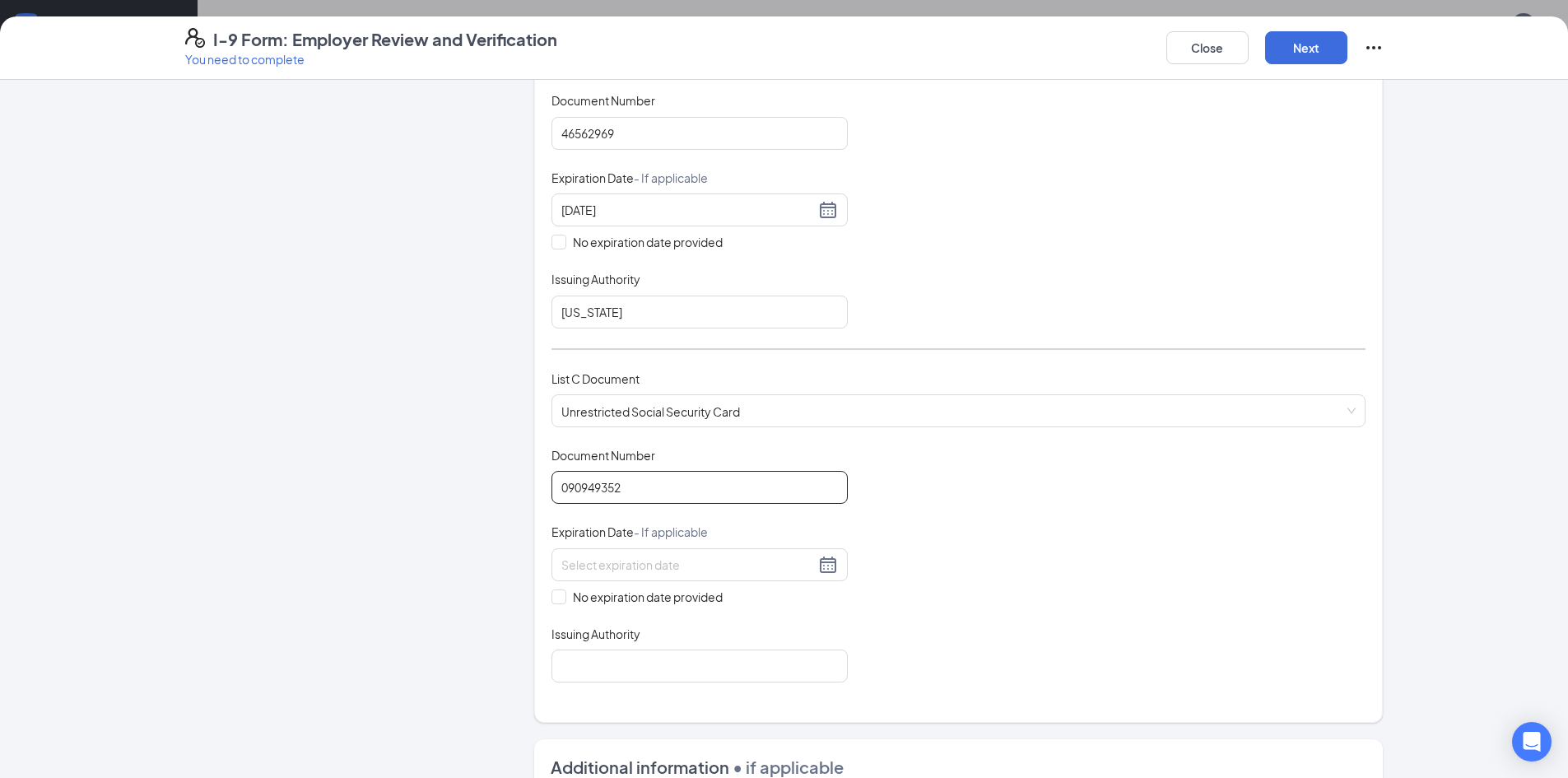
scroll to position [387, 0]
type input "090949352"
click at [625, 569] on input at bounding box center [688, 562] width 254 height 19
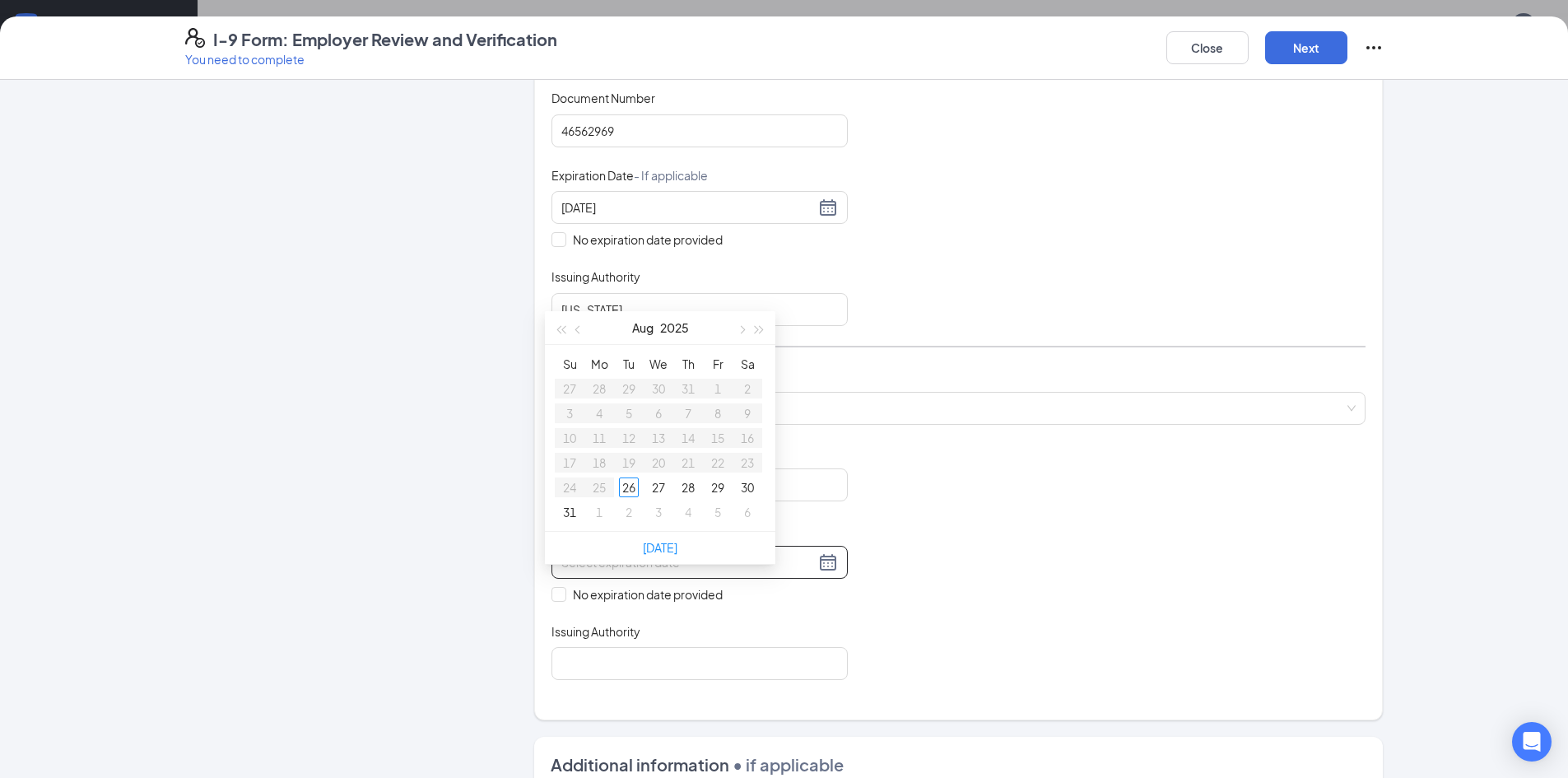
scroll to position [284, 0]
click at [584, 600] on span "No expiration date provided" at bounding box center [647, 594] width 163 height 19
click at [563, 598] on input "No expiration date provided" at bounding box center [557, 593] width 12 height 12
checkbox input "true"
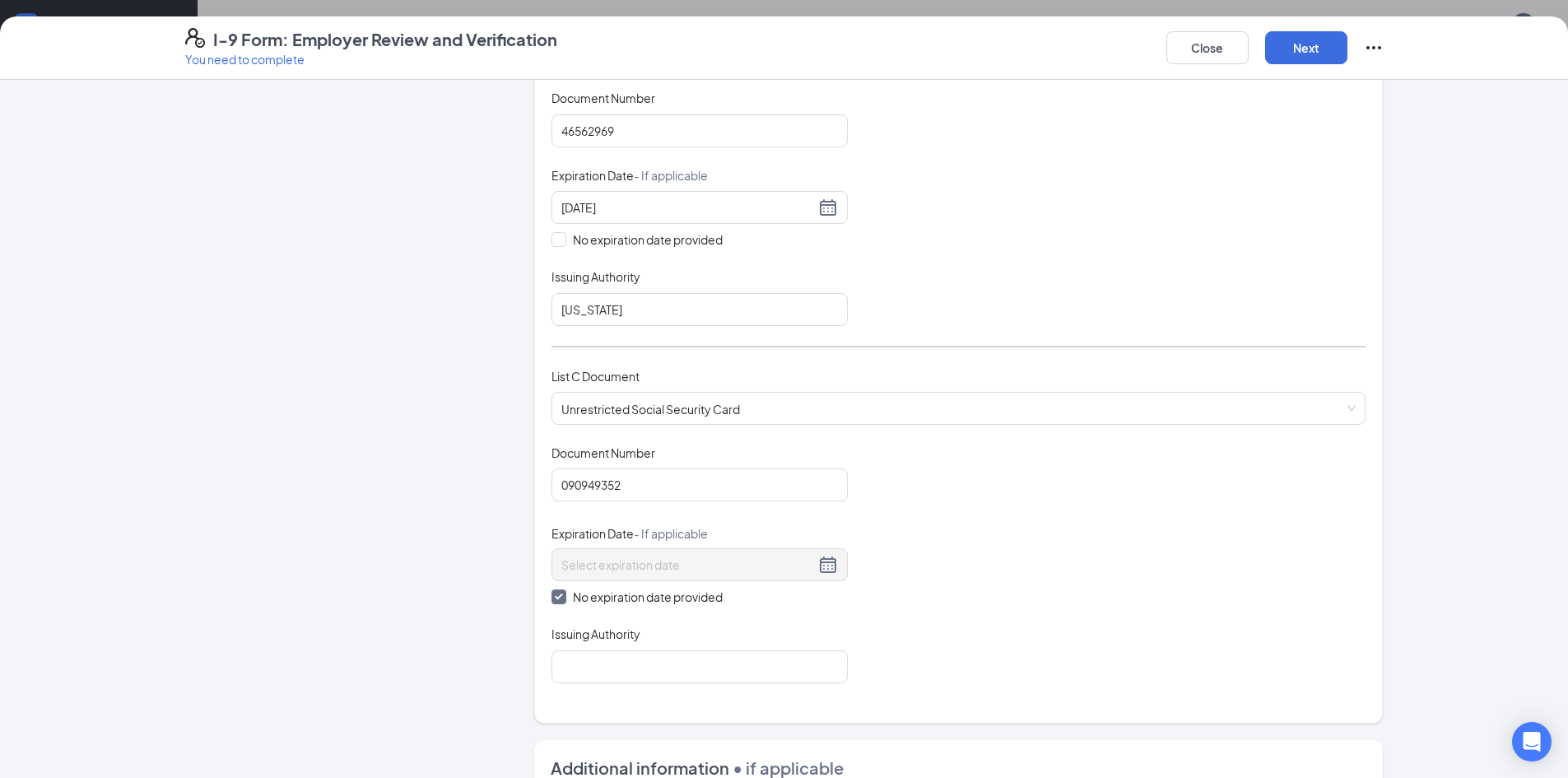
click at [670, 649] on div "Issuing Authority" at bounding box center [700, 637] width 297 height 23
click at [659, 667] on input "Issuing Authority" at bounding box center [700, 667] width 297 height 33
type input "Social Security Administration"
click at [1304, 45] on button "Next" at bounding box center [1306, 48] width 82 height 33
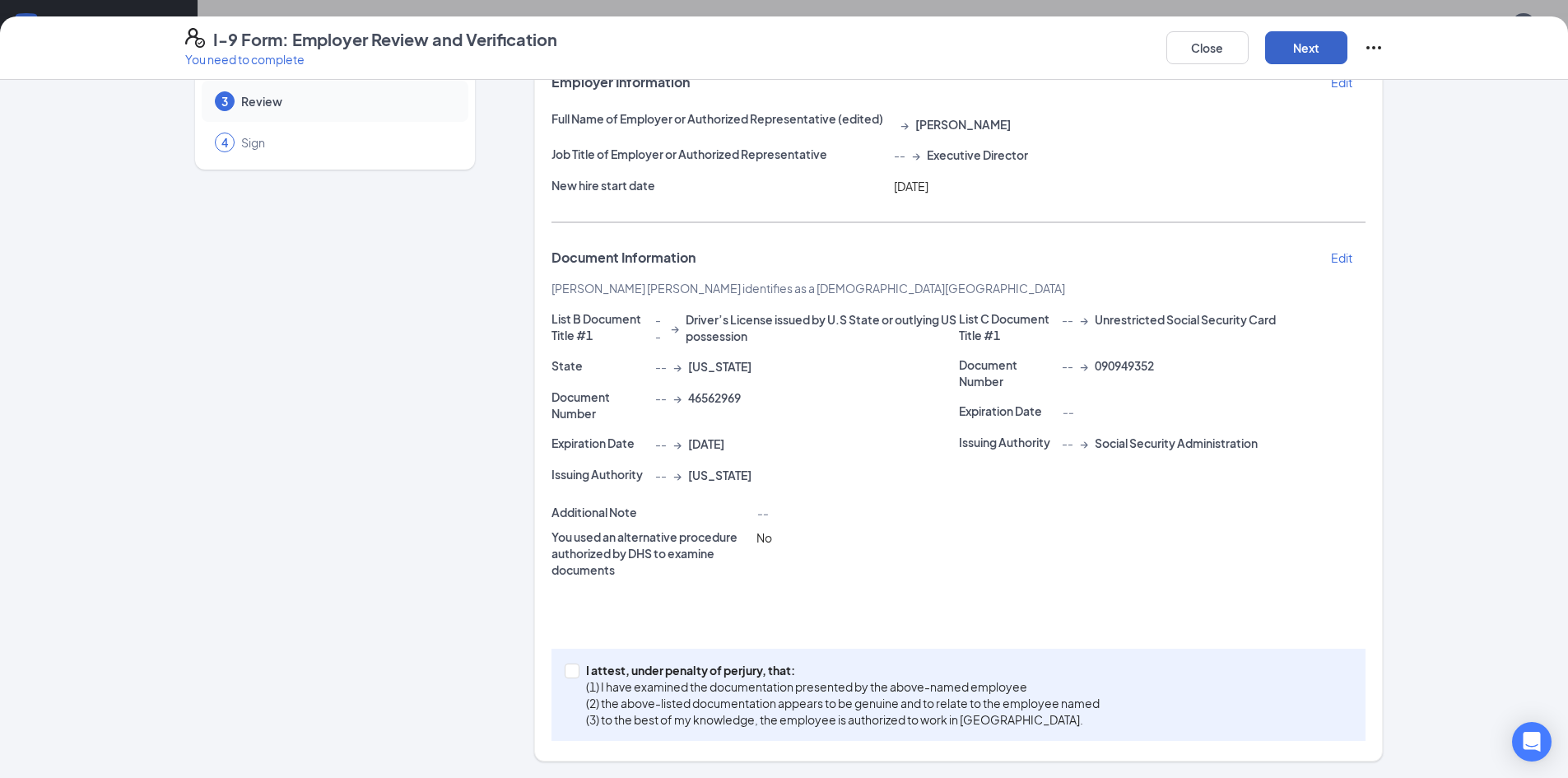
scroll to position [114, 0]
click at [923, 681] on p "(1) I have examined the documentation presented by the above-named employee" at bounding box center [843, 686] width 513 height 17
click at [576, 676] on input "I attest, under penalty of [PERSON_NAME], that: (1) I have examined the documen…" at bounding box center [571, 670] width 12 height 12
checkbox input "true"
click at [1320, 53] on button "Next" at bounding box center [1306, 48] width 82 height 33
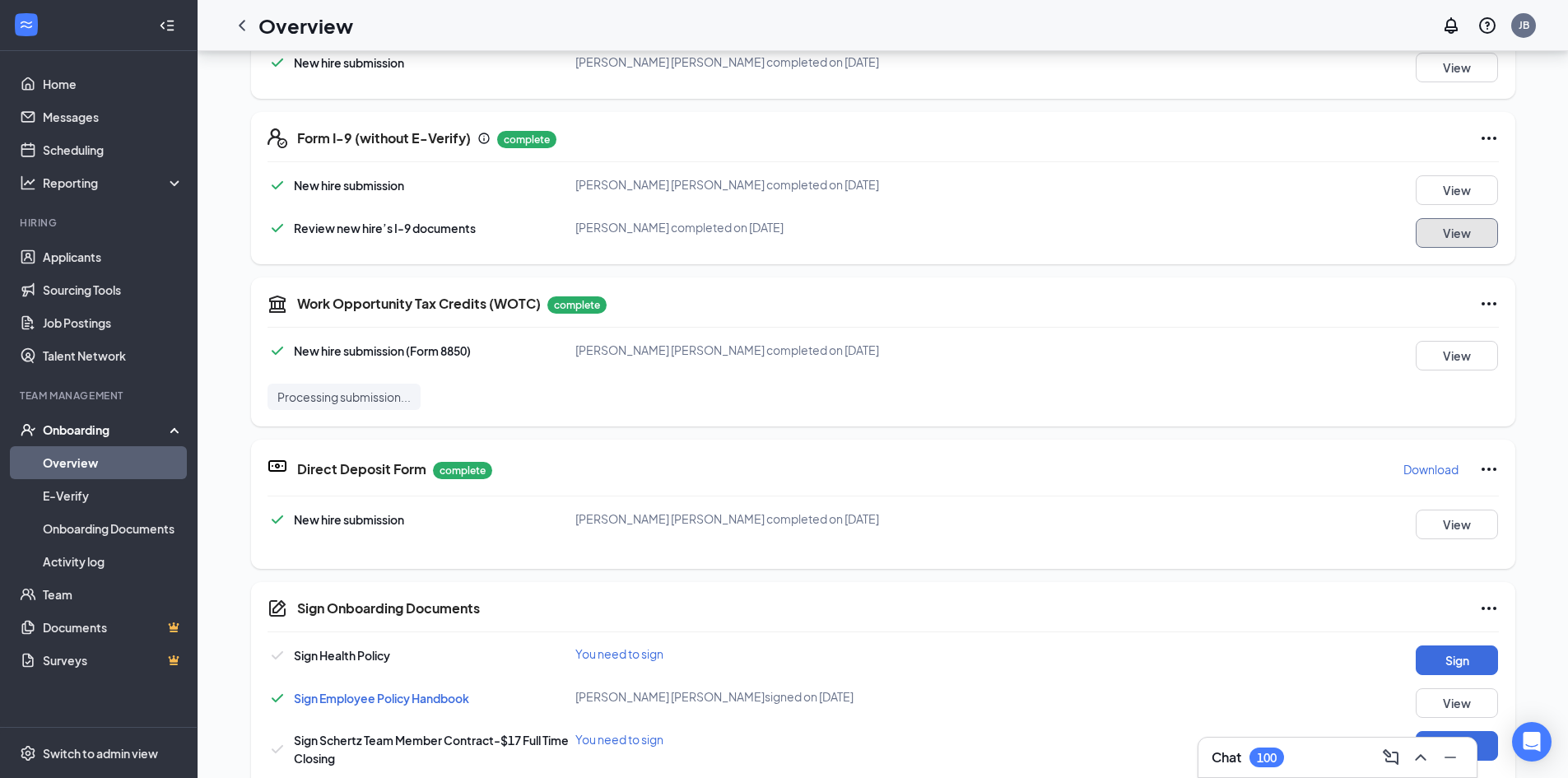
scroll to position [342, 0]
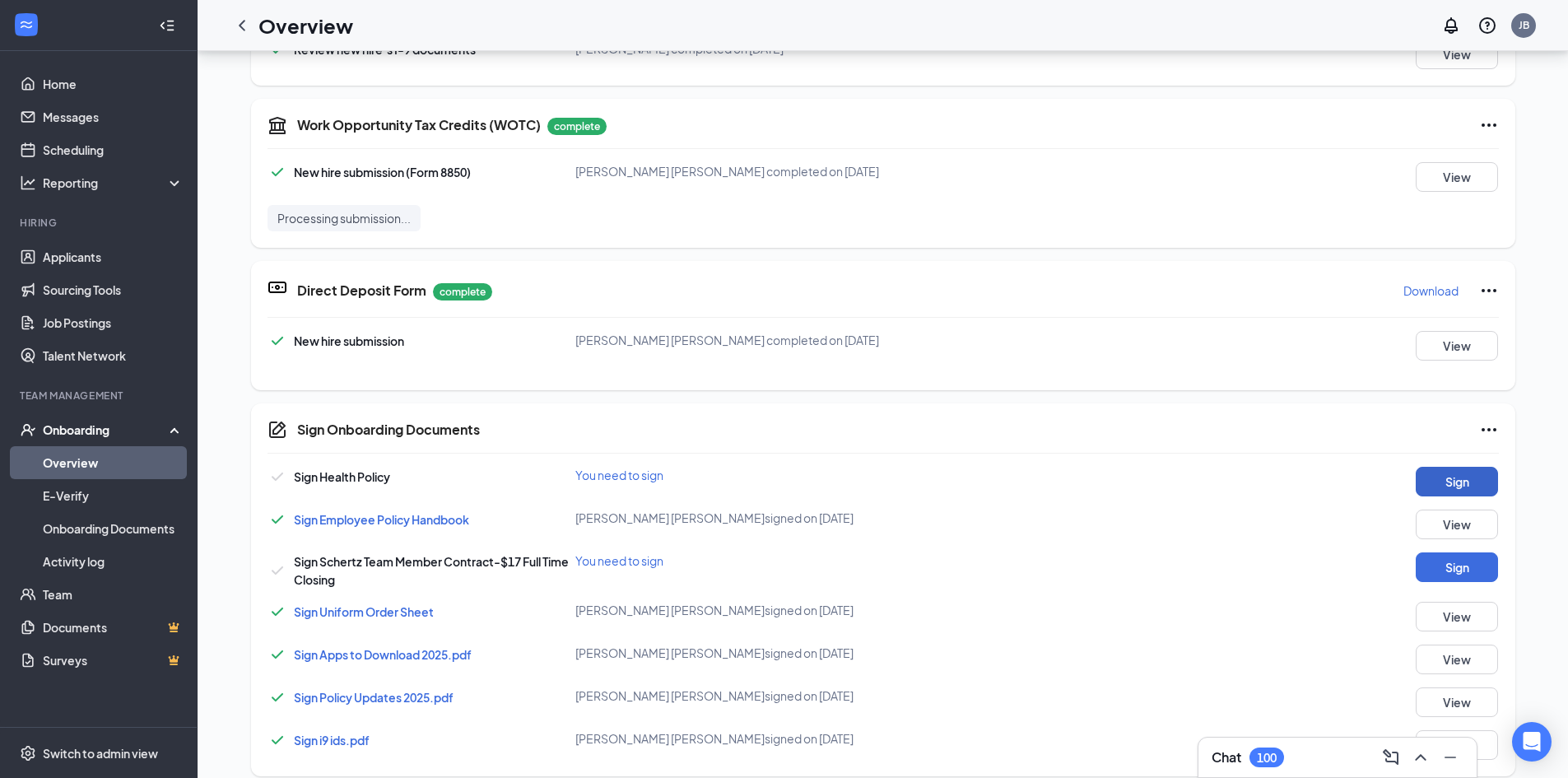
click at [1434, 485] on button "Sign" at bounding box center [1457, 481] width 82 height 29
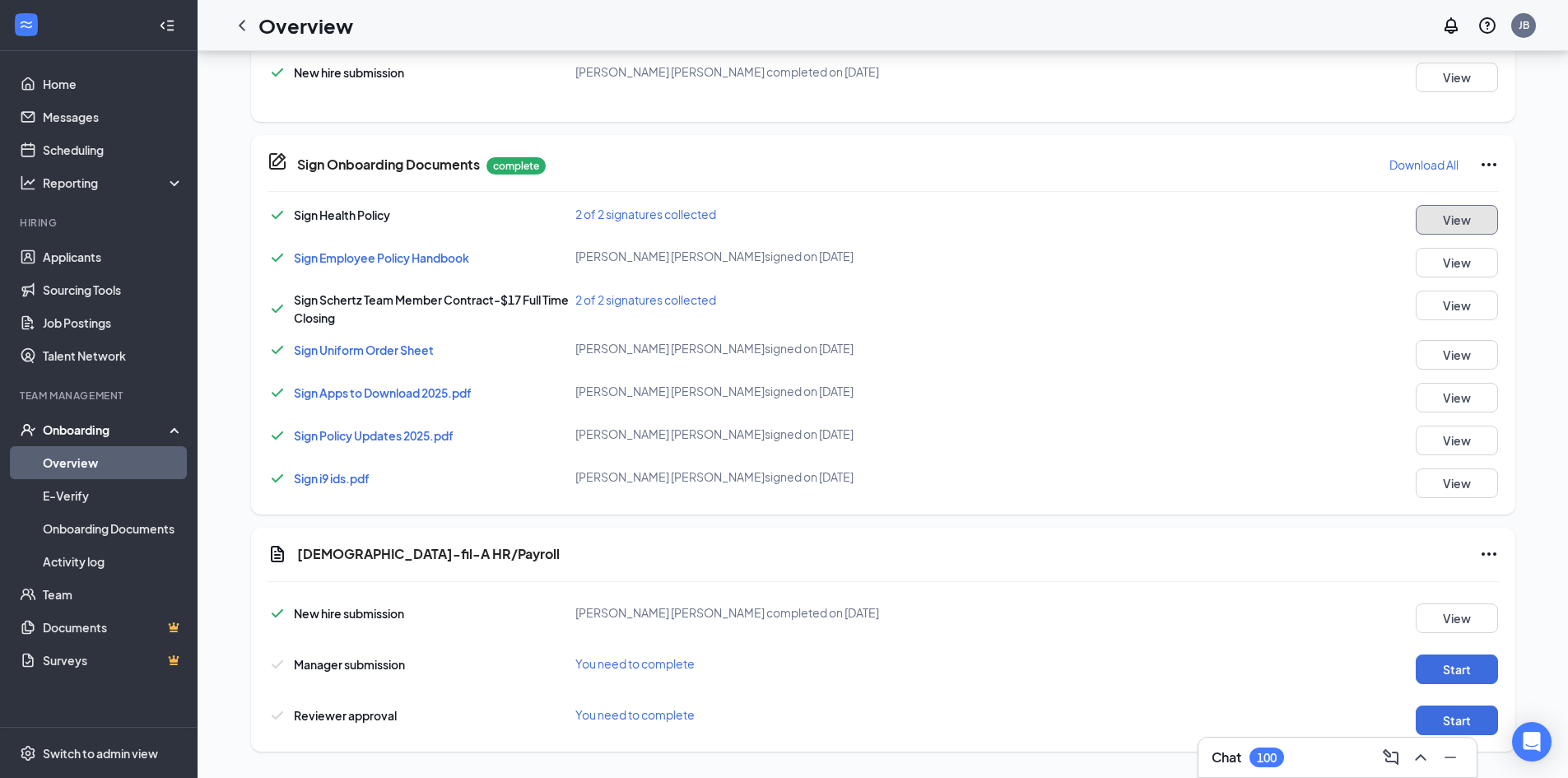
scroll to position [571, 0]
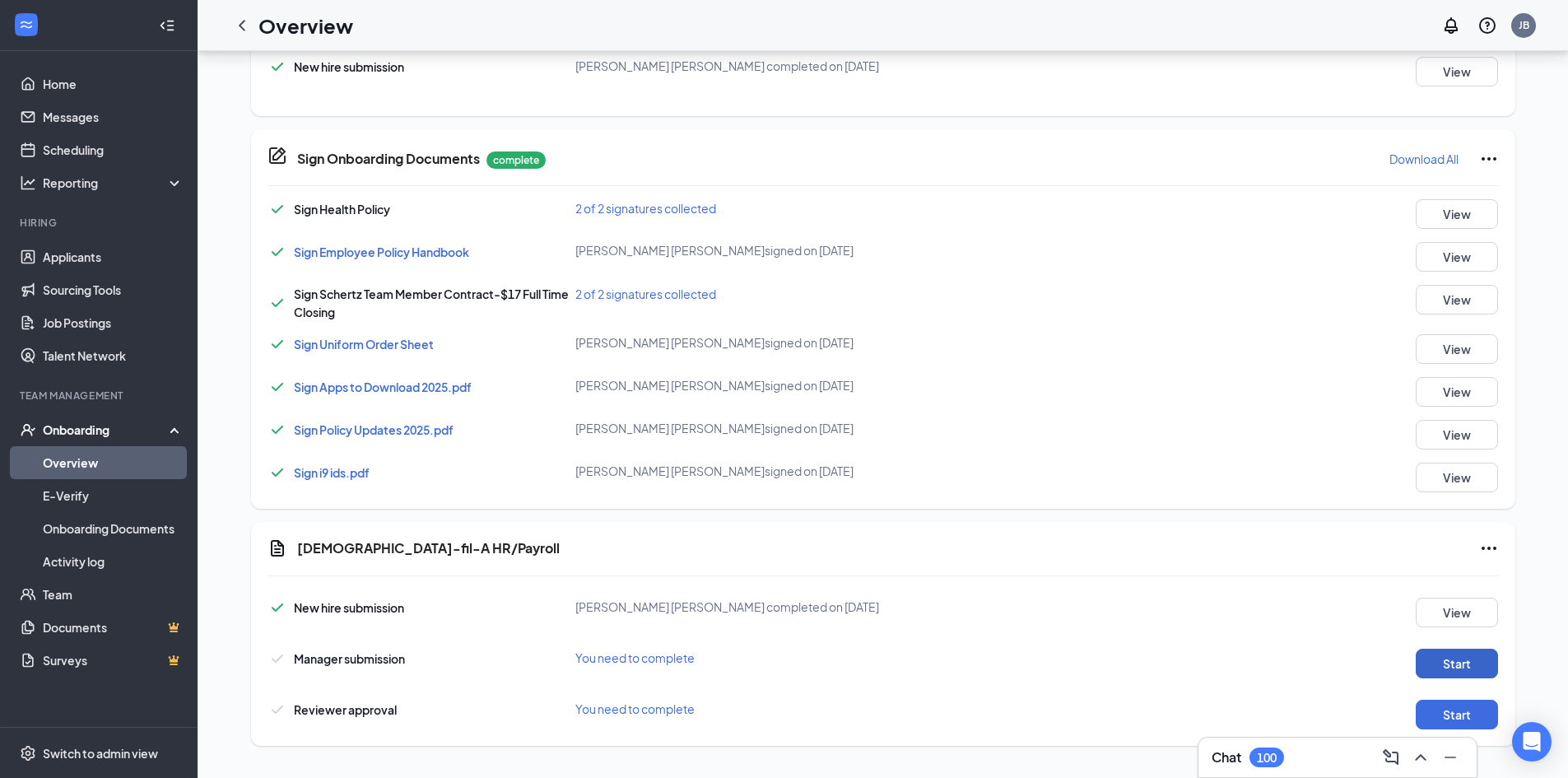
click at [1449, 656] on button "Start" at bounding box center [1457, 664] width 82 height 29
click at [1447, 714] on button "Start" at bounding box center [1457, 715] width 82 height 29
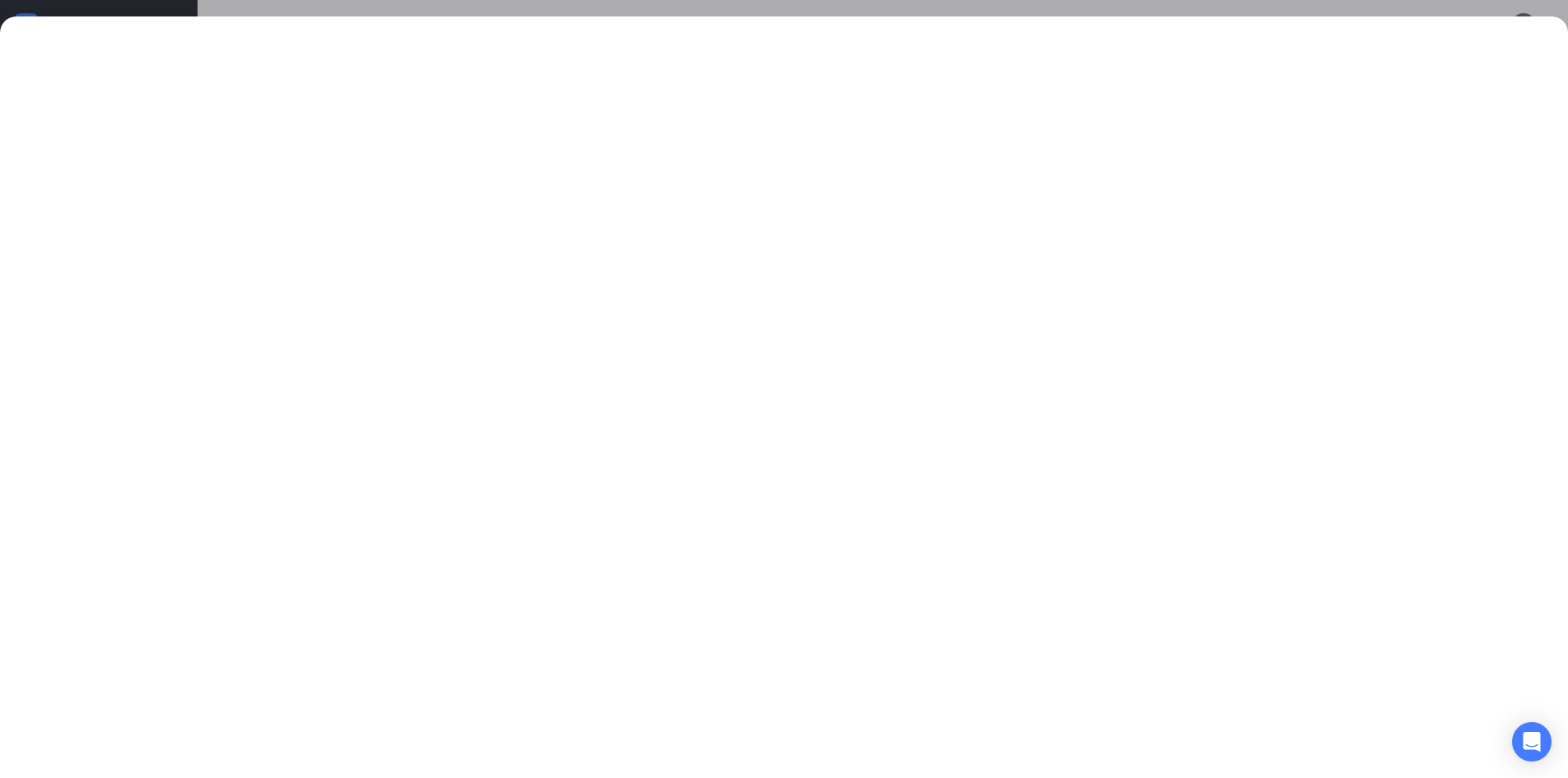
scroll to position [907, 0]
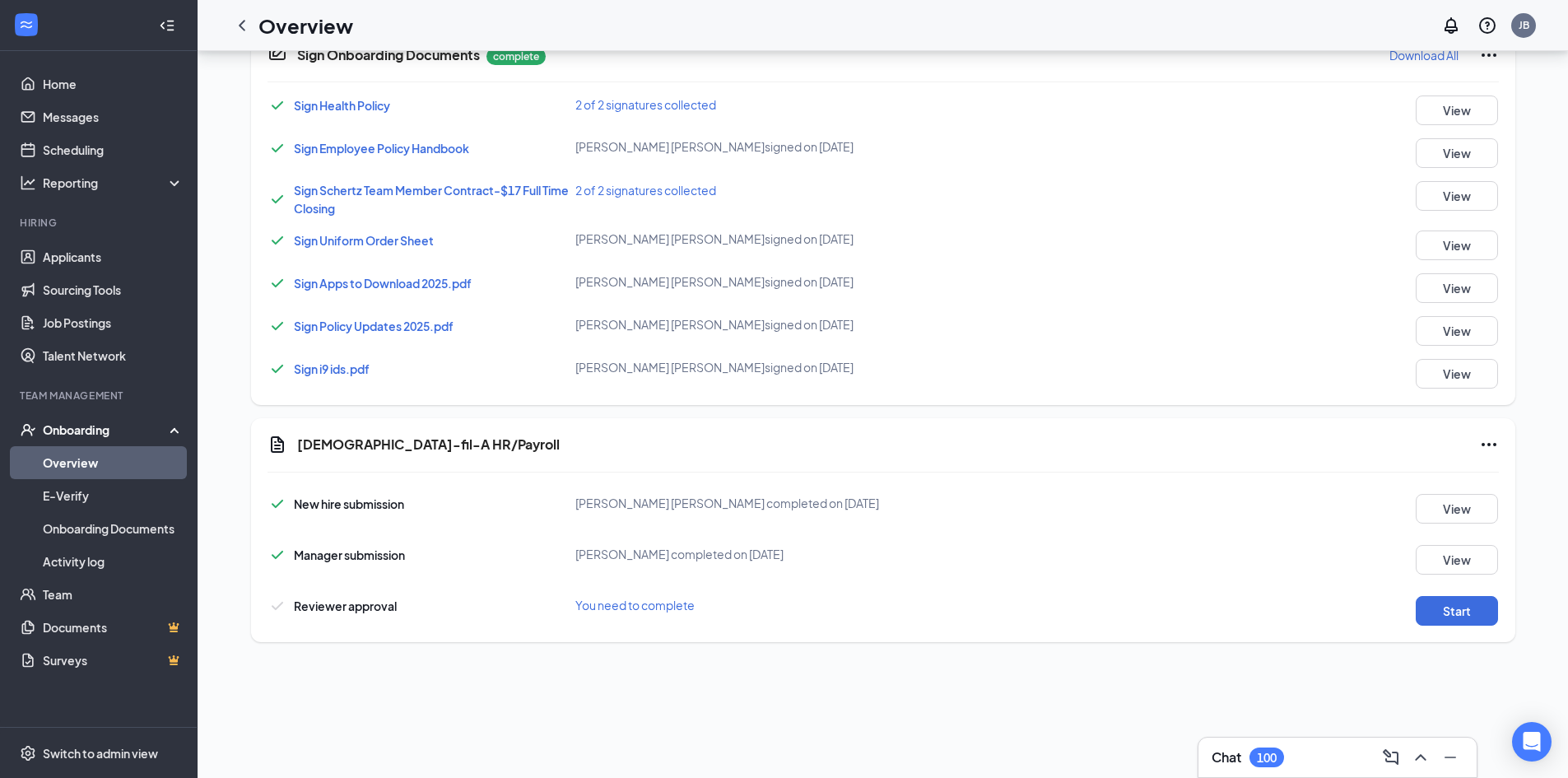
scroll to position [698, 0]
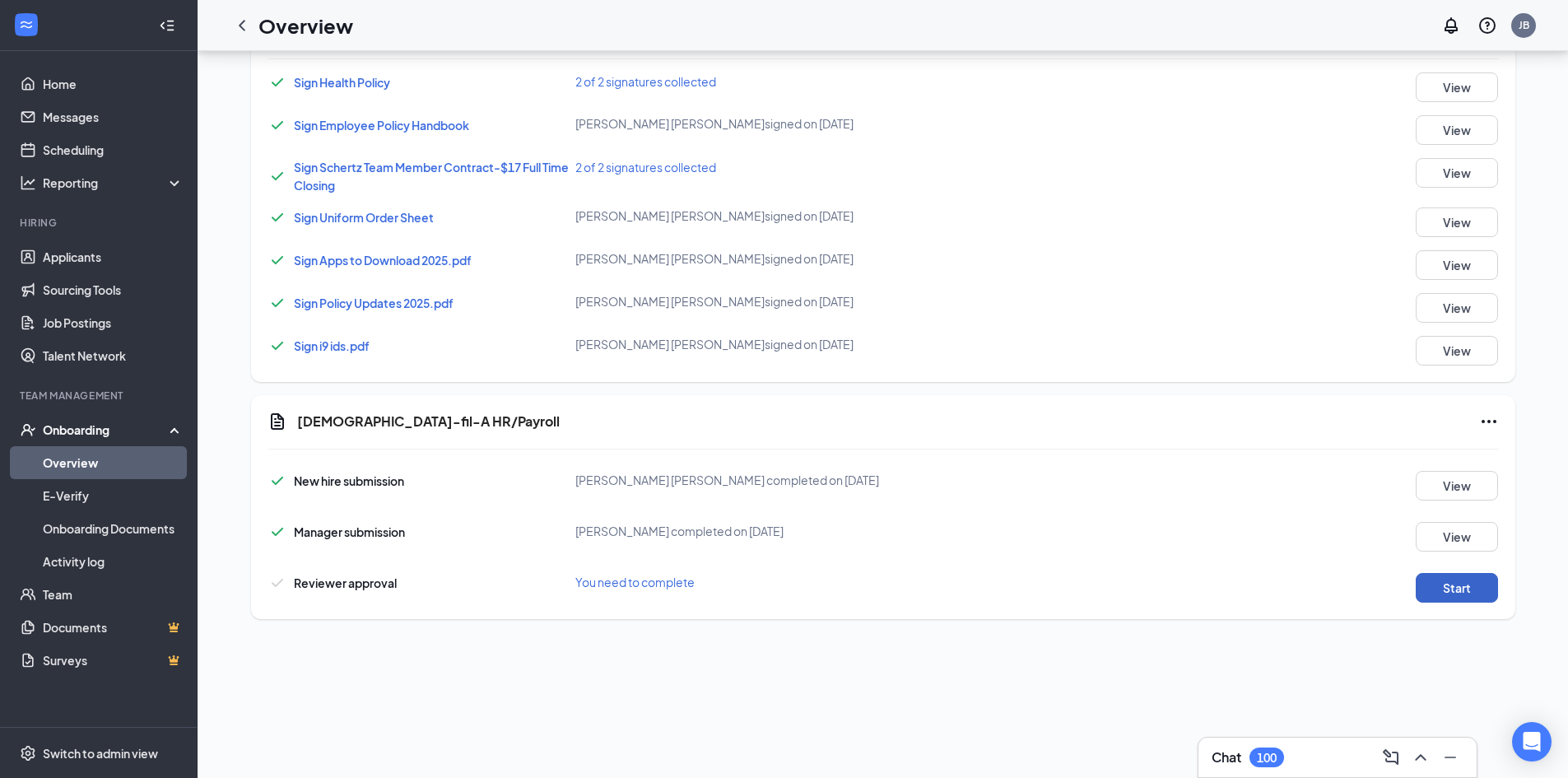
click at [1441, 585] on button "Start" at bounding box center [1457, 588] width 82 height 29
click at [1482, 421] on icon "Ellipses" at bounding box center [1488, 421] width 15 height 3
click at [1409, 455] on span "Mark as complete" at bounding box center [1421, 455] width 97 height 17
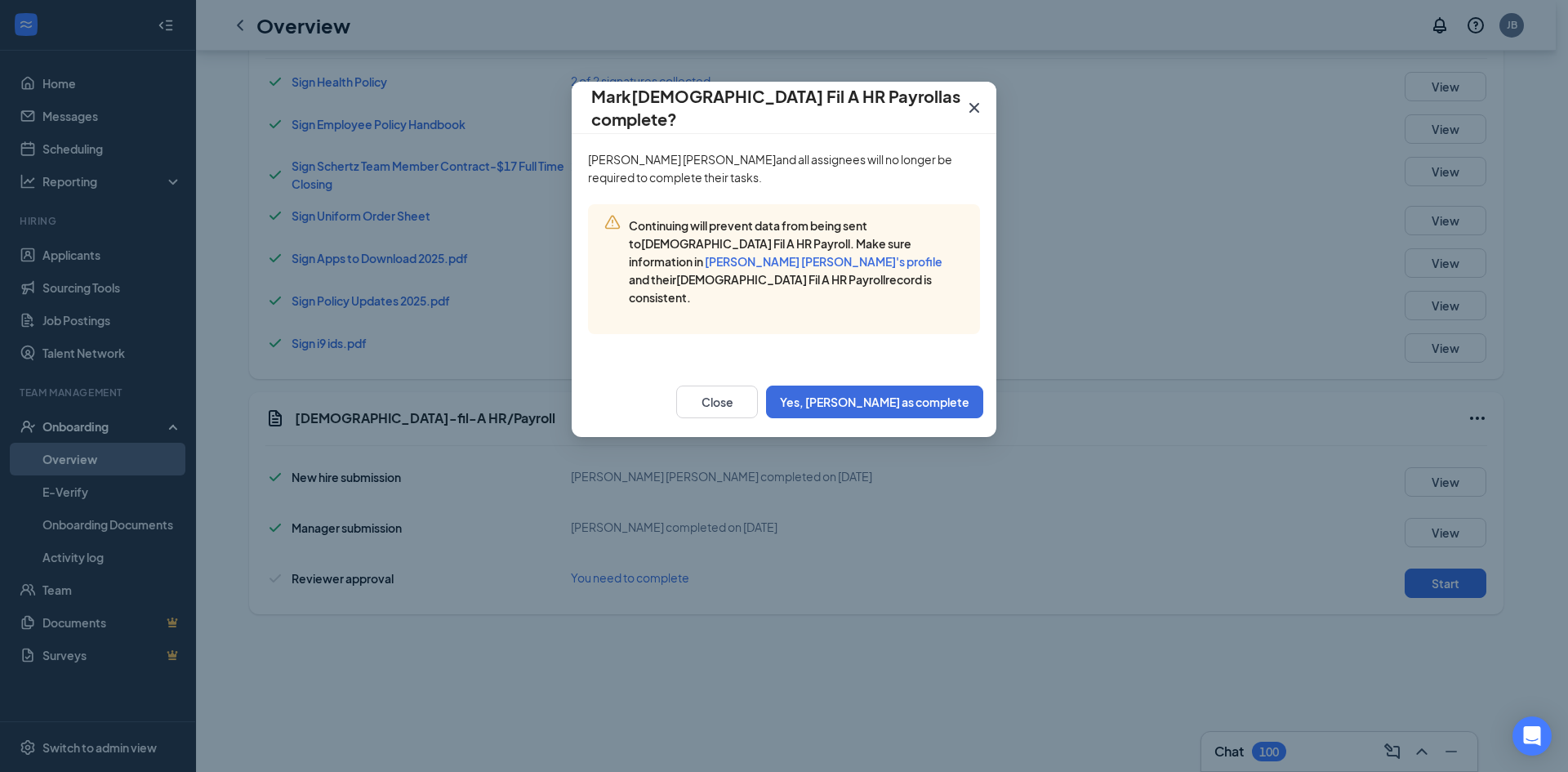
click at [980, 103] on icon "Cross" at bounding box center [974, 108] width 19 height 19
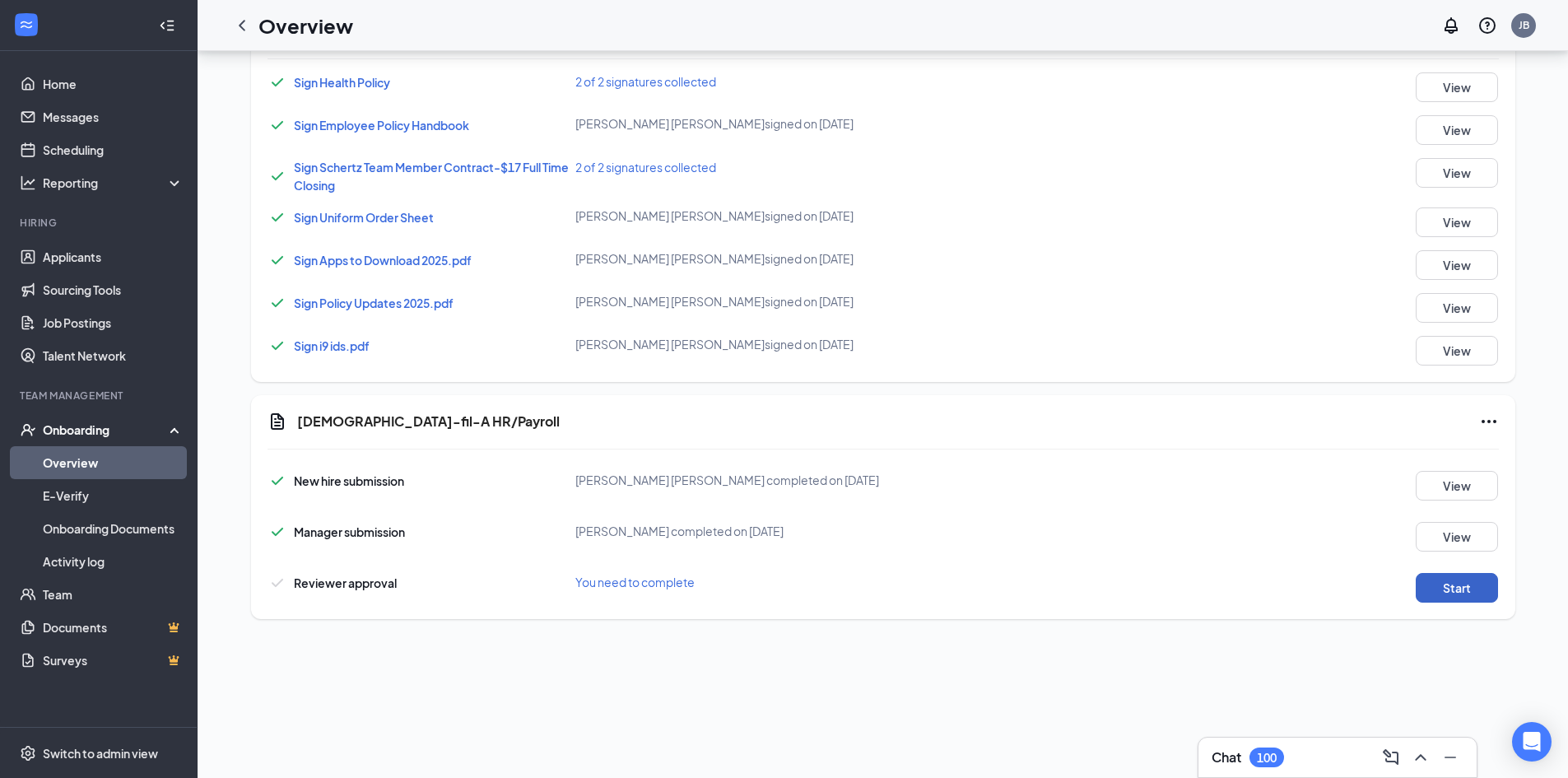
click at [1453, 583] on button "Start" at bounding box center [1457, 588] width 82 height 29
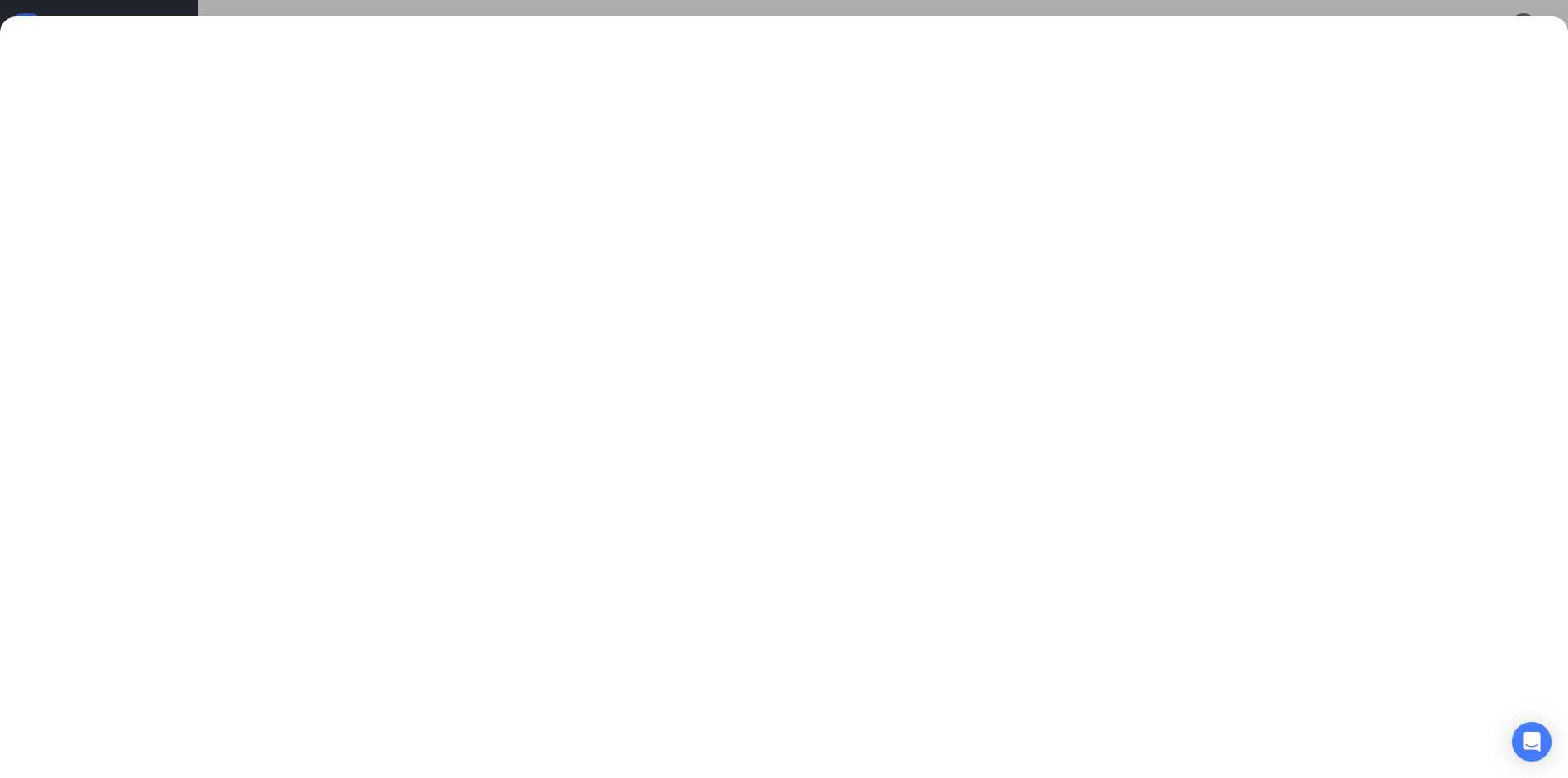
scroll to position [873, 0]
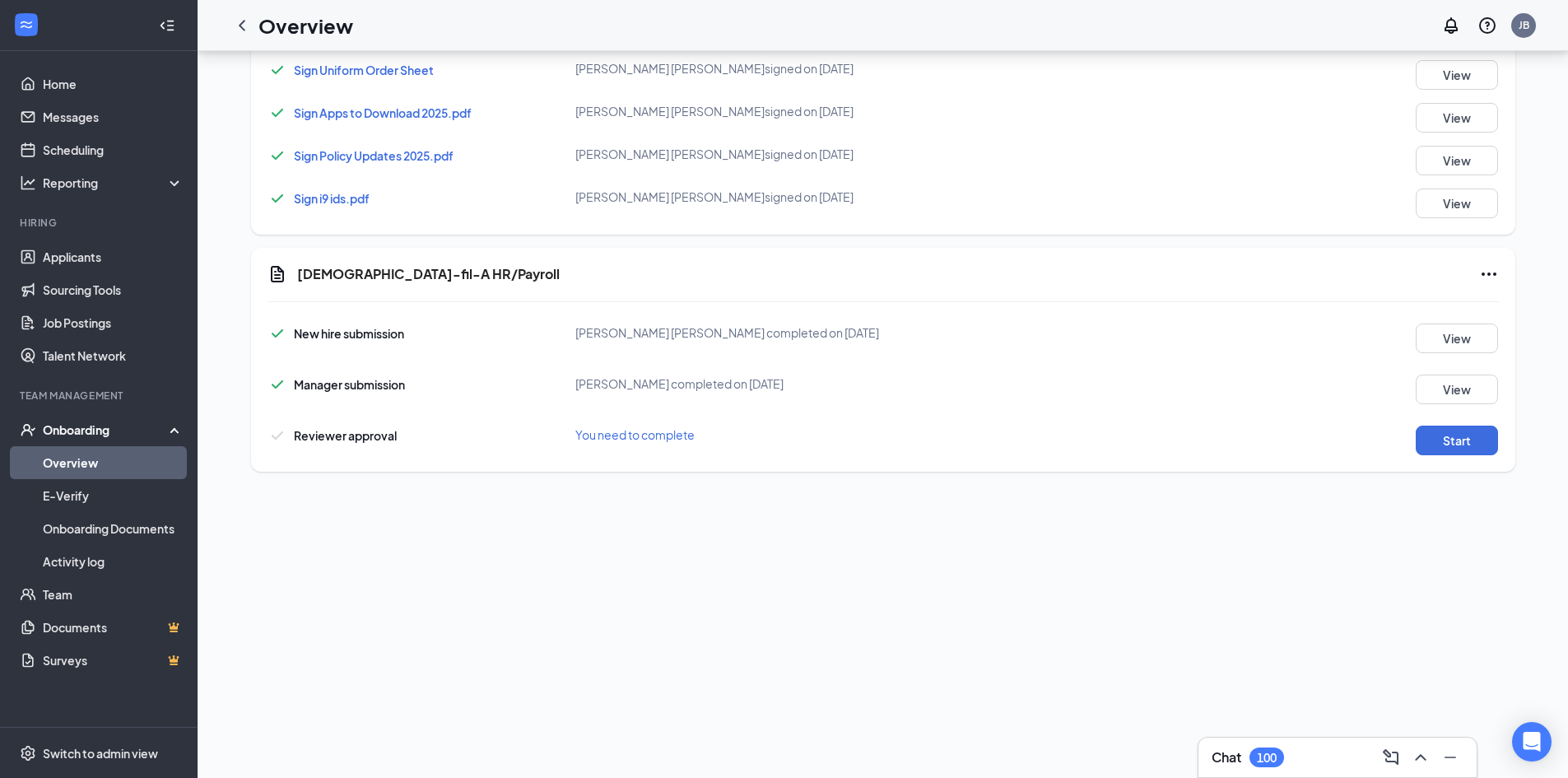
scroll to position [907, 0]
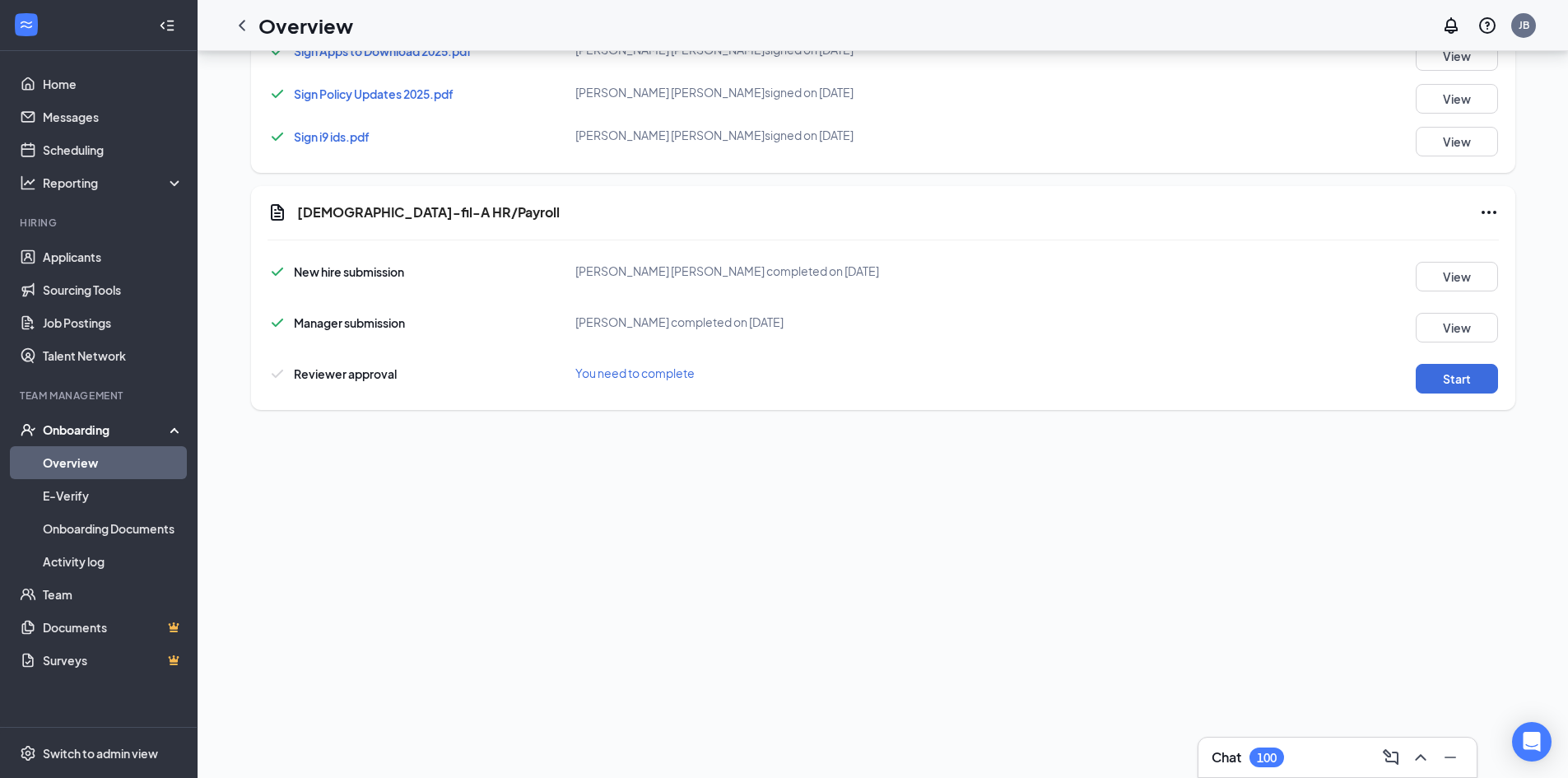
click at [629, 374] on span "You need to complete" at bounding box center [635, 372] width 119 height 15
click at [1426, 379] on button "Start" at bounding box center [1457, 379] width 82 height 29
click at [1432, 321] on button "View" at bounding box center [1457, 328] width 82 height 29
click at [1482, 212] on icon "Ellipses" at bounding box center [1488, 212] width 15 height 3
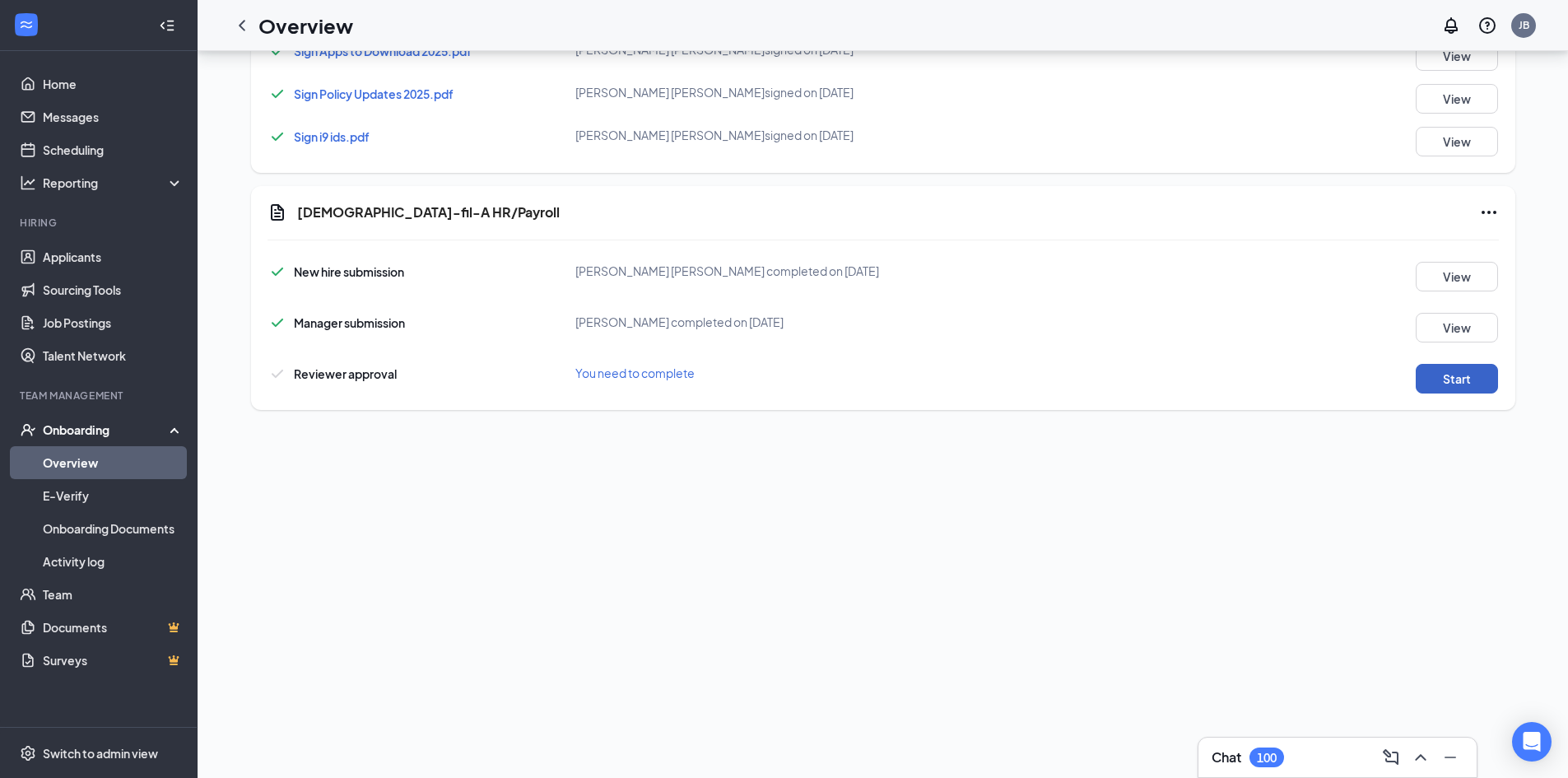
click at [1443, 386] on button "Start" at bounding box center [1457, 379] width 82 height 29
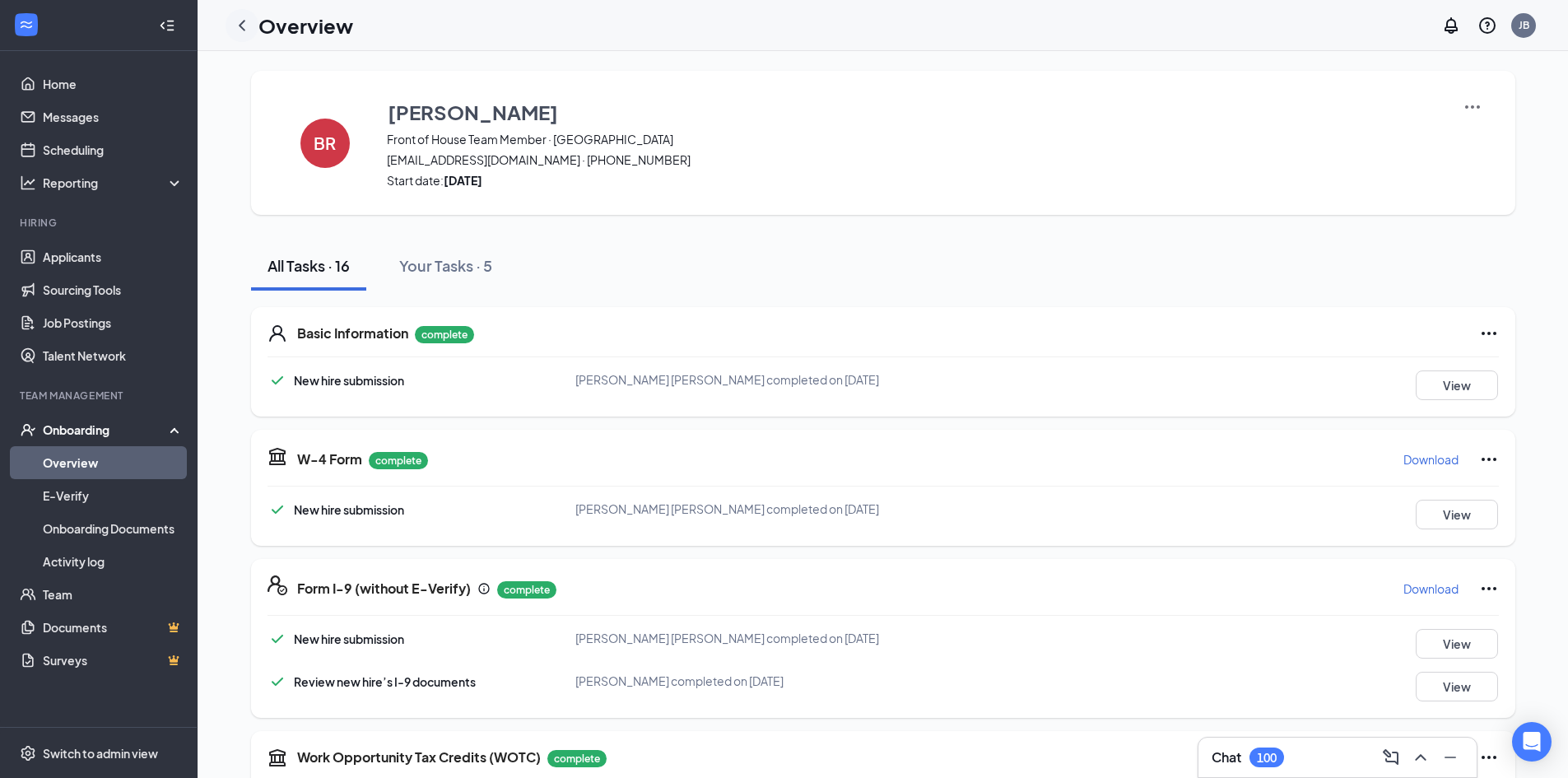
click at [235, 29] on icon "ChevronLeft" at bounding box center [242, 25] width 20 height 20
